Goal: Task Accomplishment & Management: Manage account settings

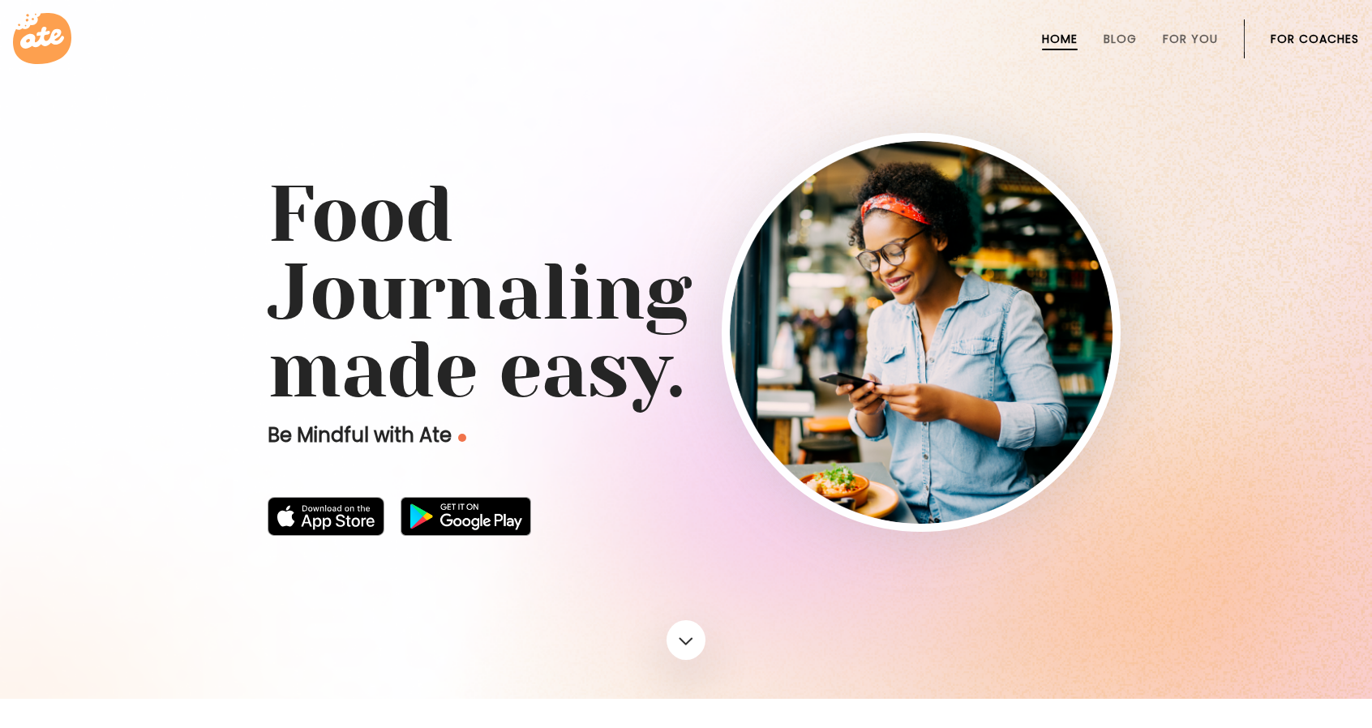
click at [1319, 41] on link "For Coaches" at bounding box center [1314, 38] width 88 height 13
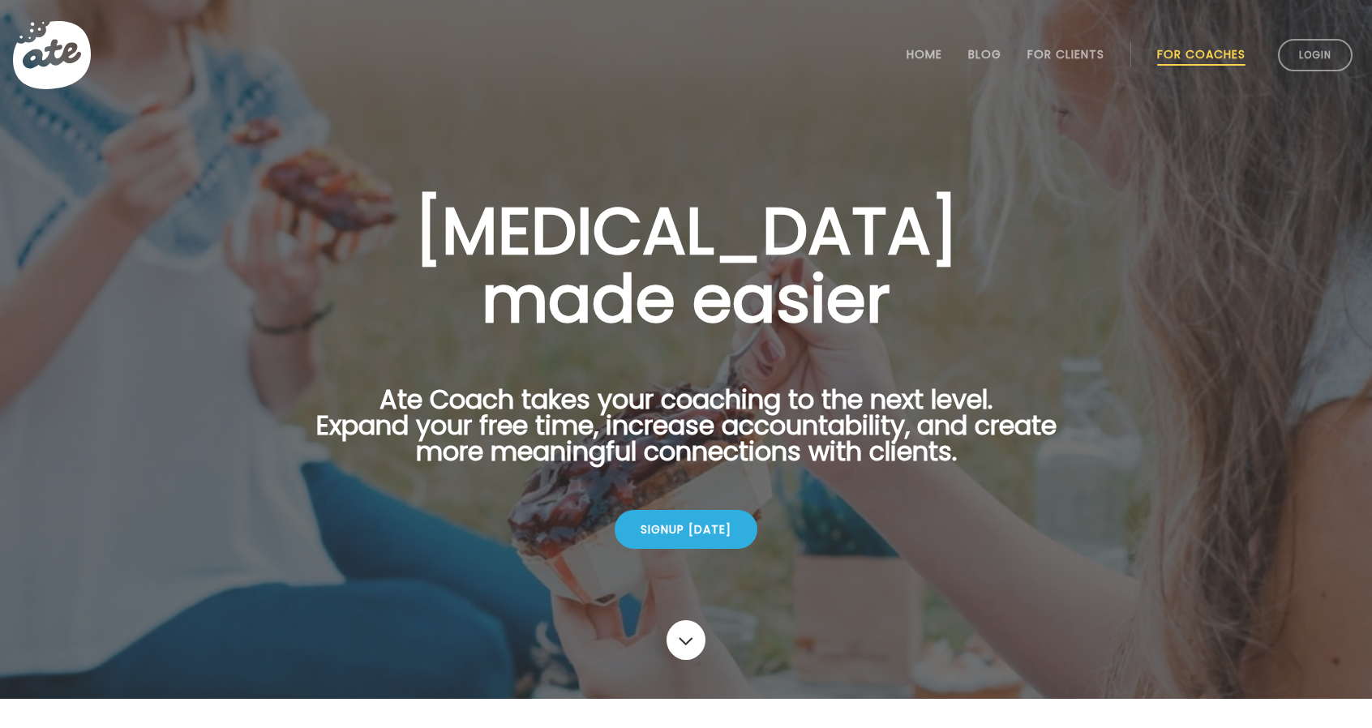
click at [1319, 41] on link "Login" at bounding box center [1315, 55] width 75 height 32
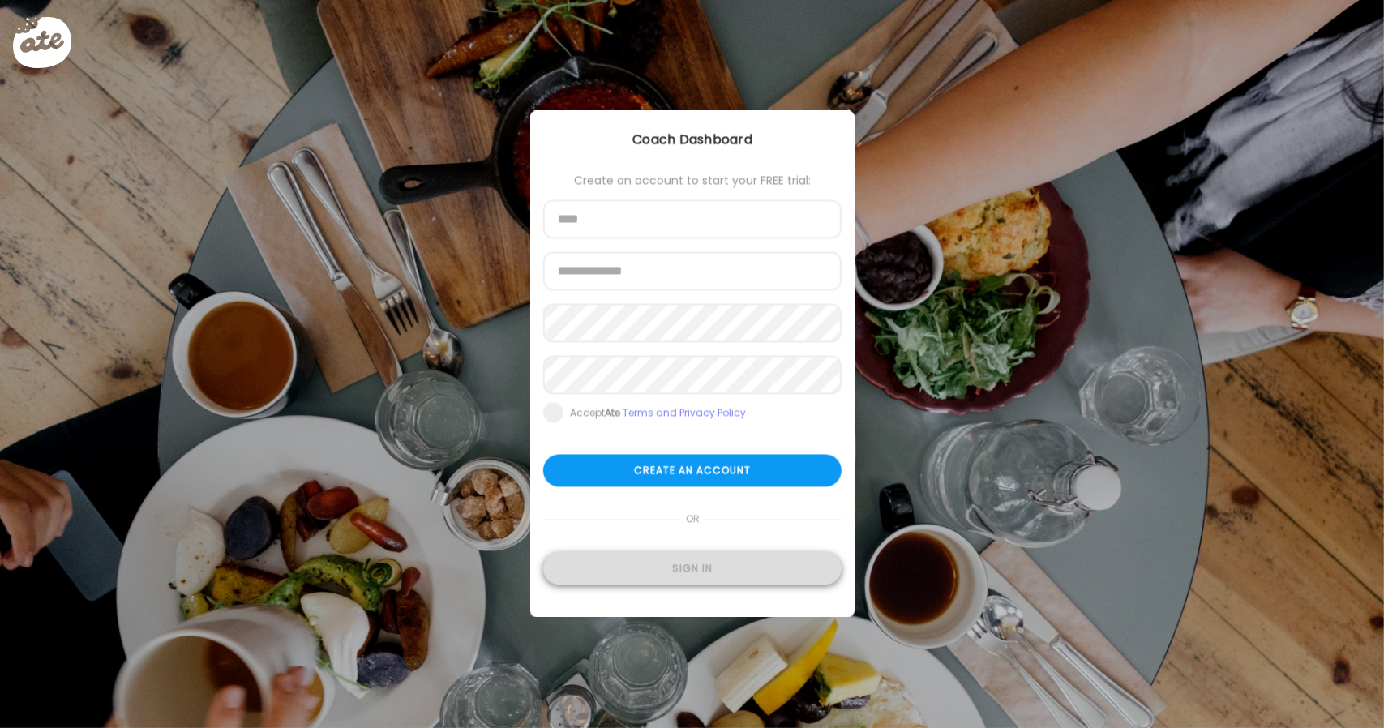
type input "**********"
click at [661, 568] on div "Sign in" at bounding box center [692, 569] width 298 height 32
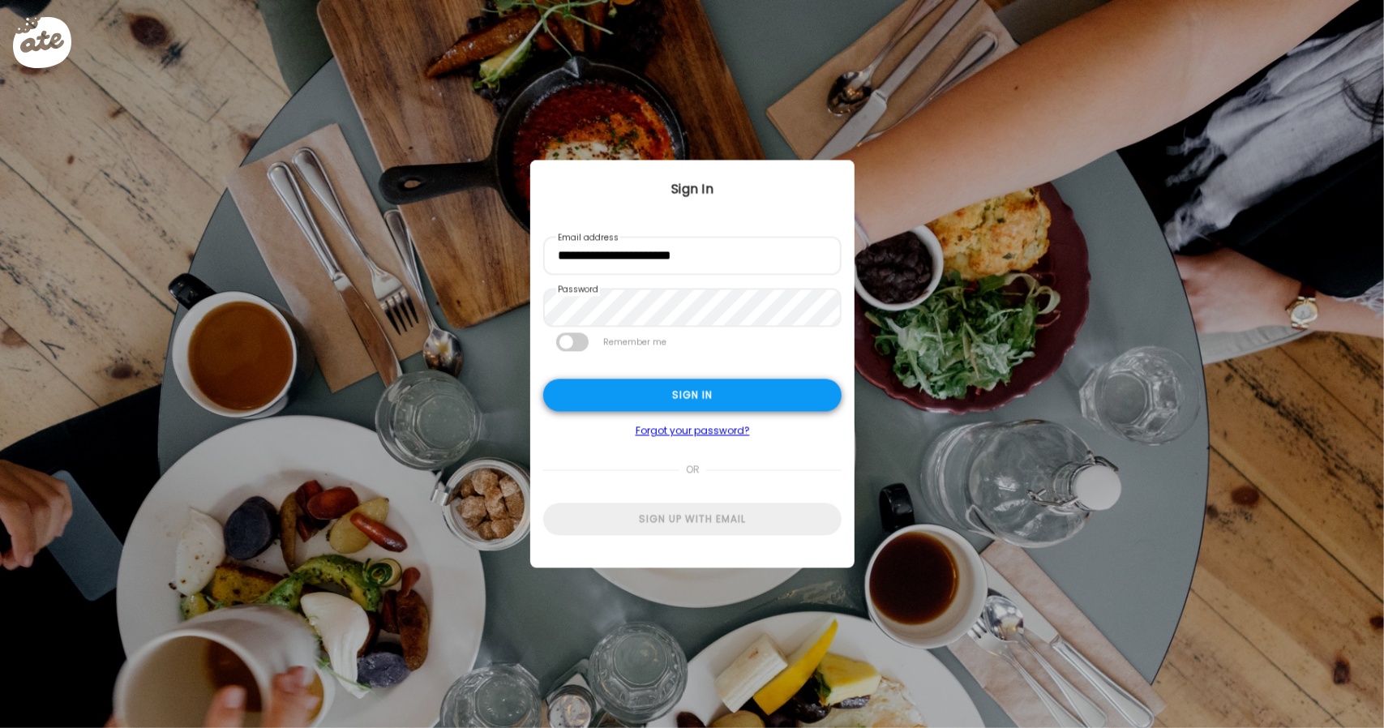
click at [731, 381] on div "Sign in" at bounding box center [692, 395] width 298 height 32
type input "**********"
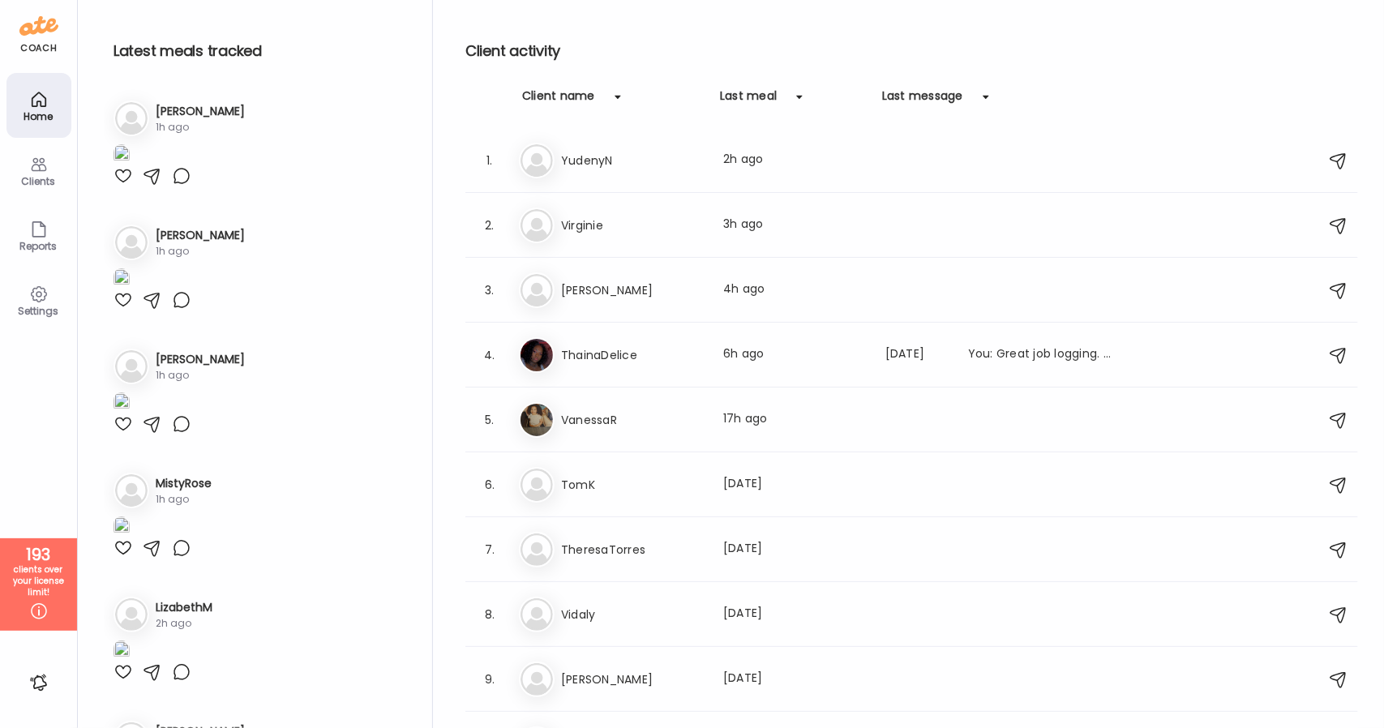
click at [32, 184] on div "Clients" at bounding box center [39, 181] width 58 height 11
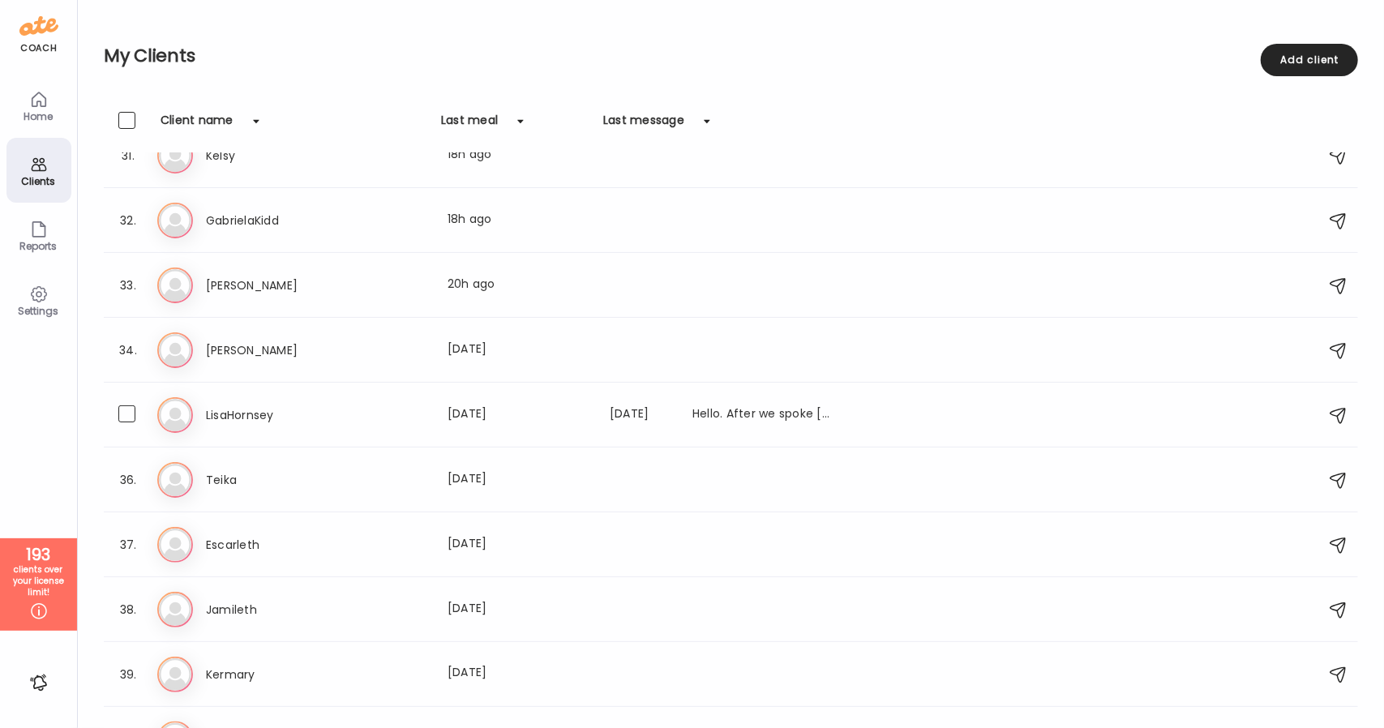
scroll to position [1980, 0]
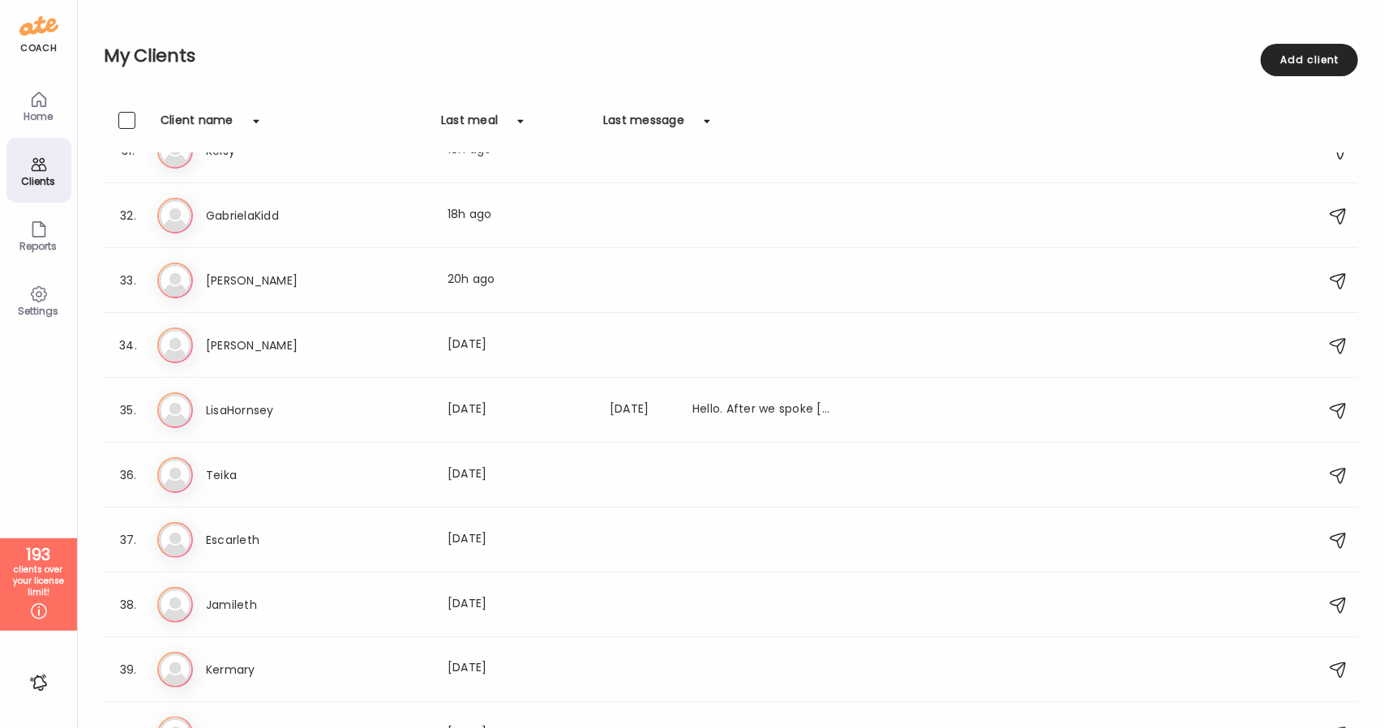
click at [45, 116] on div "Home" at bounding box center [39, 116] width 58 height 11
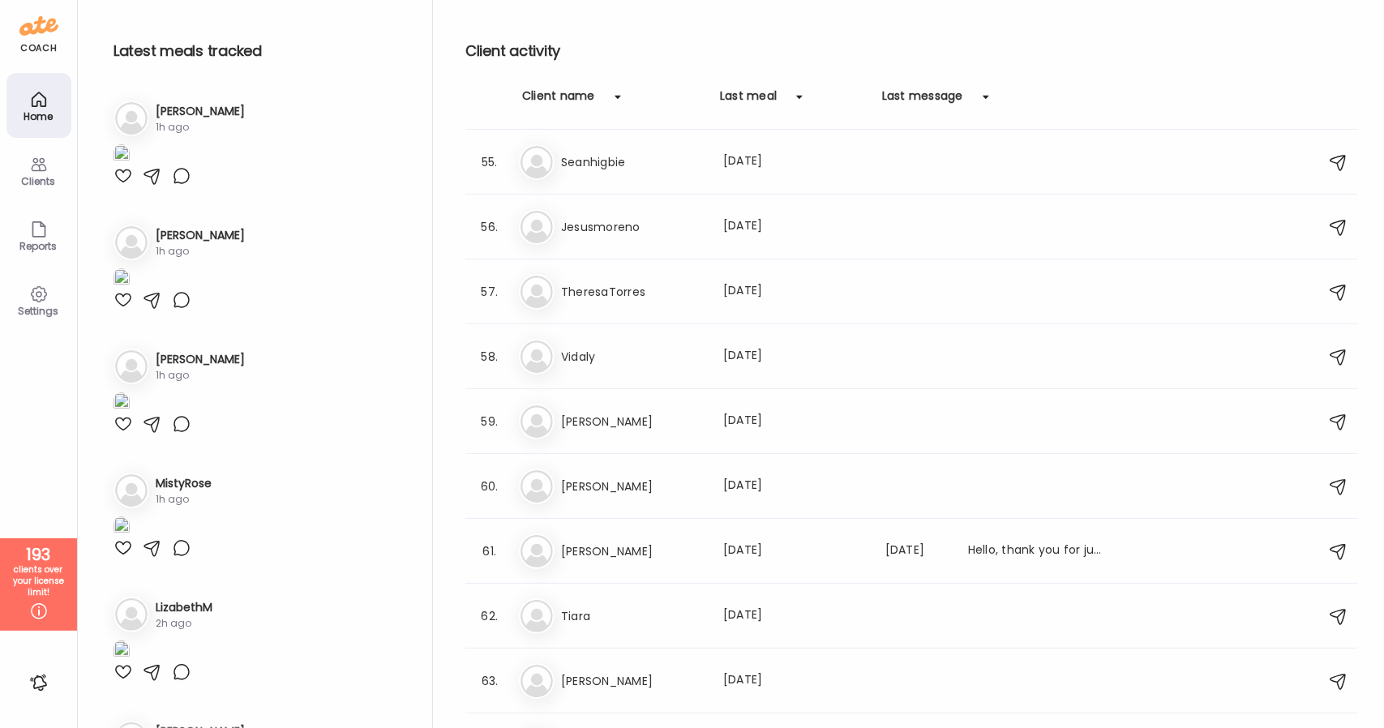
scroll to position [3540, 0]
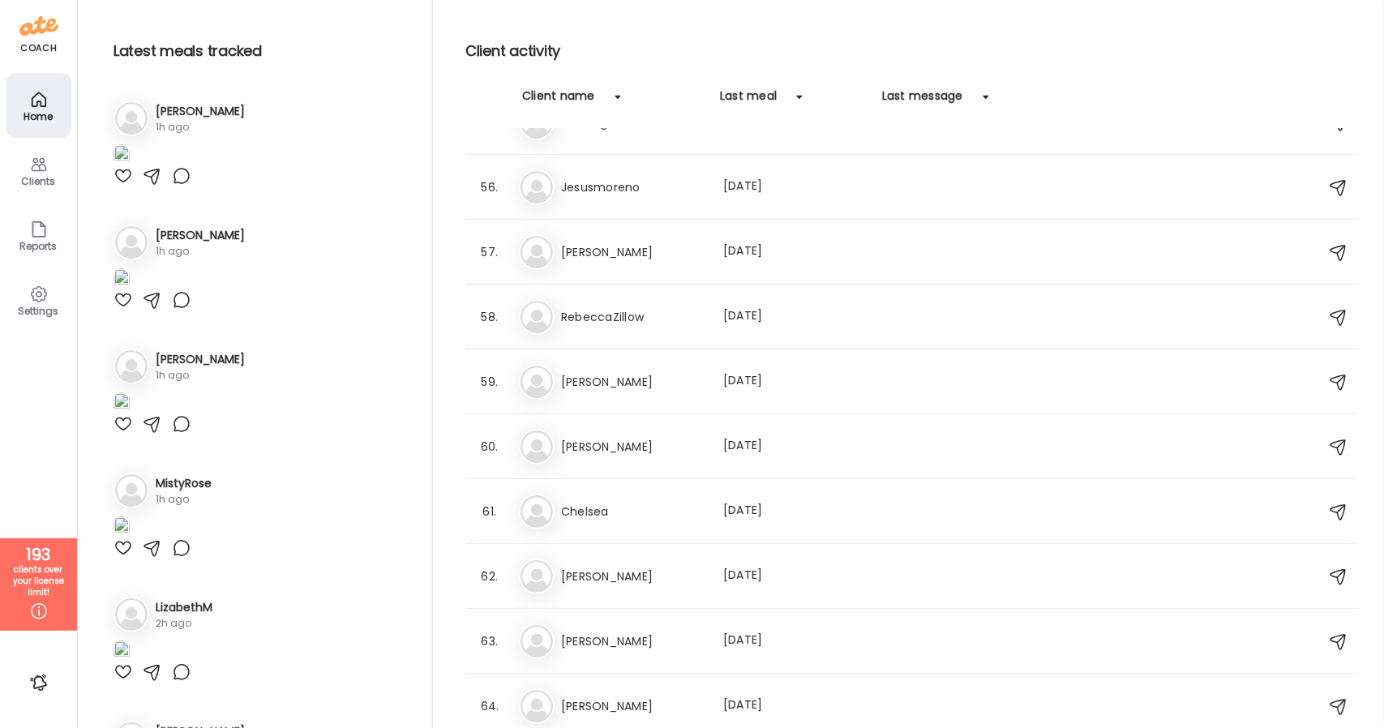
click at [31, 186] on div "Clients" at bounding box center [39, 181] width 58 height 11
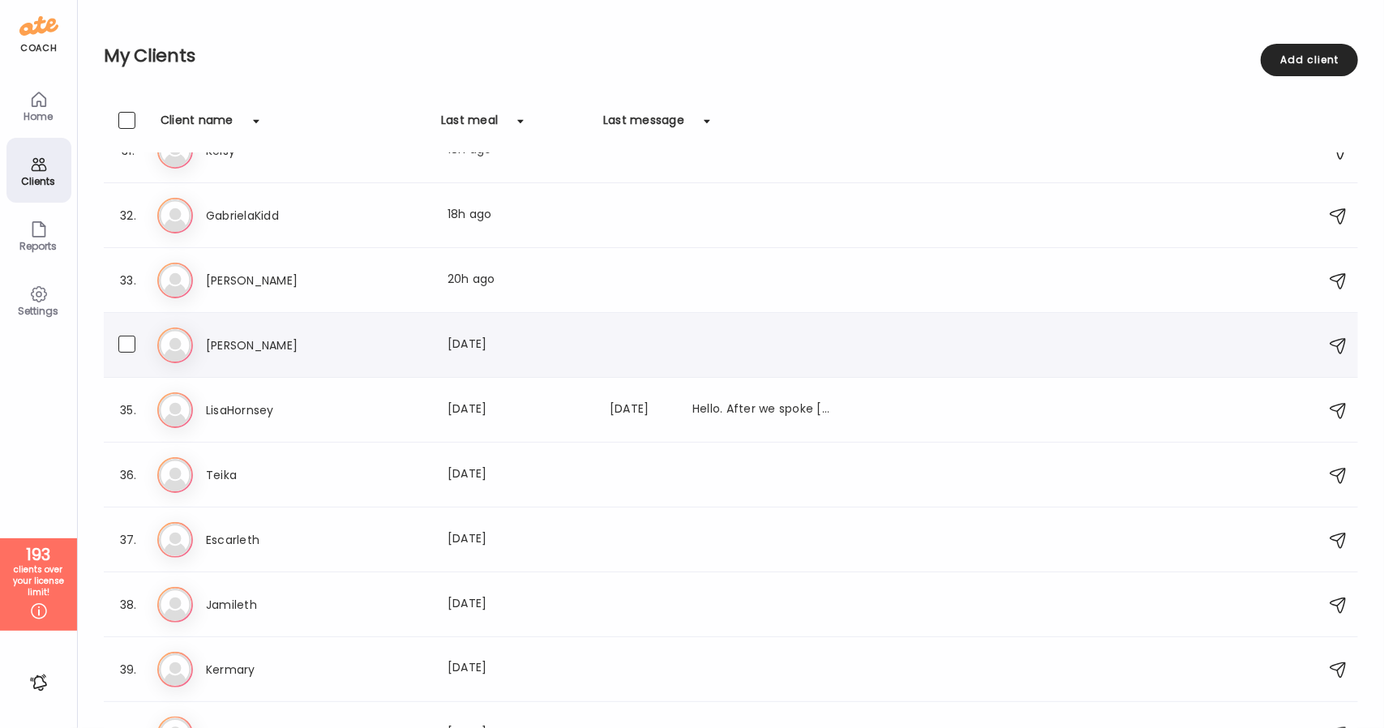
click at [290, 349] on h3 "Sally" at bounding box center [277, 345] width 143 height 19
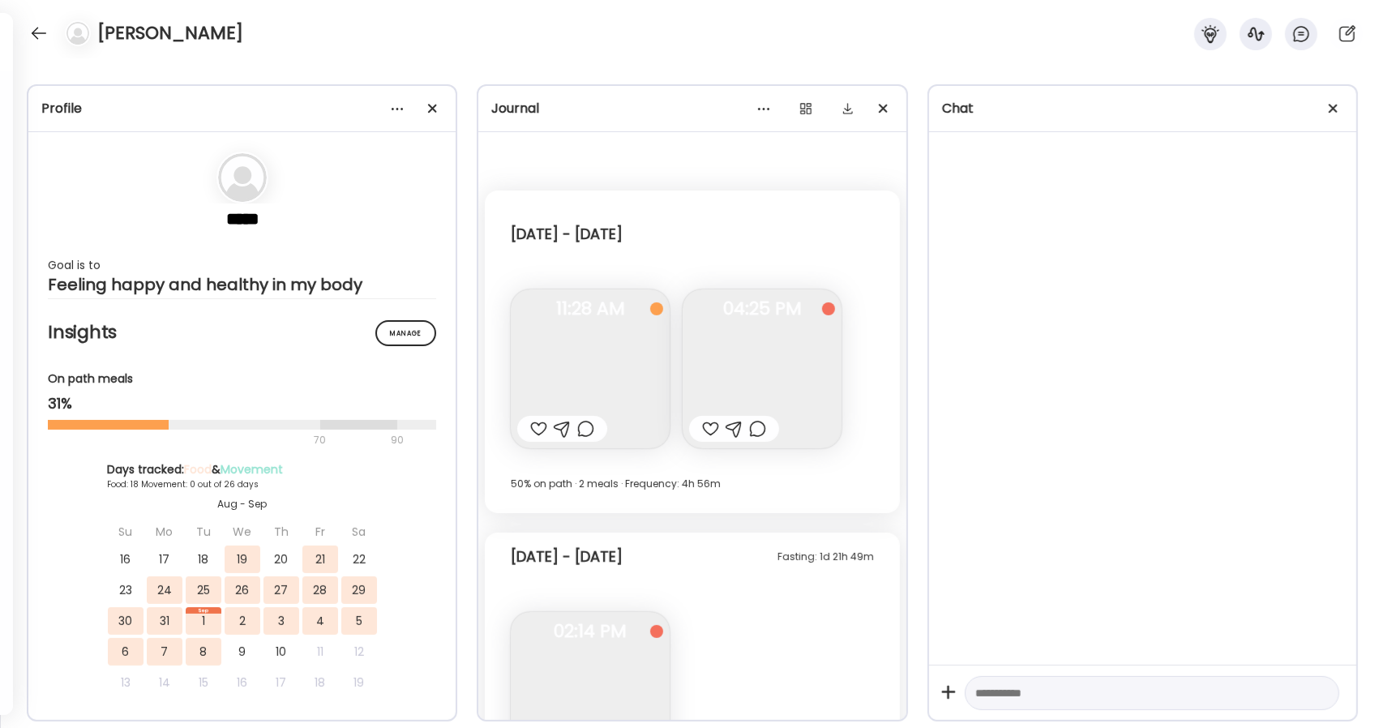
scroll to position [4467, 0]
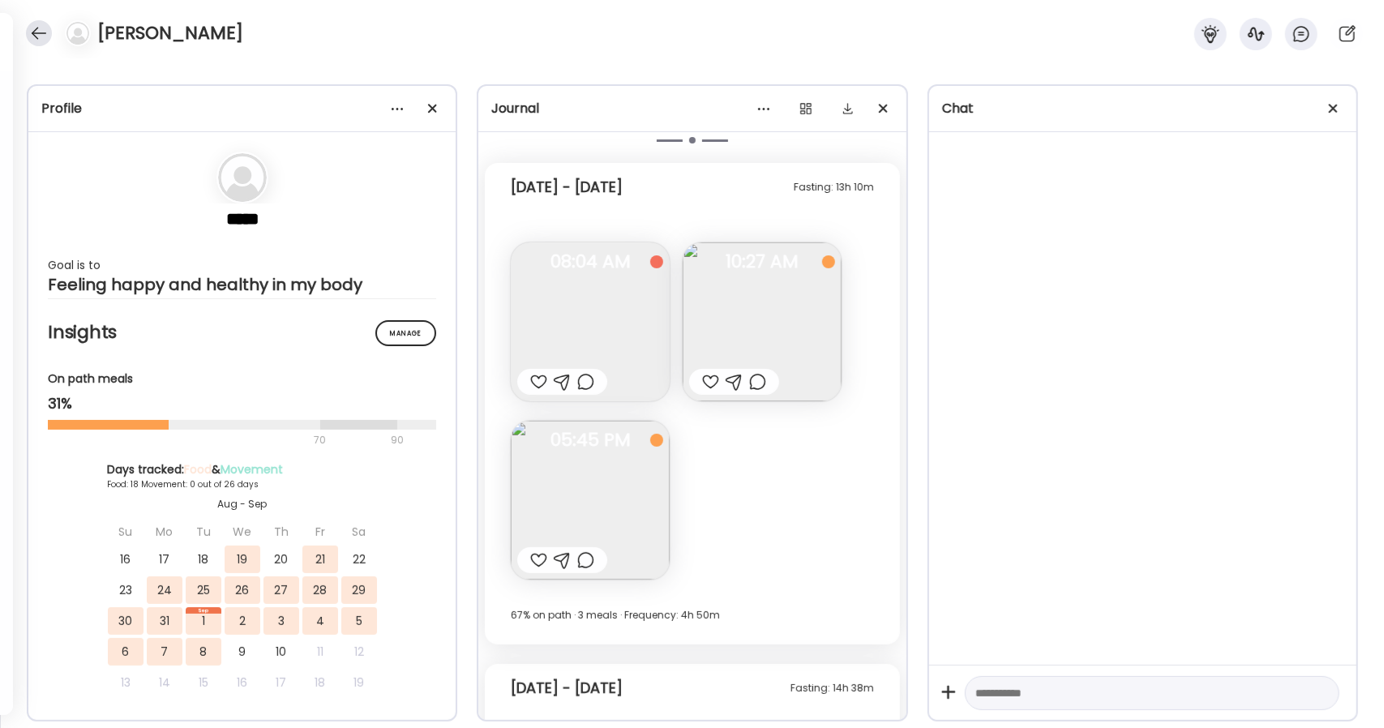
click at [32, 27] on div at bounding box center [39, 33] width 26 height 26
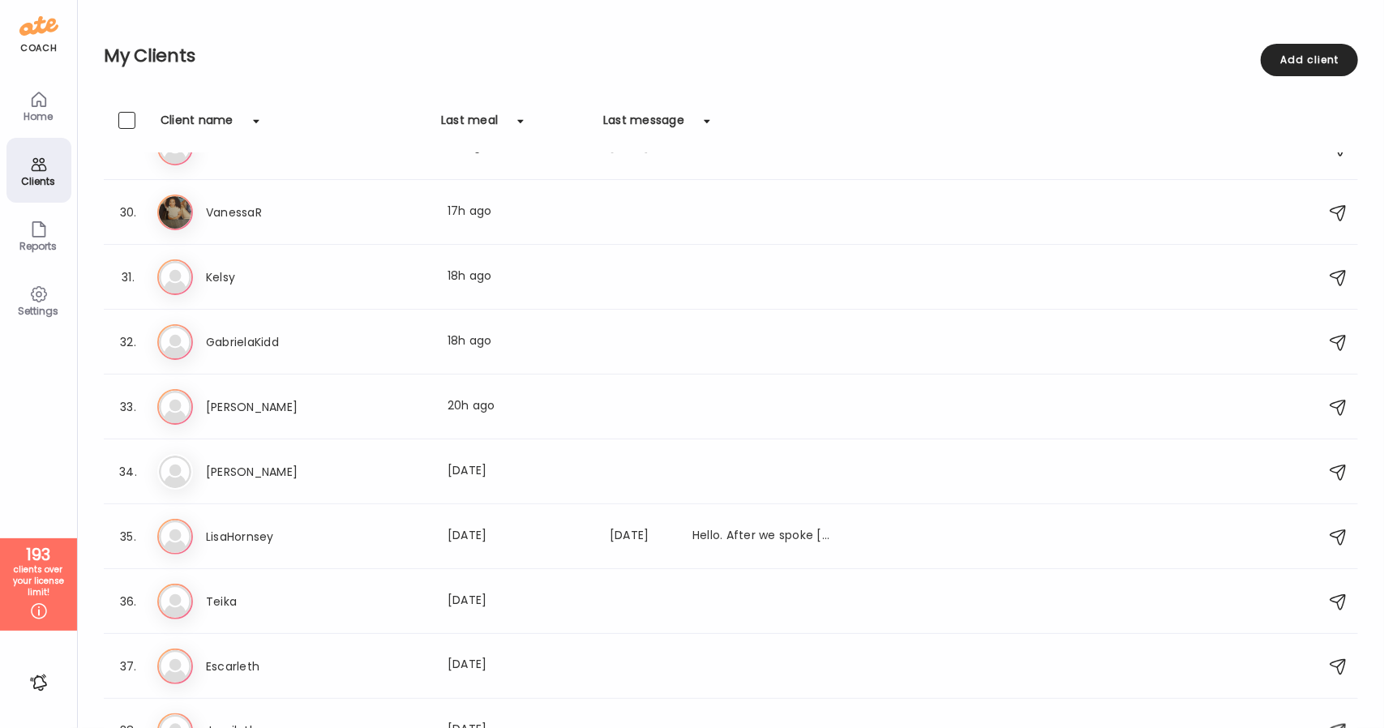
click at [204, 116] on div "Client name" at bounding box center [197, 125] width 73 height 26
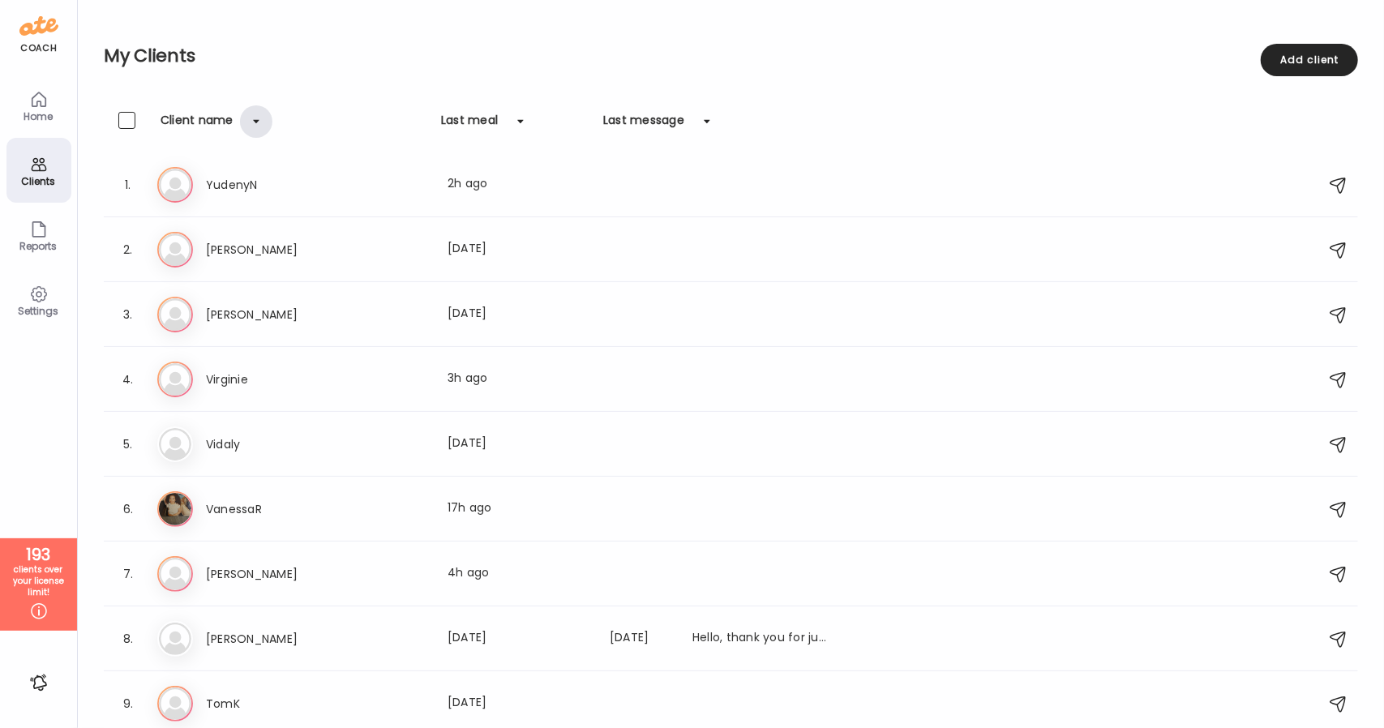
click at [242, 119] on div at bounding box center [256, 121] width 32 height 32
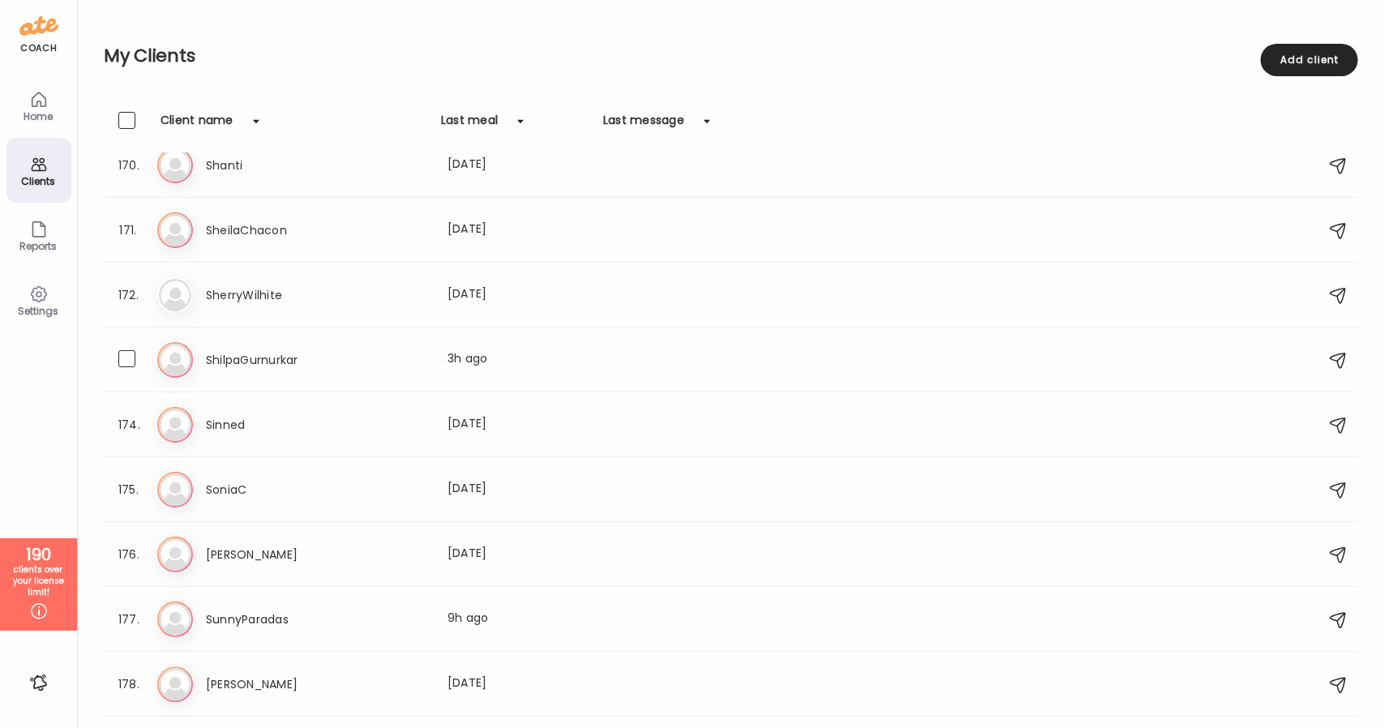
scroll to position [11093, 0]
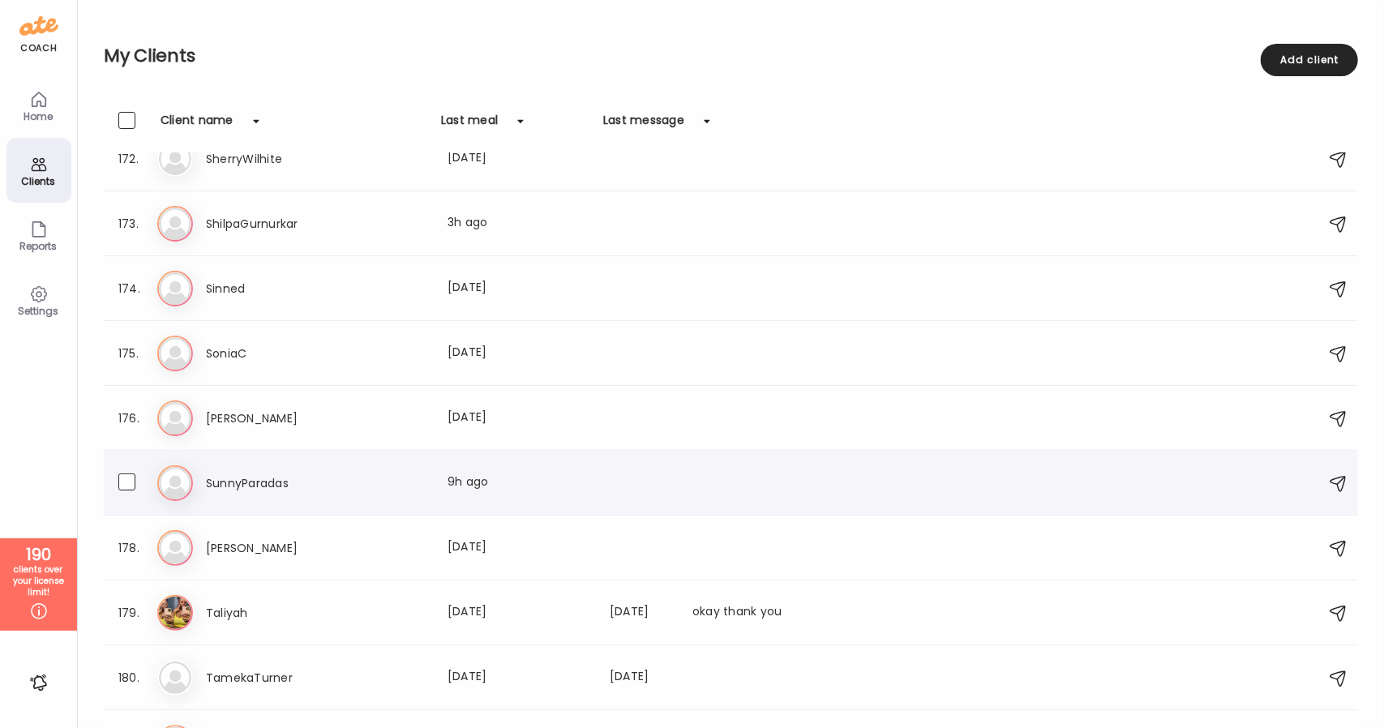
click at [337, 479] on h3 "SunnyParadas" at bounding box center [277, 482] width 143 height 19
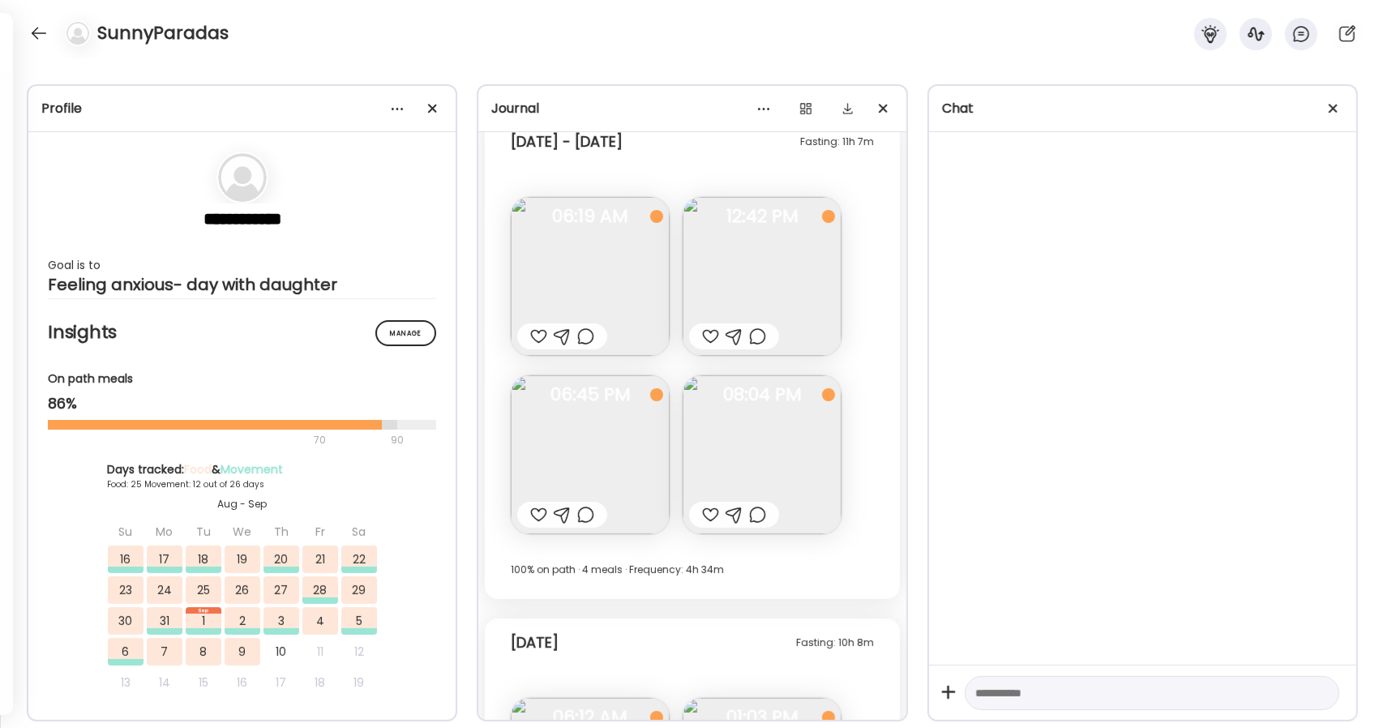
scroll to position [19483, 0]
click at [430, 109] on span at bounding box center [432, 108] width 9 height 9
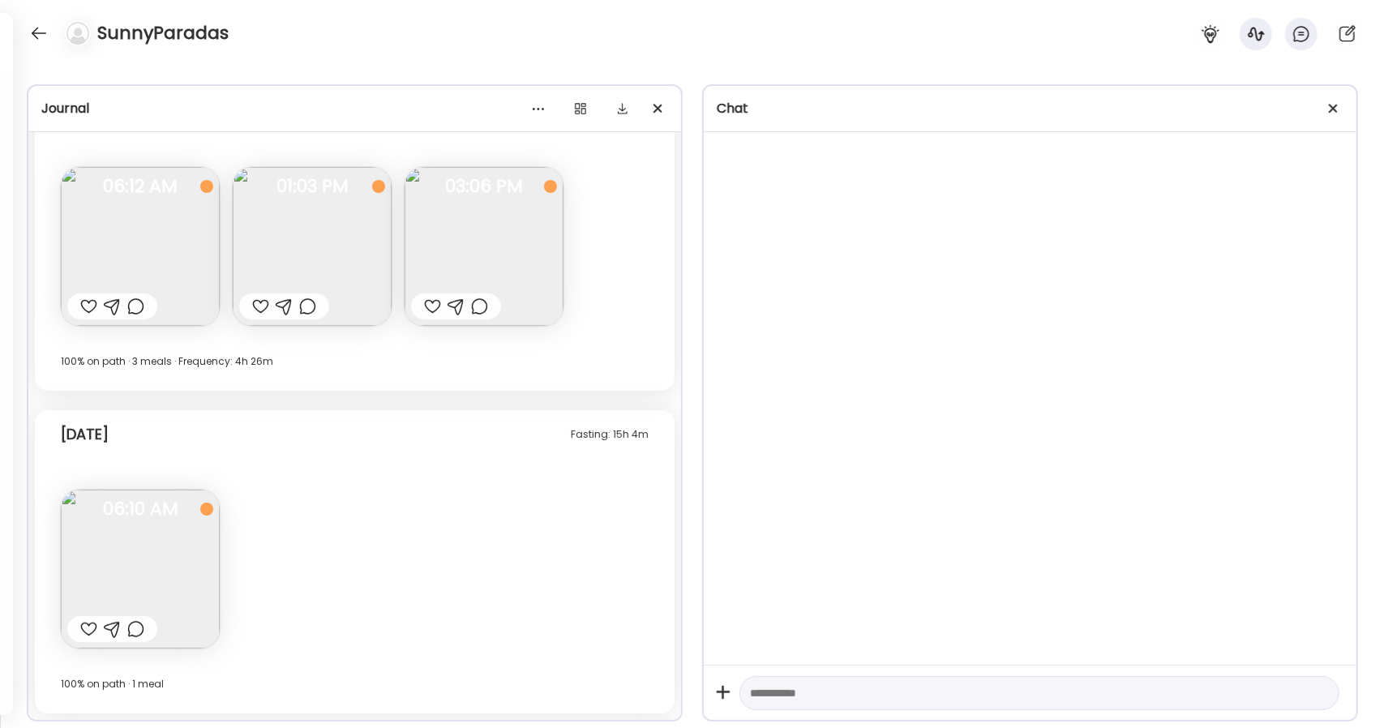
scroll to position [15540, 0]
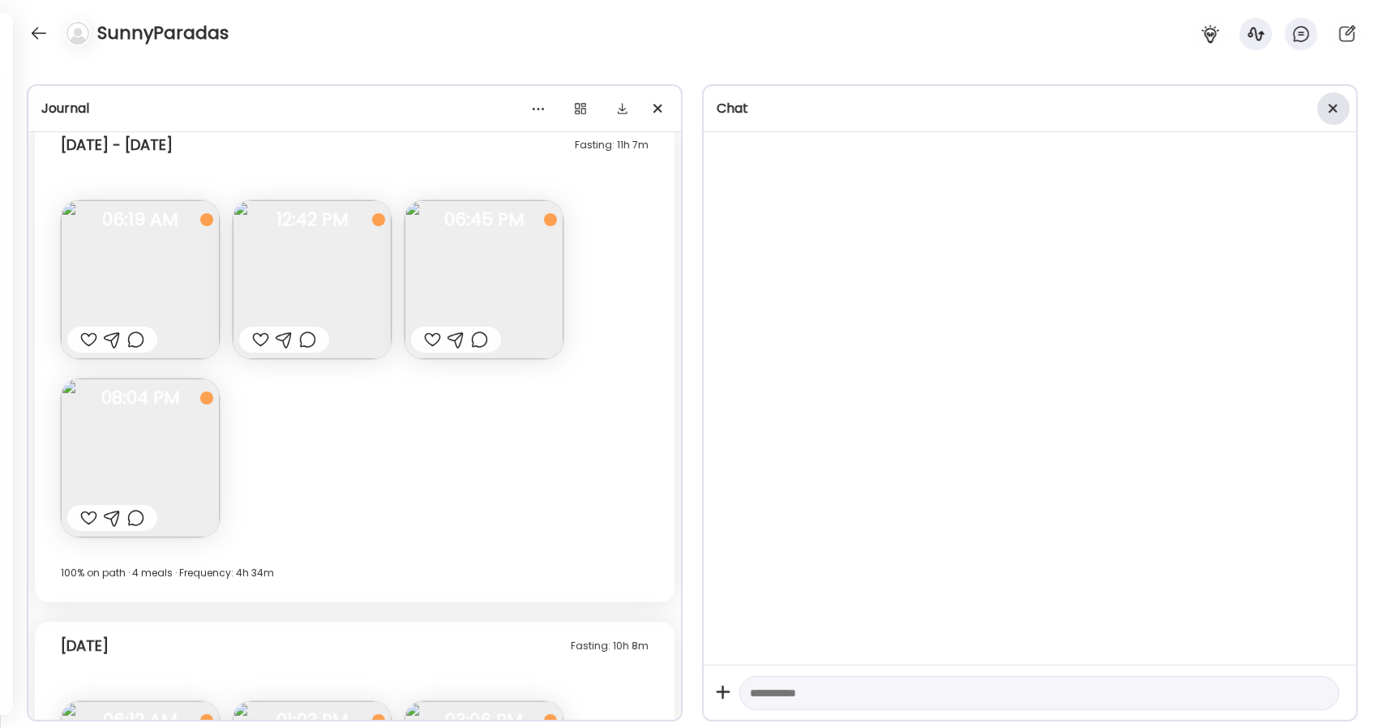
click at [1334, 109] on div at bounding box center [1333, 108] width 32 height 32
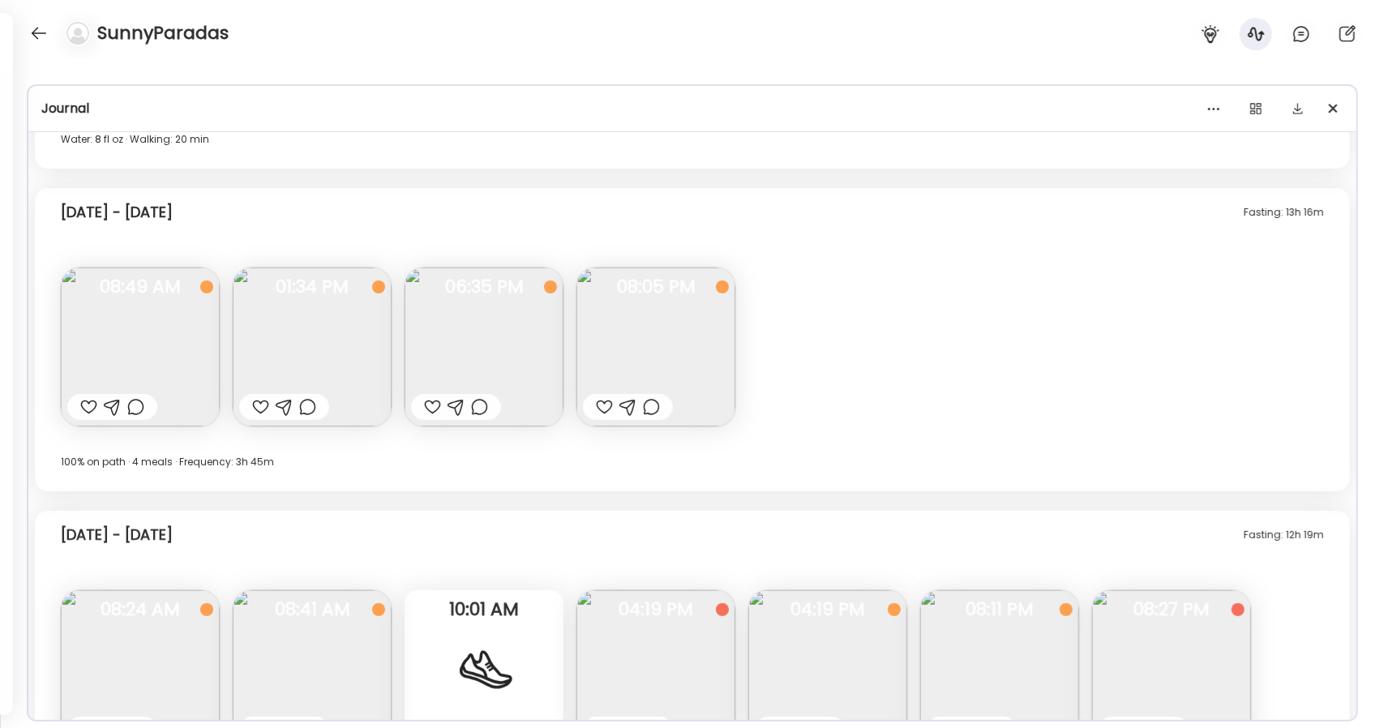
scroll to position [9154, 0]
click at [104, 338] on img at bounding box center [140, 347] width 159 height 159
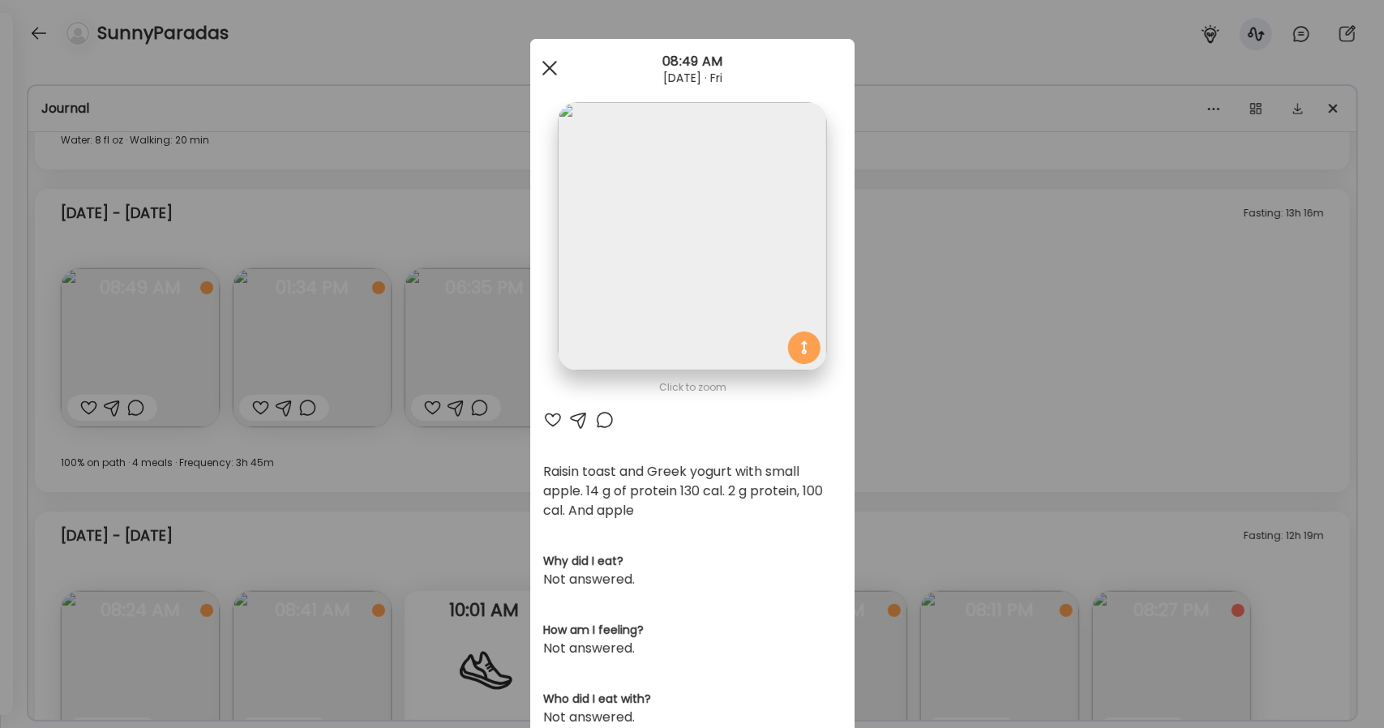
click at [542, 71] on span at bounding box center [549, 68] width 15 height 15
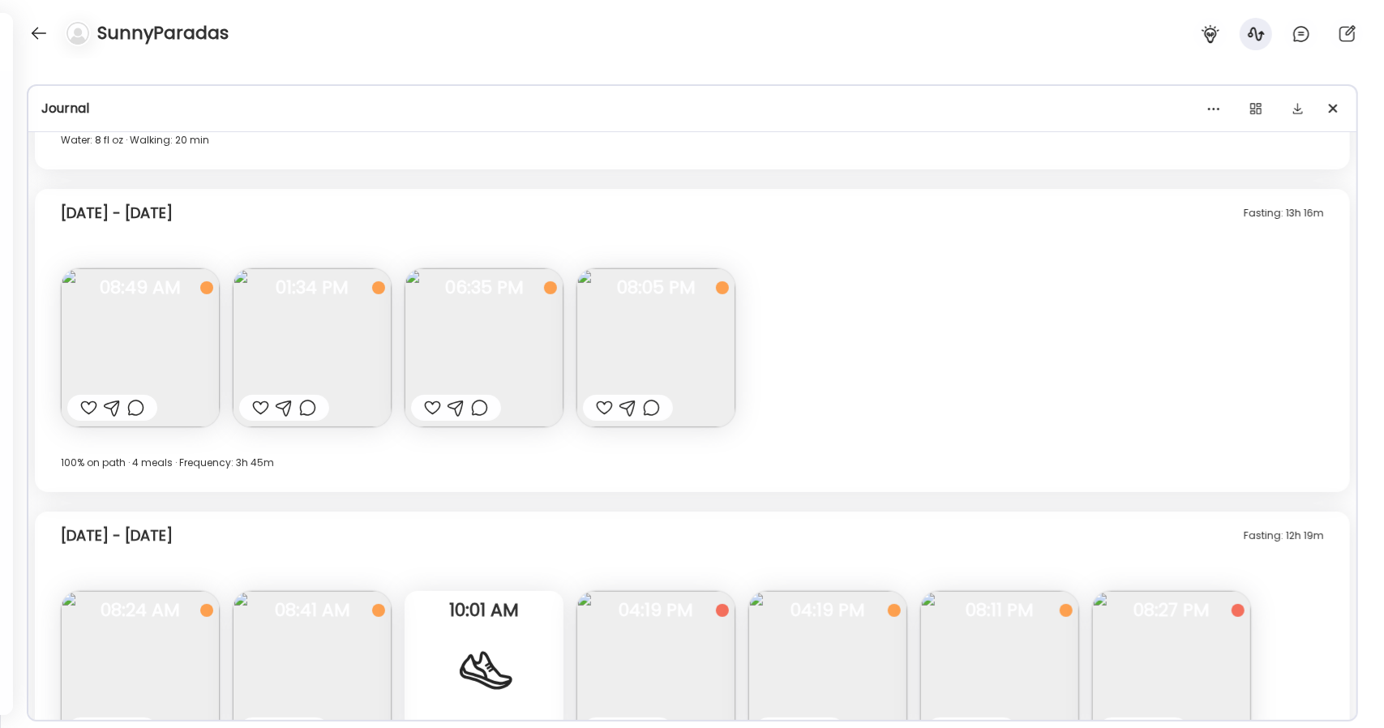
click at [339, 302] on img at bounding box center [312, 347] width 159 height 159
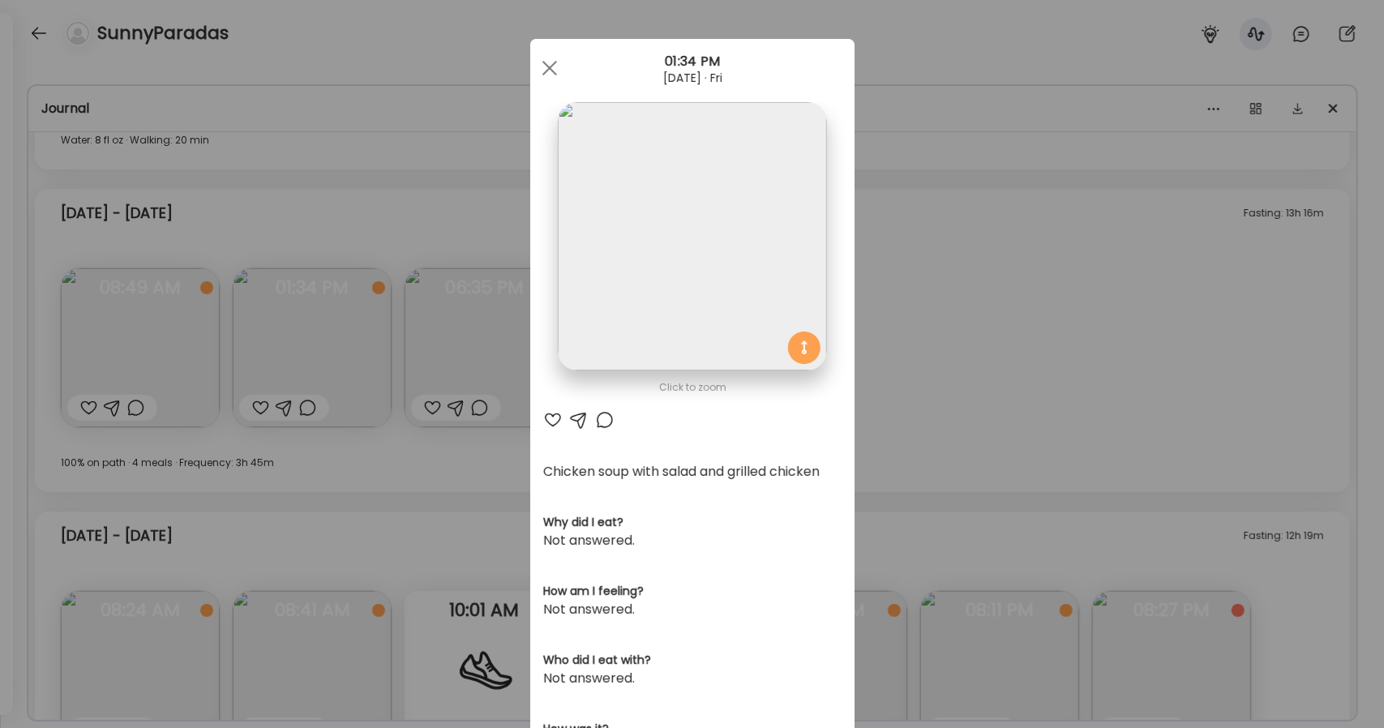
click at [635, 216] on img at bounding box center [692, 236] width 268 height 268
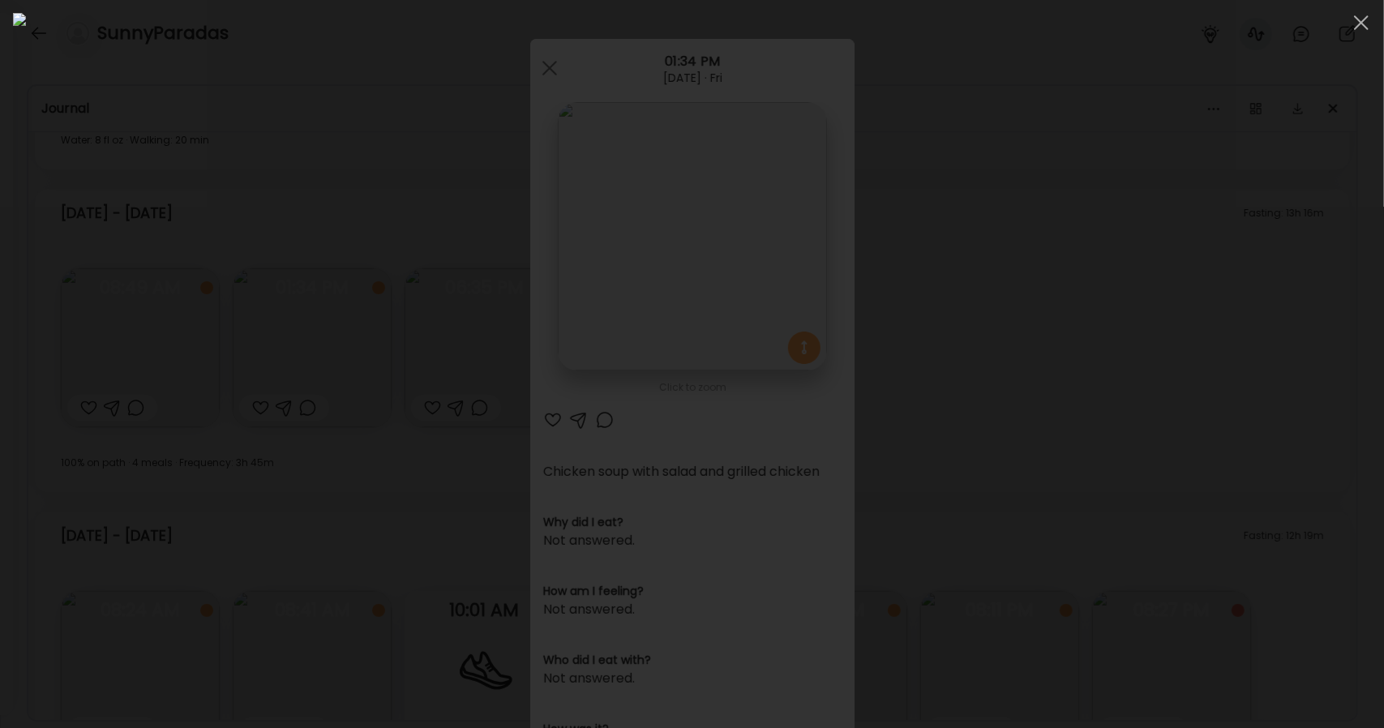
click at [1107, 255] on div at bounding box center [692, 364] width 1358 height 702
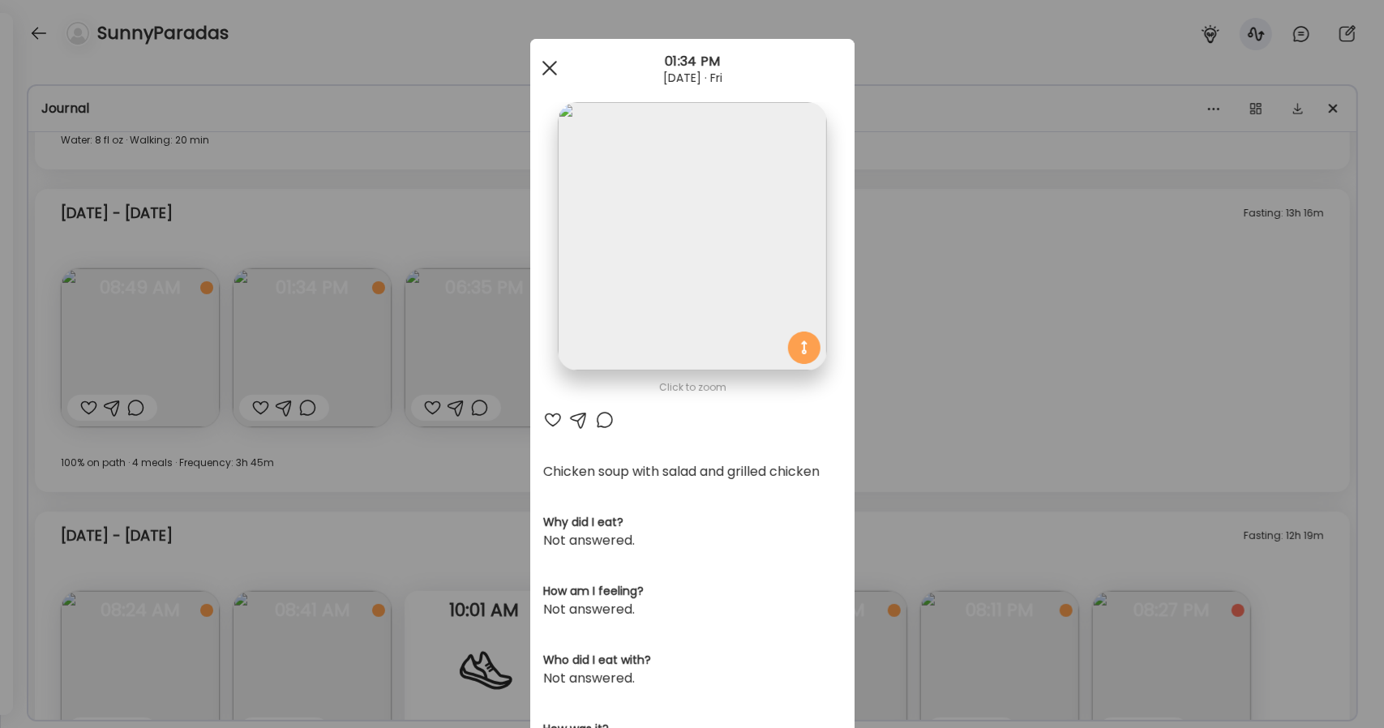
click at [548, 69] on div at bounding box center [549, 68] width 32 height 32
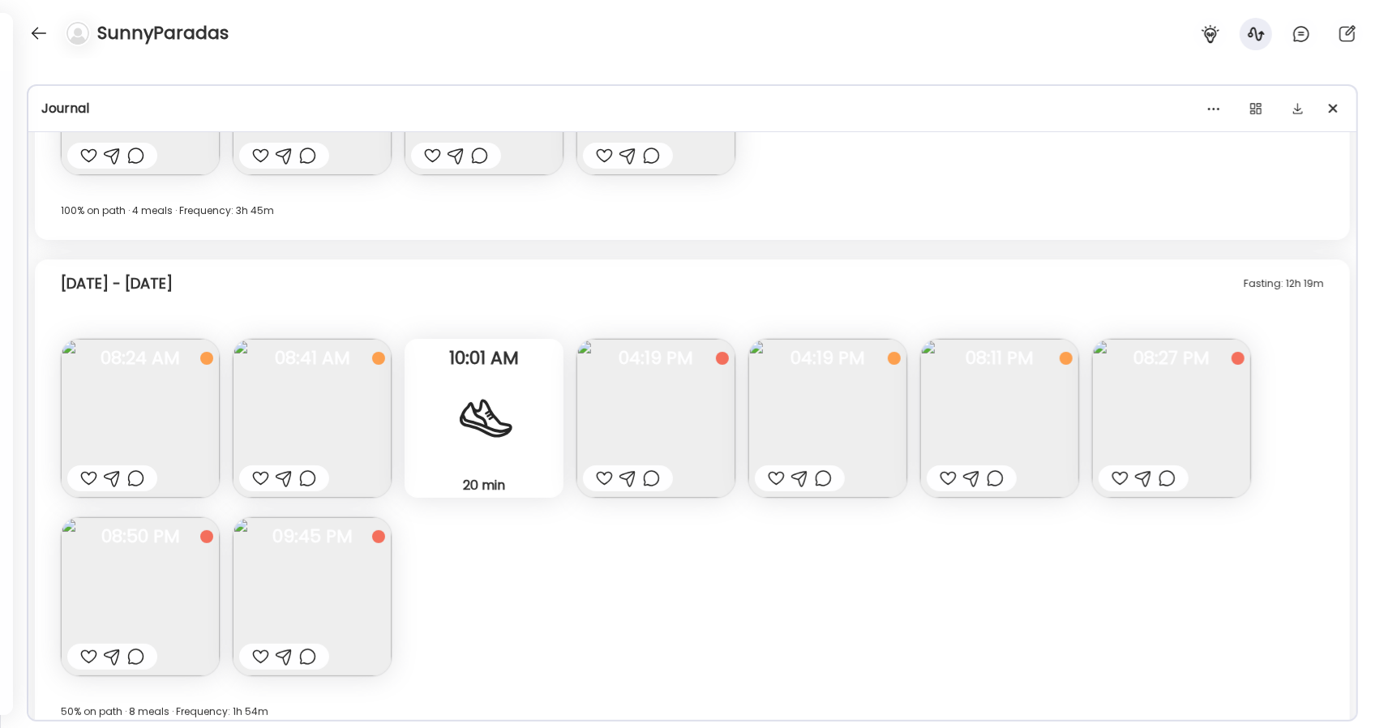
scroll to position [9407, 0]
click at [1016, 414] on img at bounding box center [999, 417] width 159 height 159
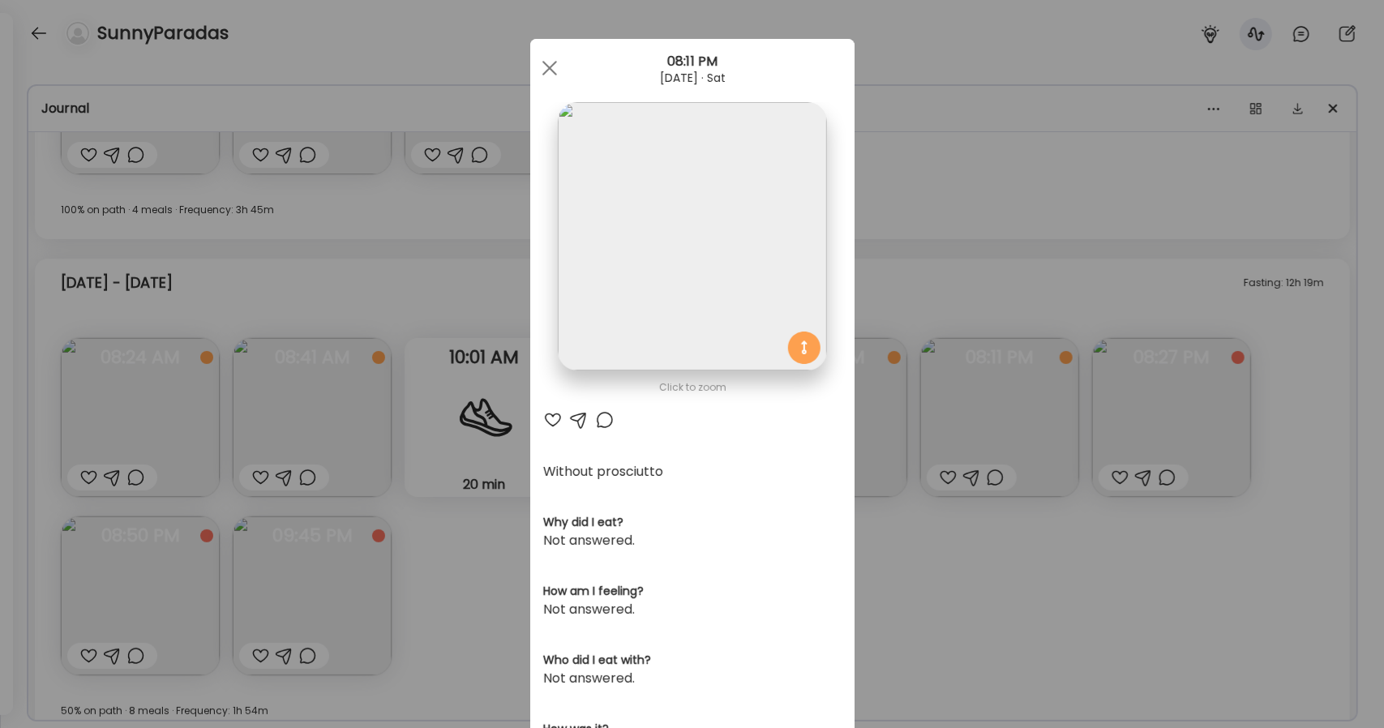
click at [663, 278] on img at bounding box center [692, 236] width 268 height 268
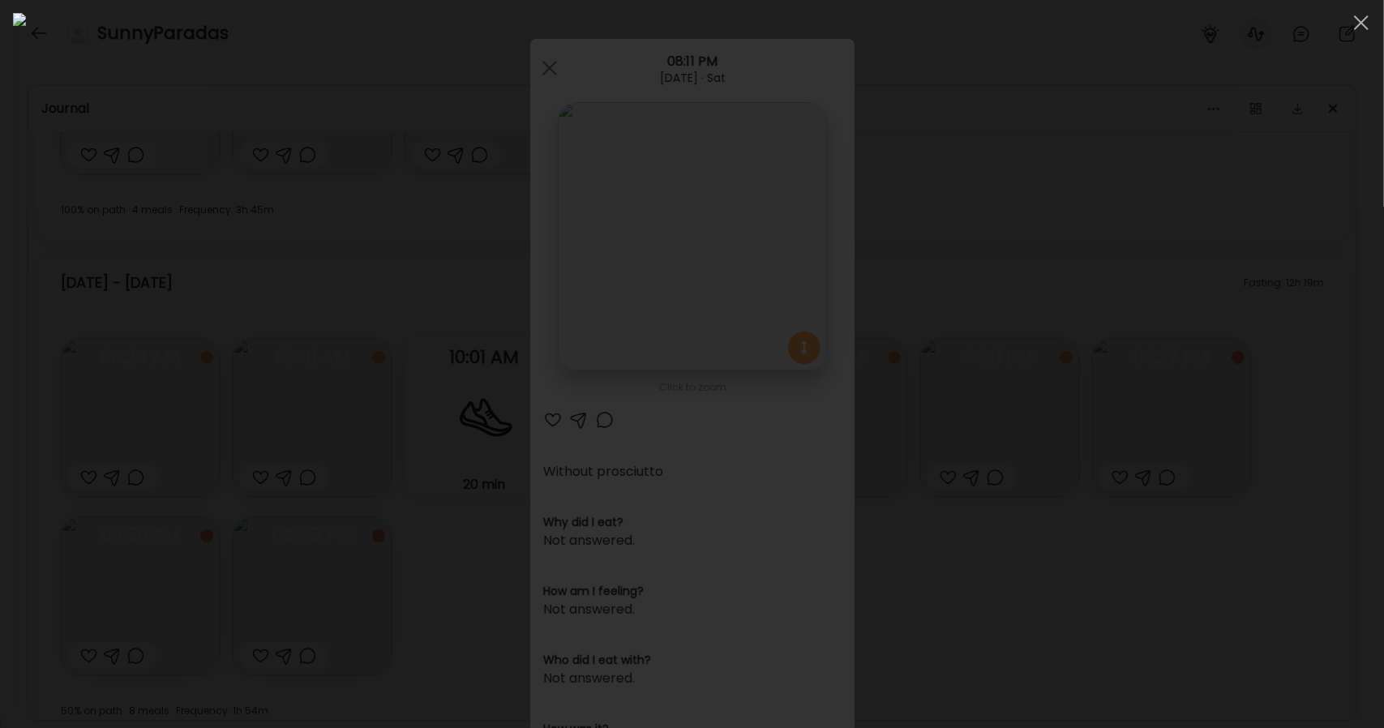
click at [1106, 276] on div at bounding box center [692, 364] width 1358 height 702
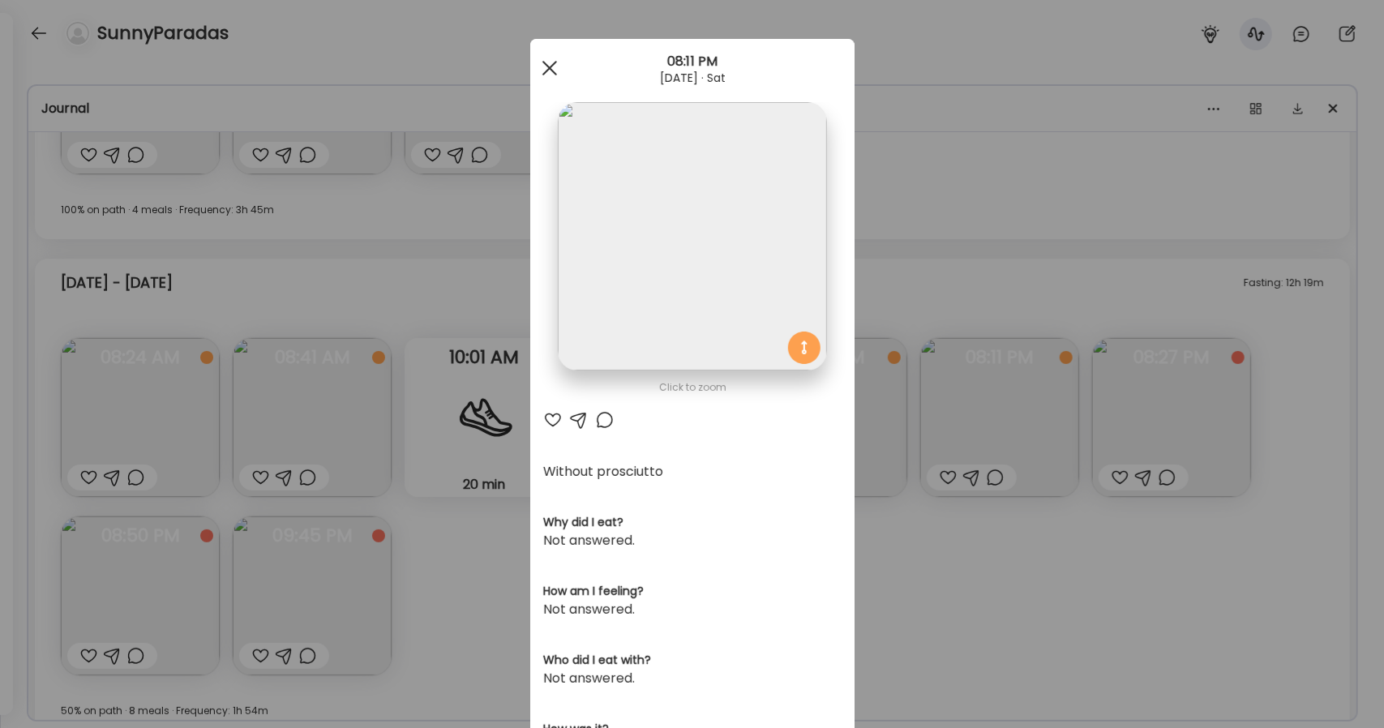
click at [537, 64] on div at bounding box center [549, 68] width 32 height 32
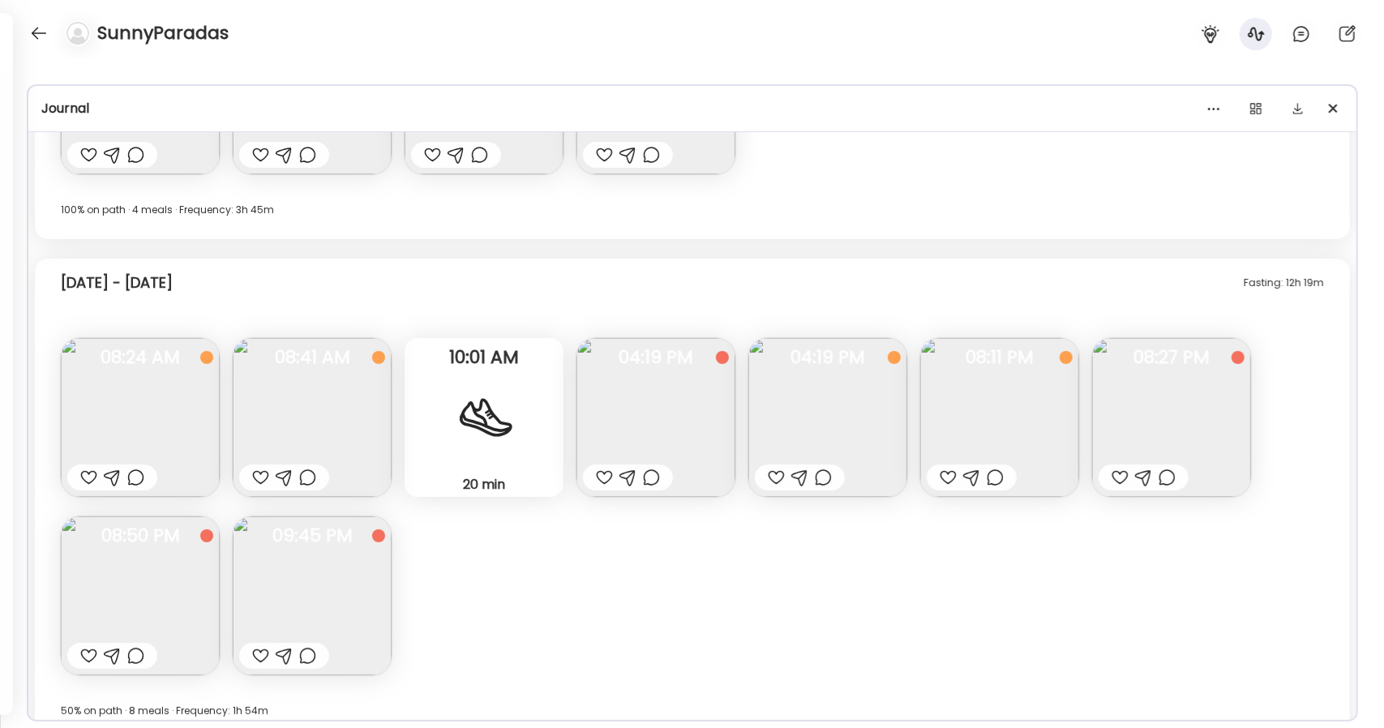
click at [1140, 422] on img at bounding box center [1171, 417] width 159 height 159
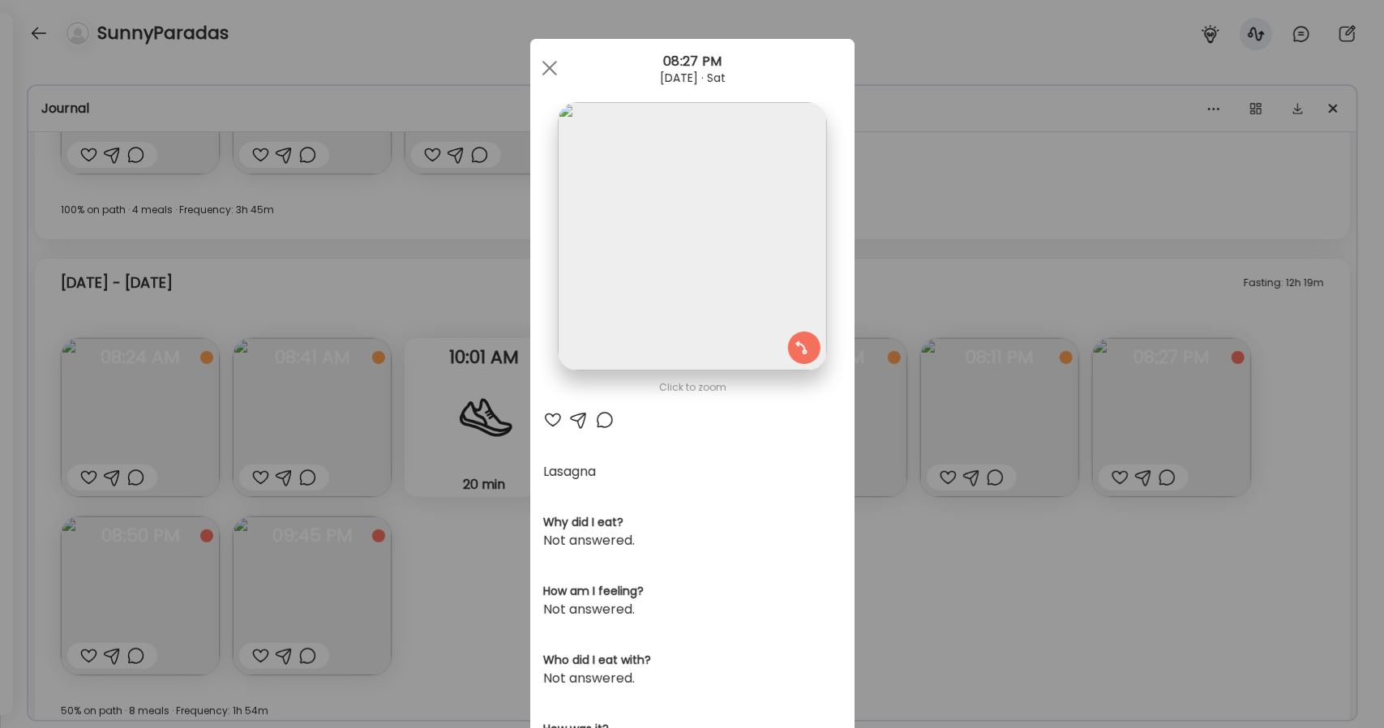
click at [619, 227] on img at bounding box center [692, 236] width 268 height 268
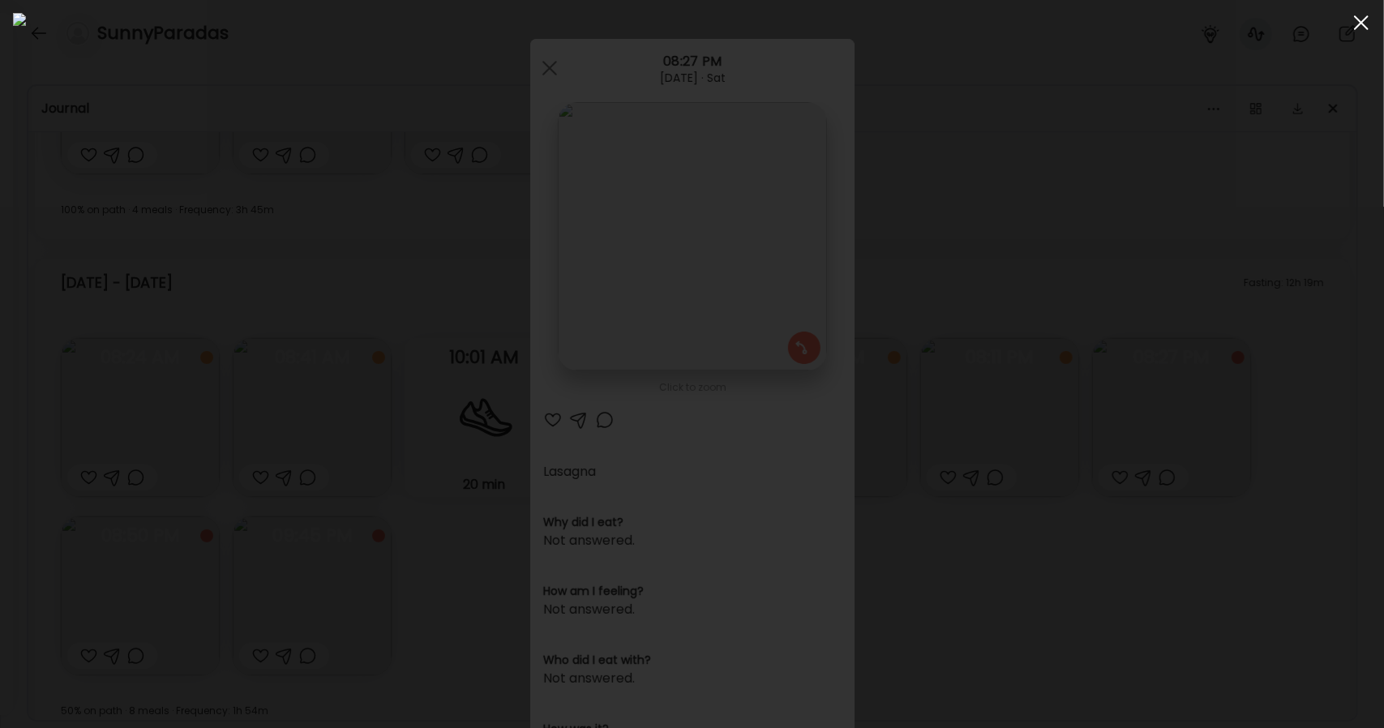
click at [1352, 31] on div at bounding box center [1361, 22] width 32 height 32
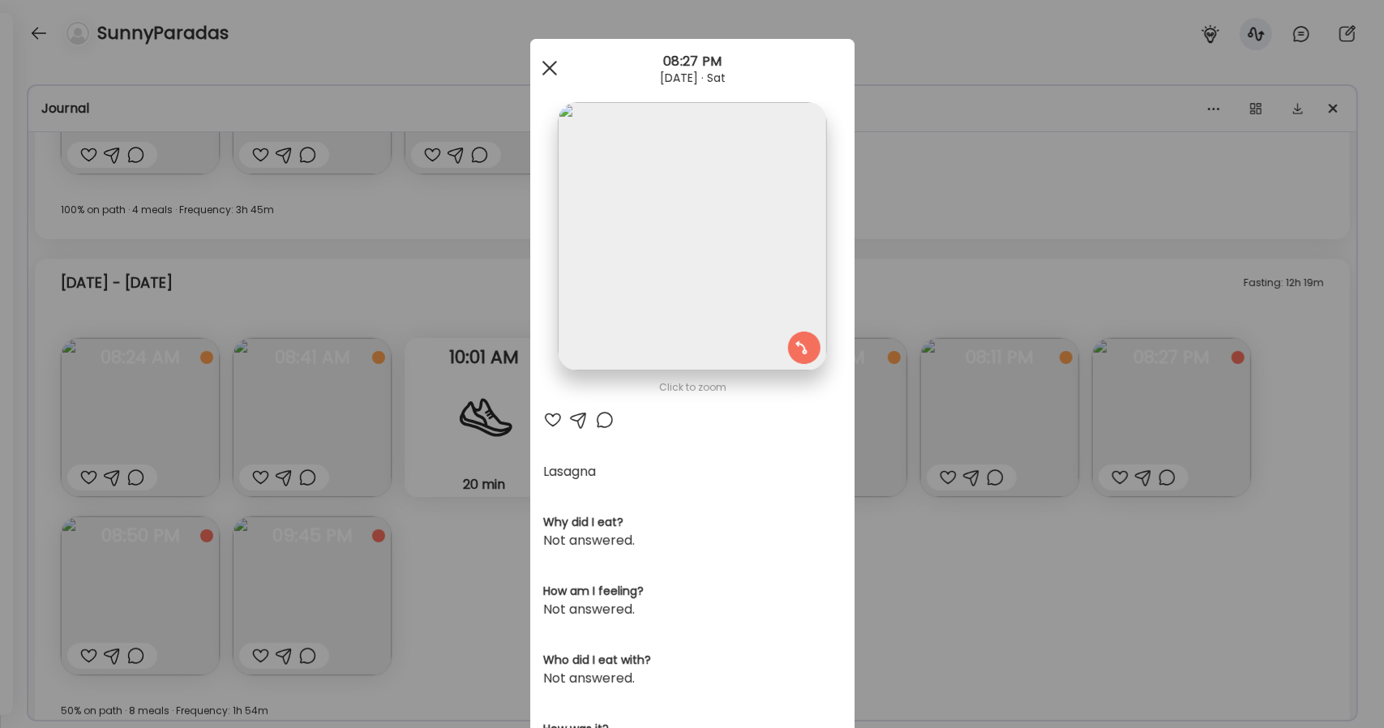
click at [551, 70] on div at bounding box center [549, 68] width 32 height 32
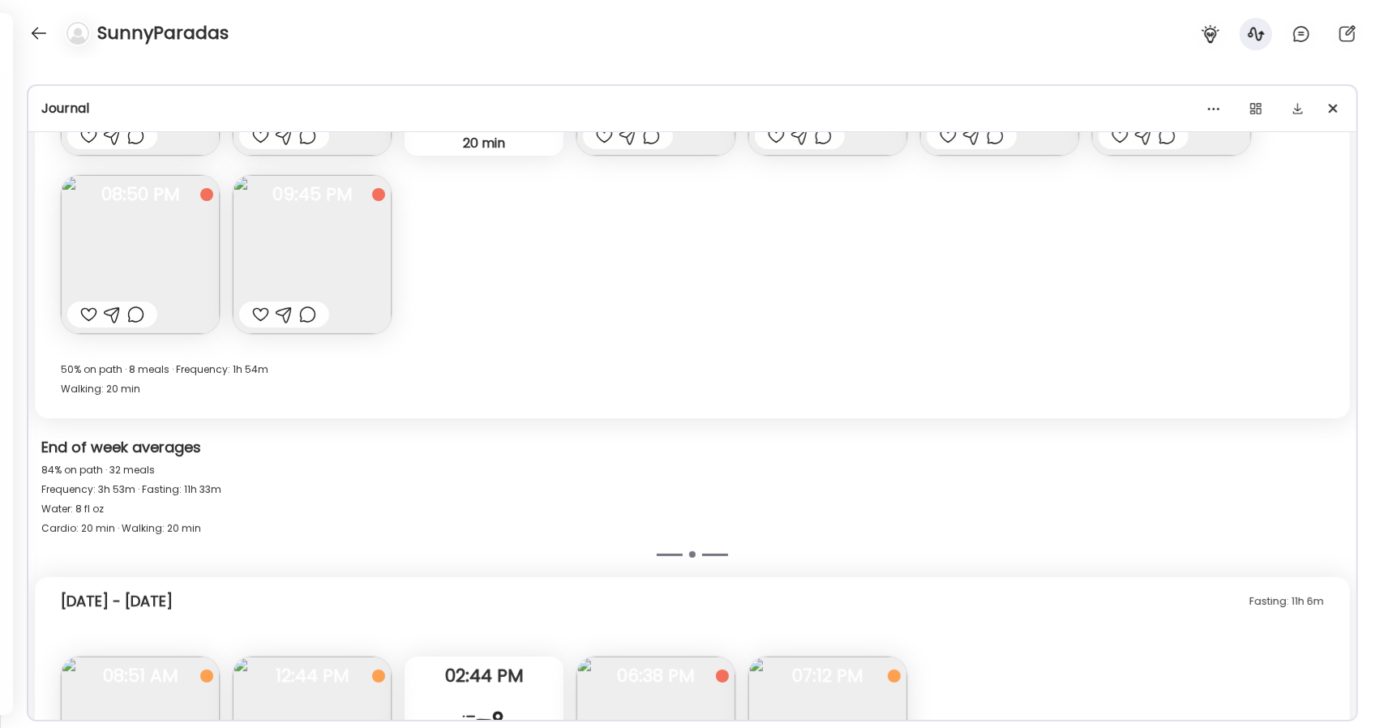
scroll to position [9747, 0]
click at [173, 252] on img at bounding box center [140, 255] width 159 height 159
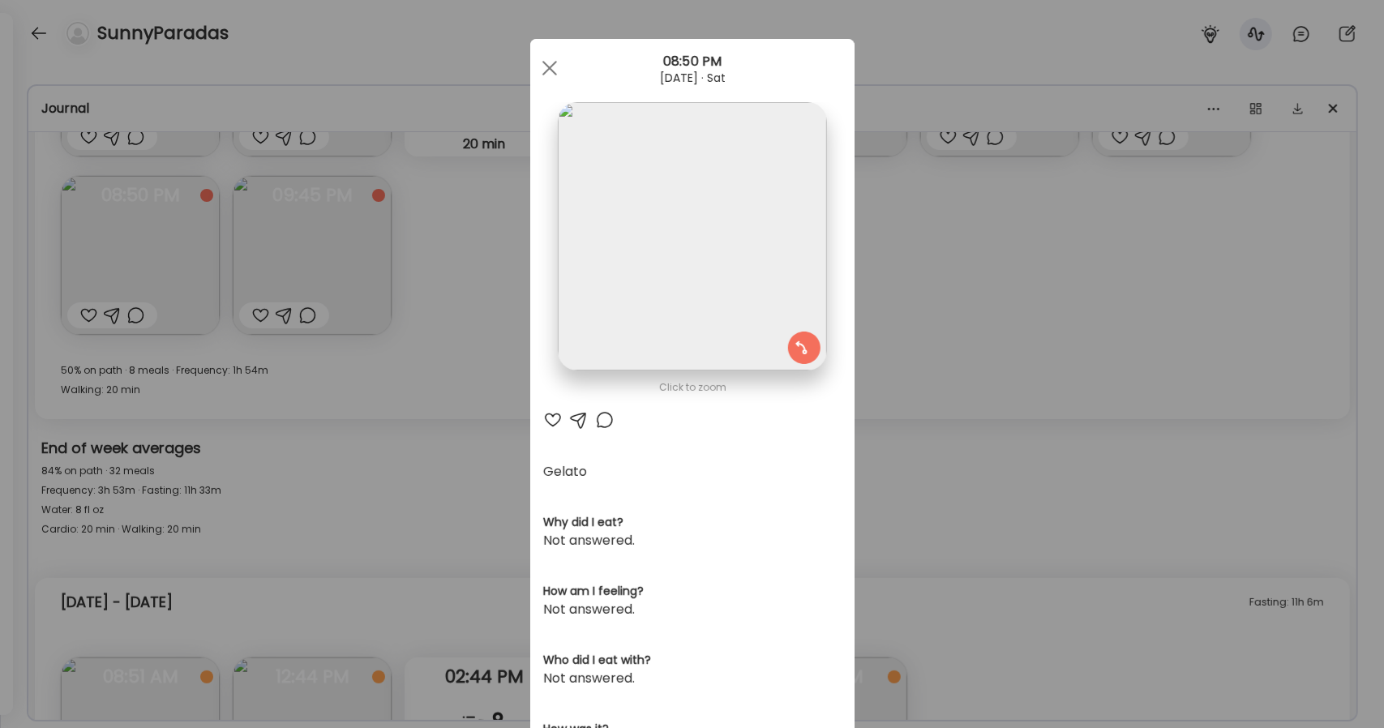
click at [662, 212] on img at bounding box center [692, 236] width 268 height 268
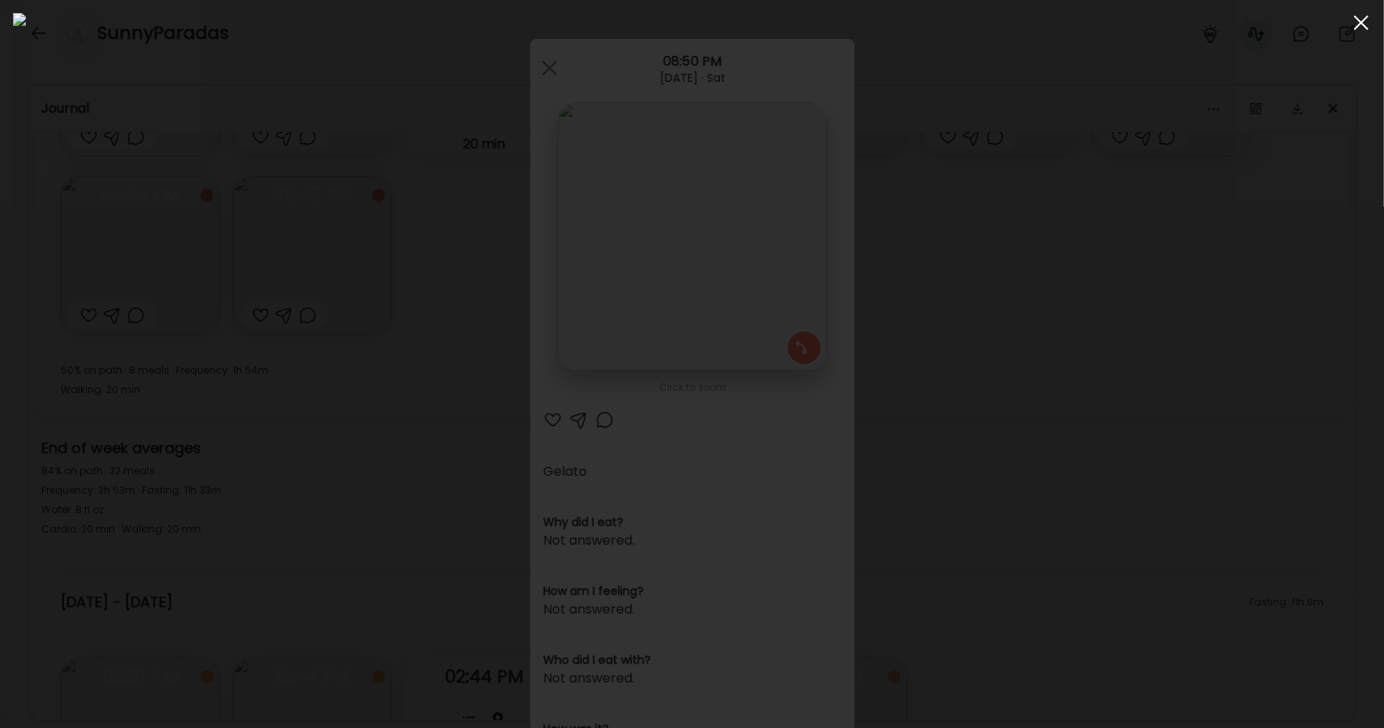
click at [1351, 29] on div at bounding box center [1361, 22] width 32 height 32
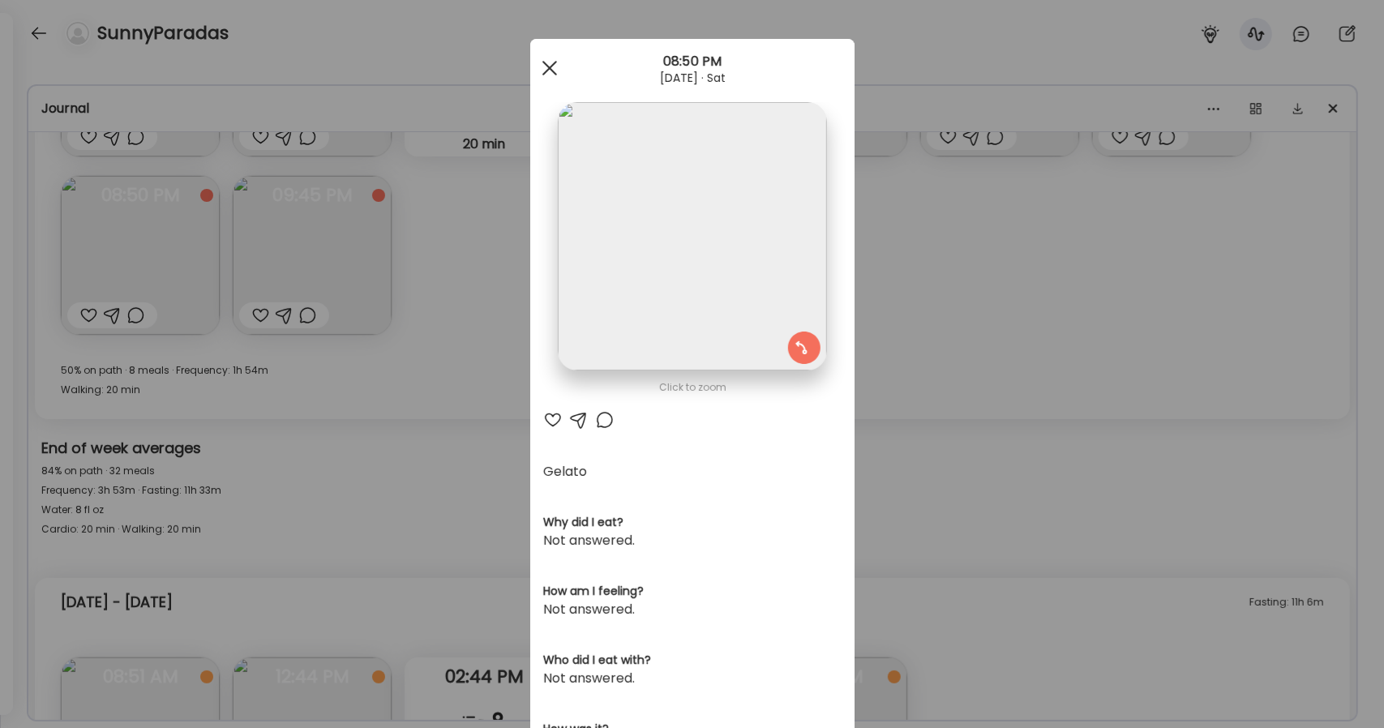
click at [533, 72] on div at bounding box center [549, 68] width 32 height 32
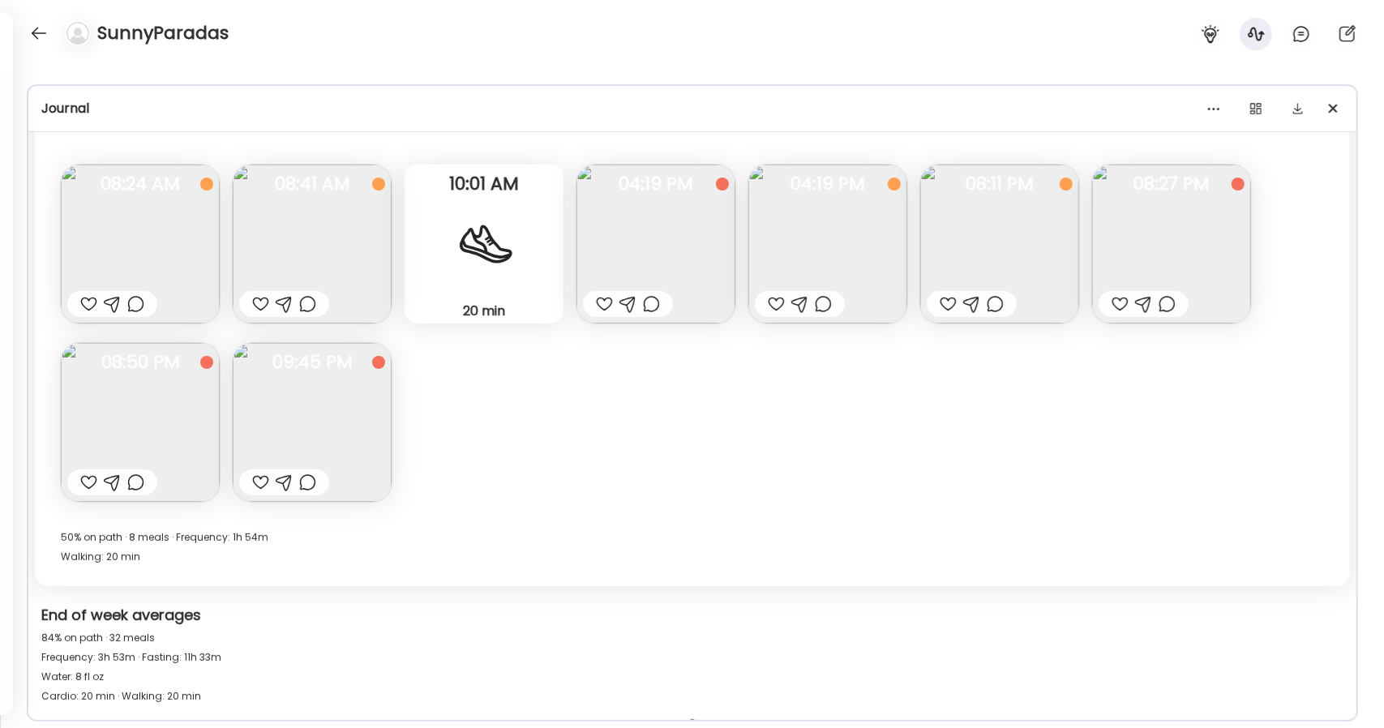
scroll to position [9575, 0]
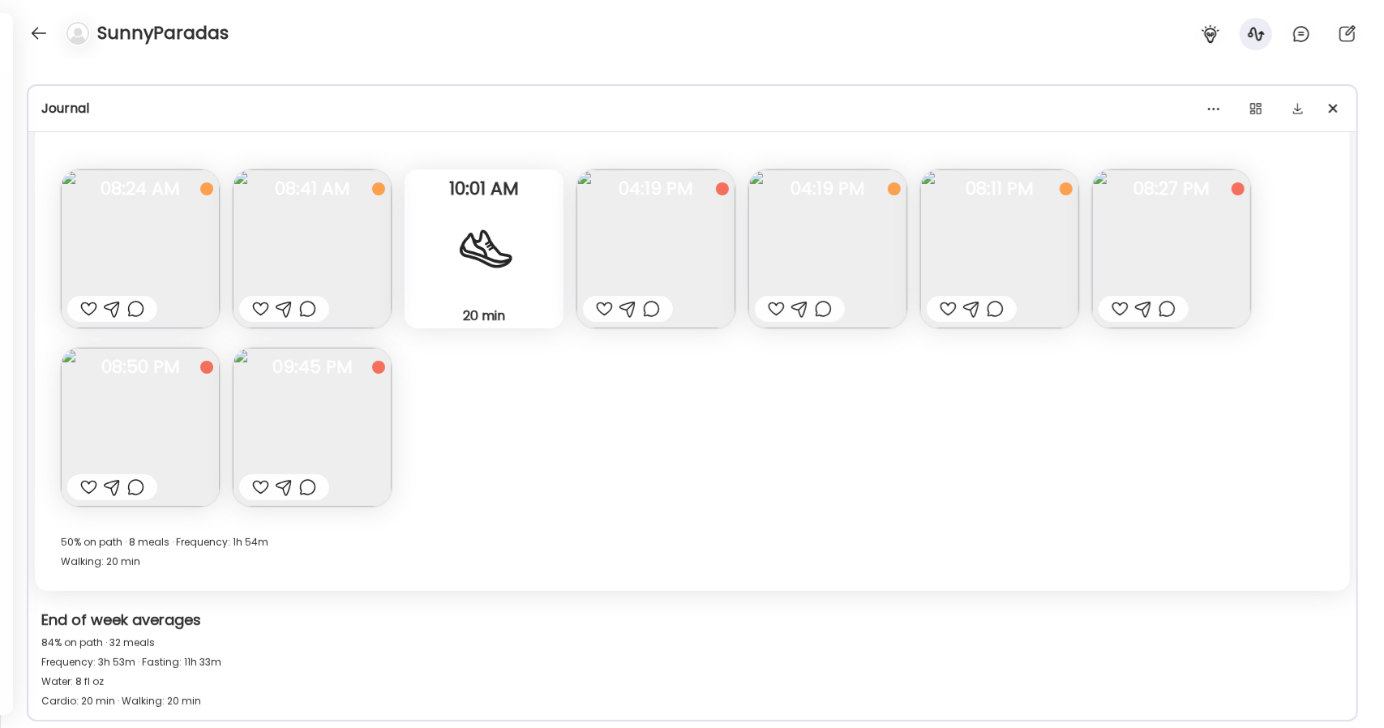
click at [357, 272] on img at bounding box center [312, 248] width 159 height 159
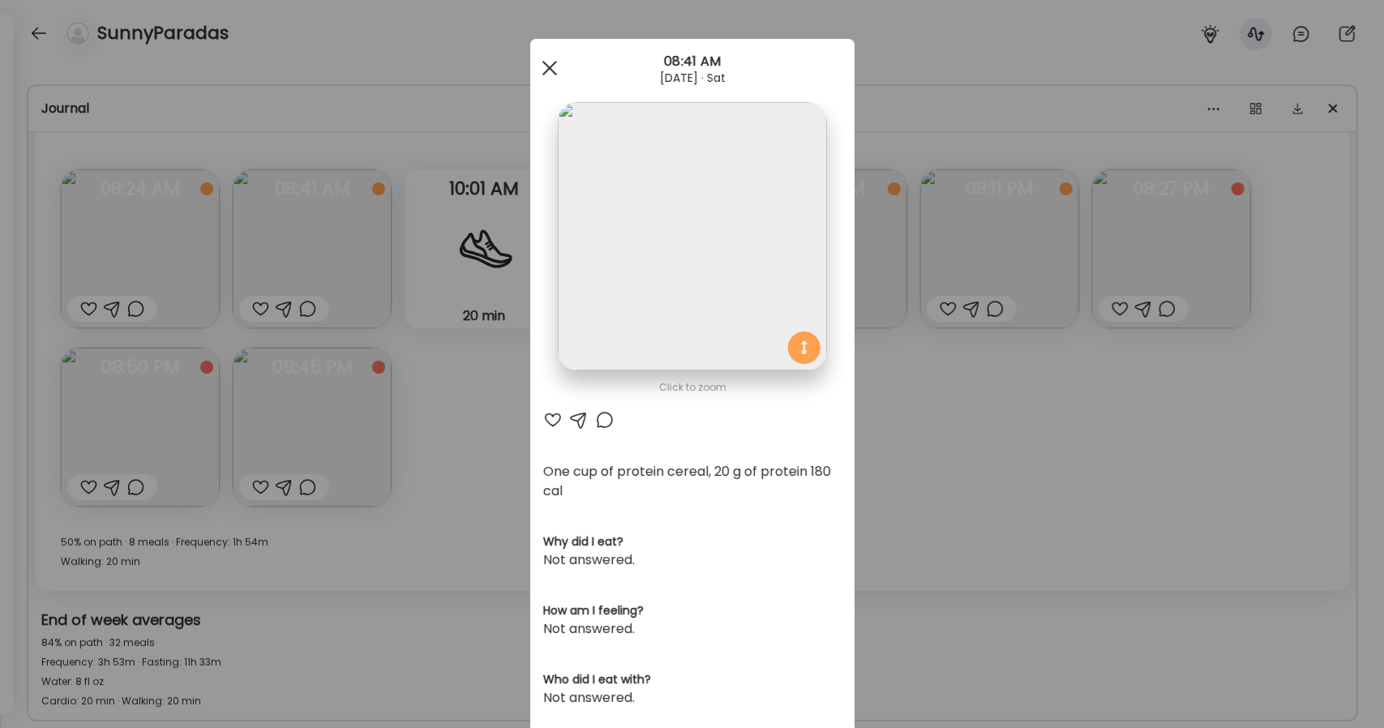
click at [542, 75] on div at bounding box center [549, 68] width 32 height 32
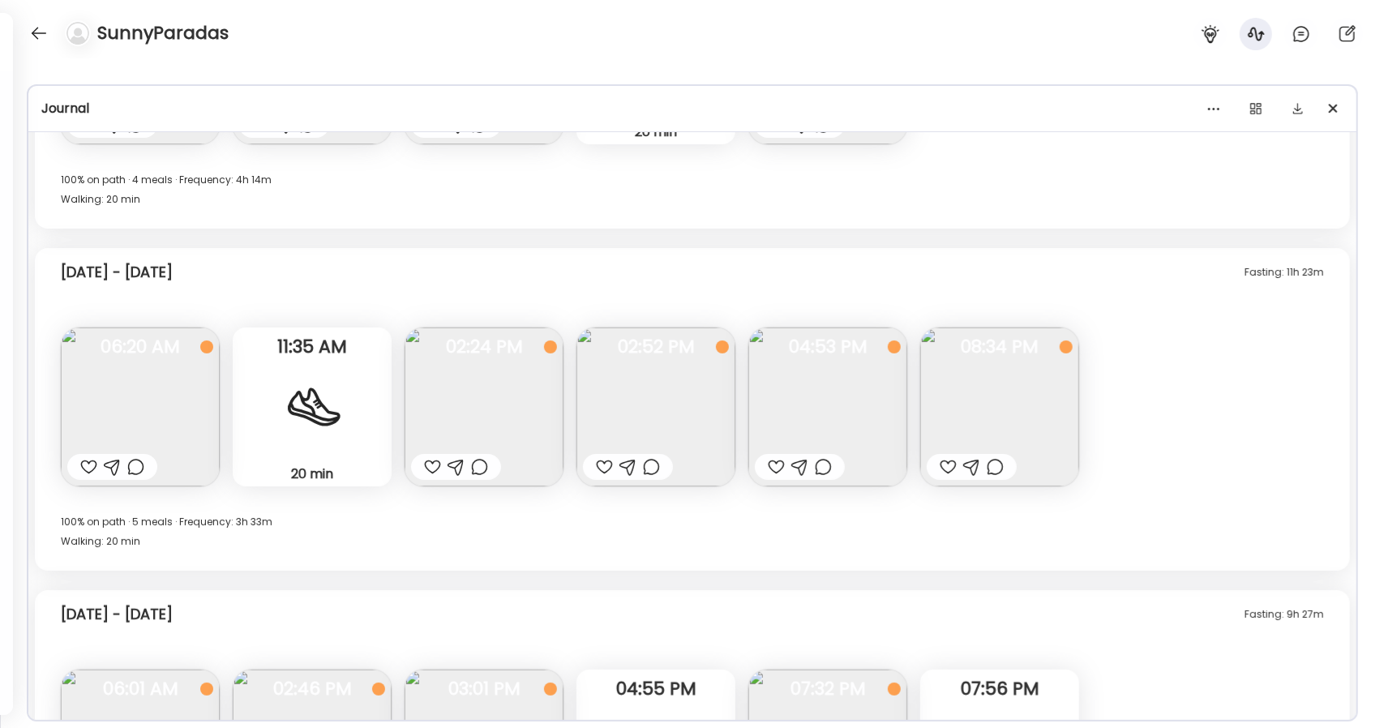
scroll to position [8410, 0]
click at [851, 426] on img at bounding box center [827, 407] width 159 height 159
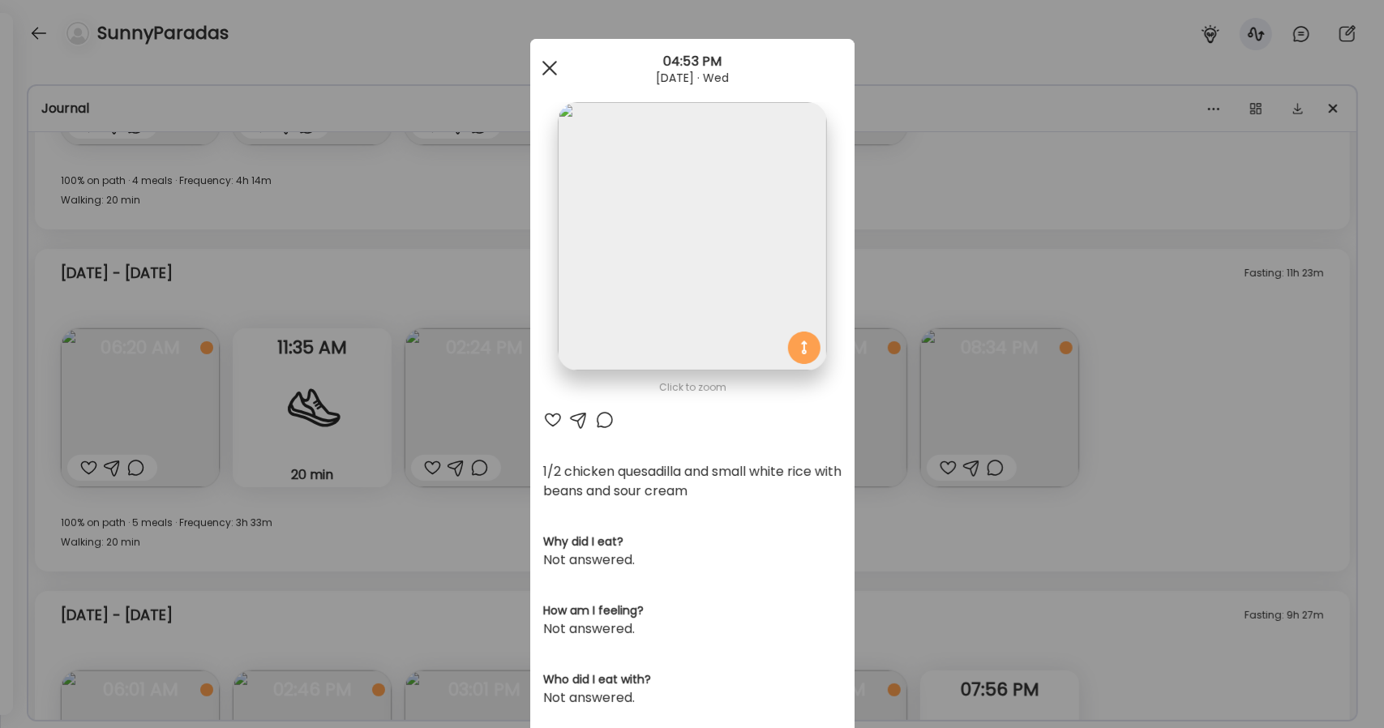
click at [535, 72] on div at bounding box center [549, 68] width 32 height 32
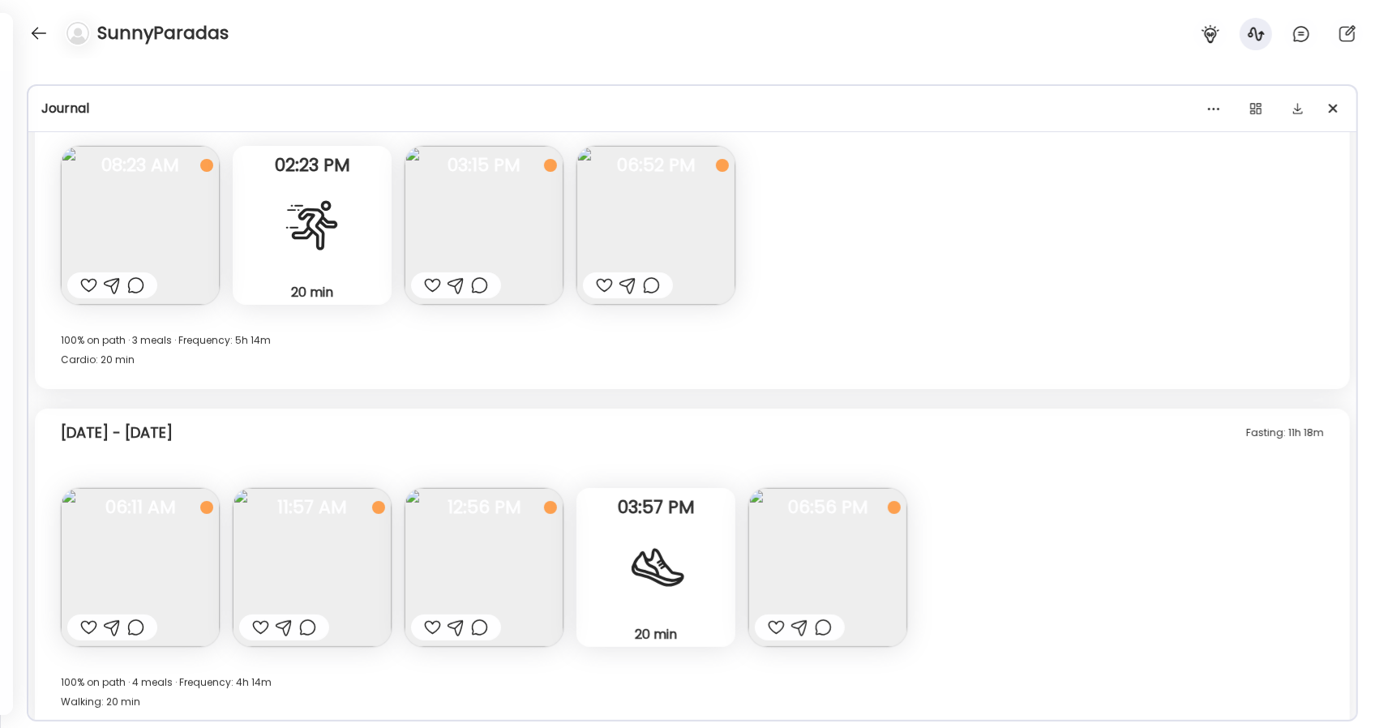
scroll to position [7872, 0]
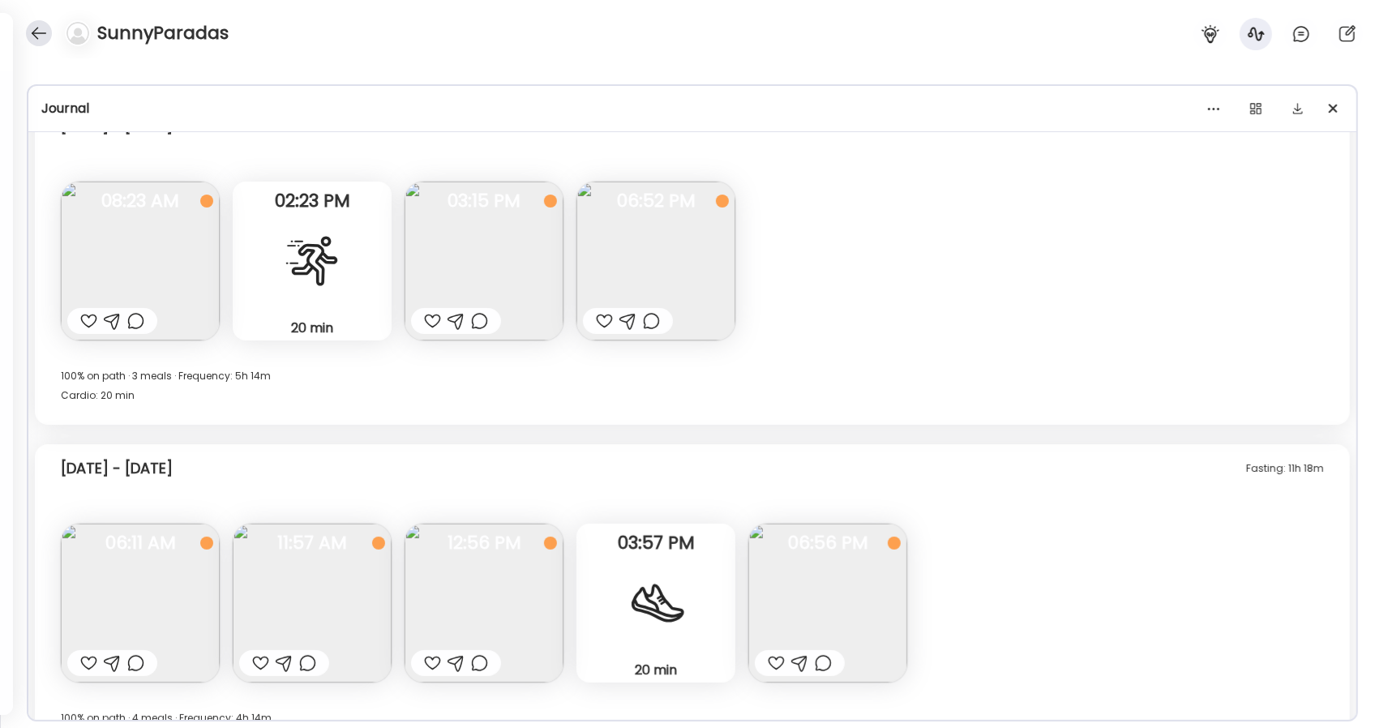
click at [41, 40] on div at bounding box center [39, 33] width 26 height 26
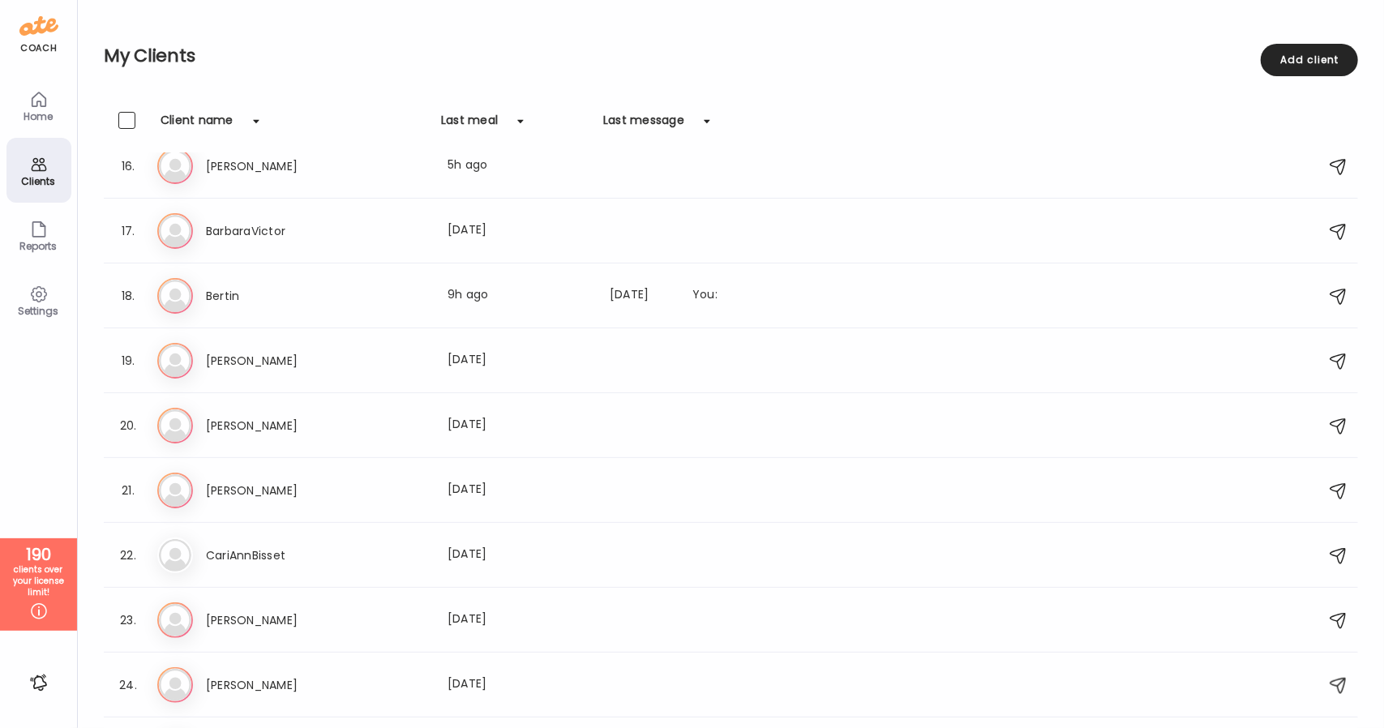
scroll to position [983, 0]
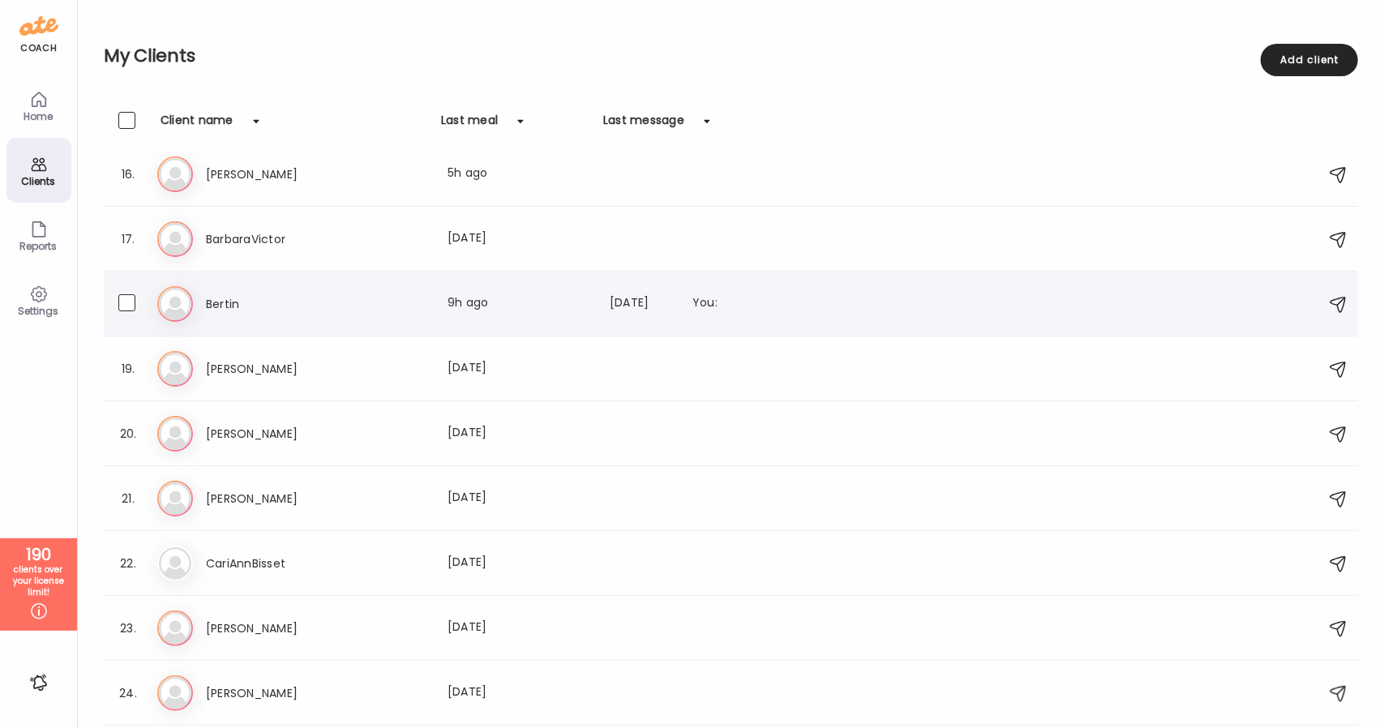
click at [389, 302] on div "Bertin Last meal: 9h ago Last message: 12d ago You:" at bounding box center [520, 303] width 629 height 19
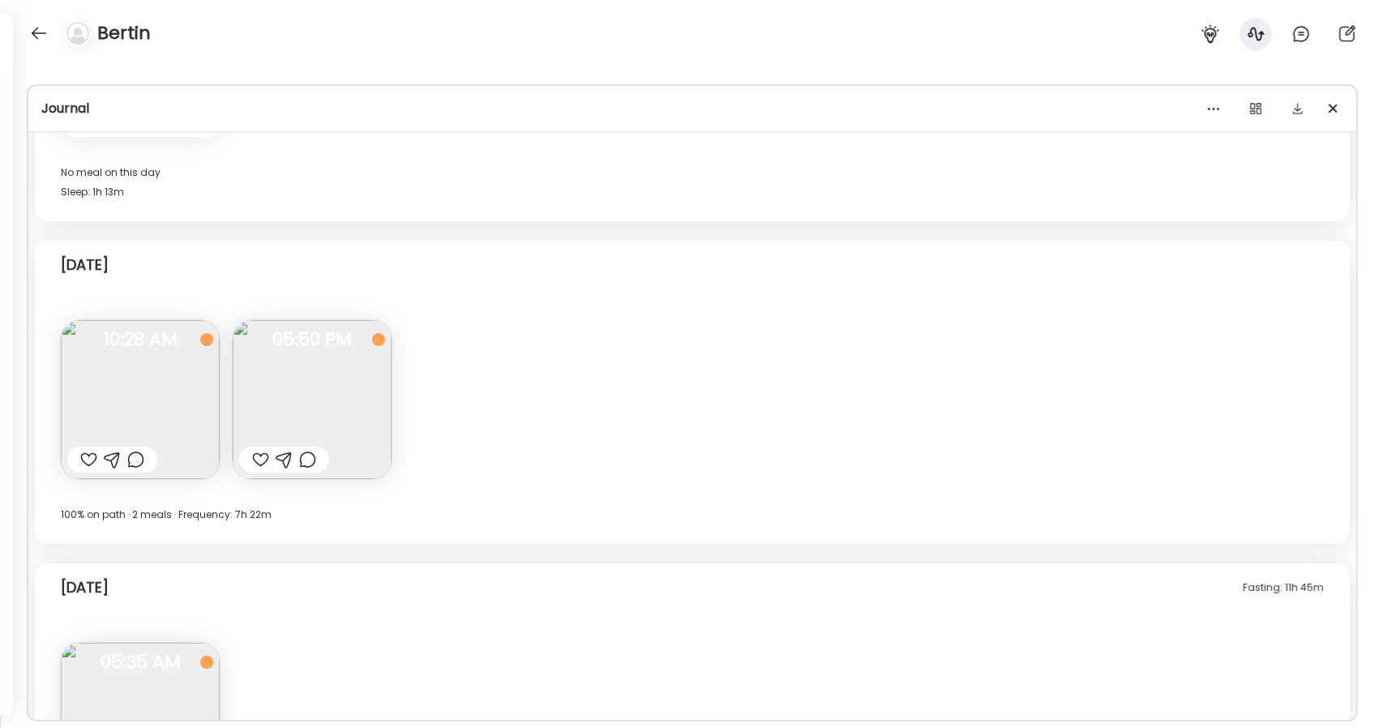
scroll to position [8536, 0]
click at [828, 257] on div "Yesterday" at bounding box center [692, 267] width 1263 height 52
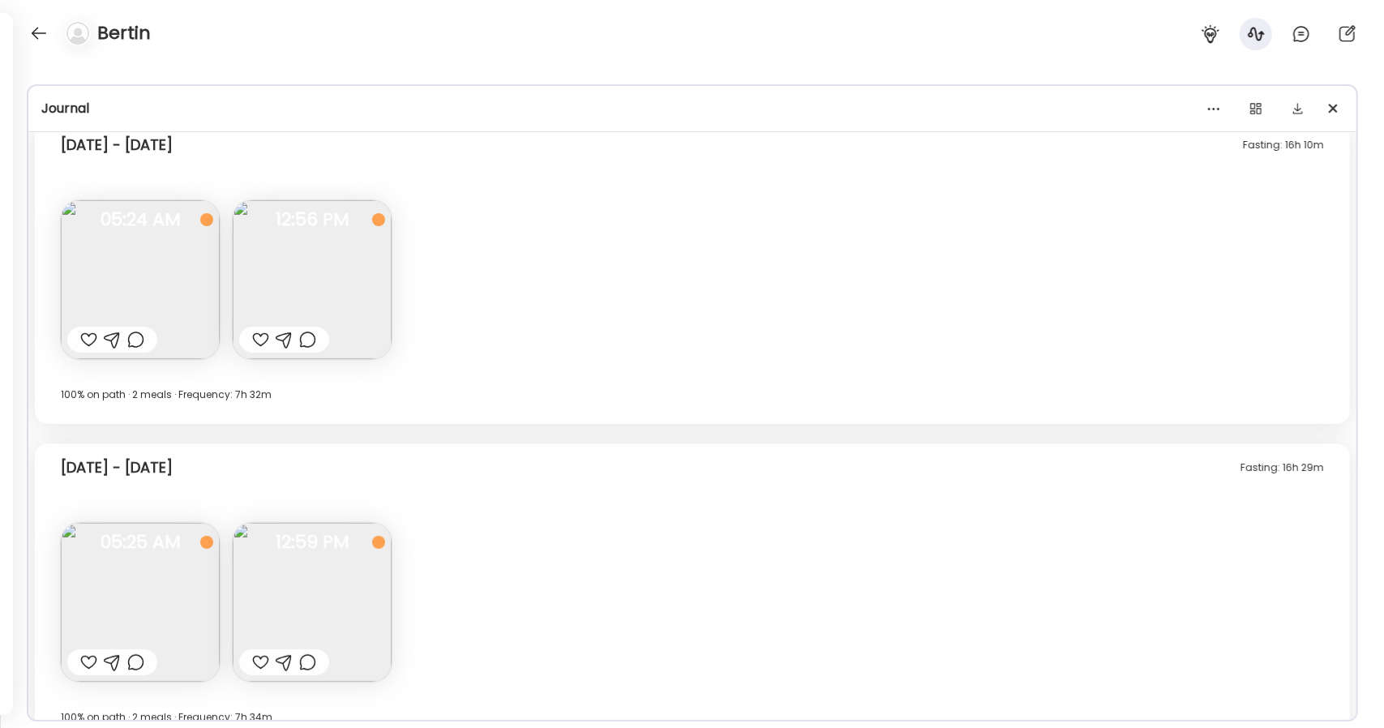
scroll to position [3173, 0]
click at [308, 259] on img at bounding box center [312, 278] width 159 height 159
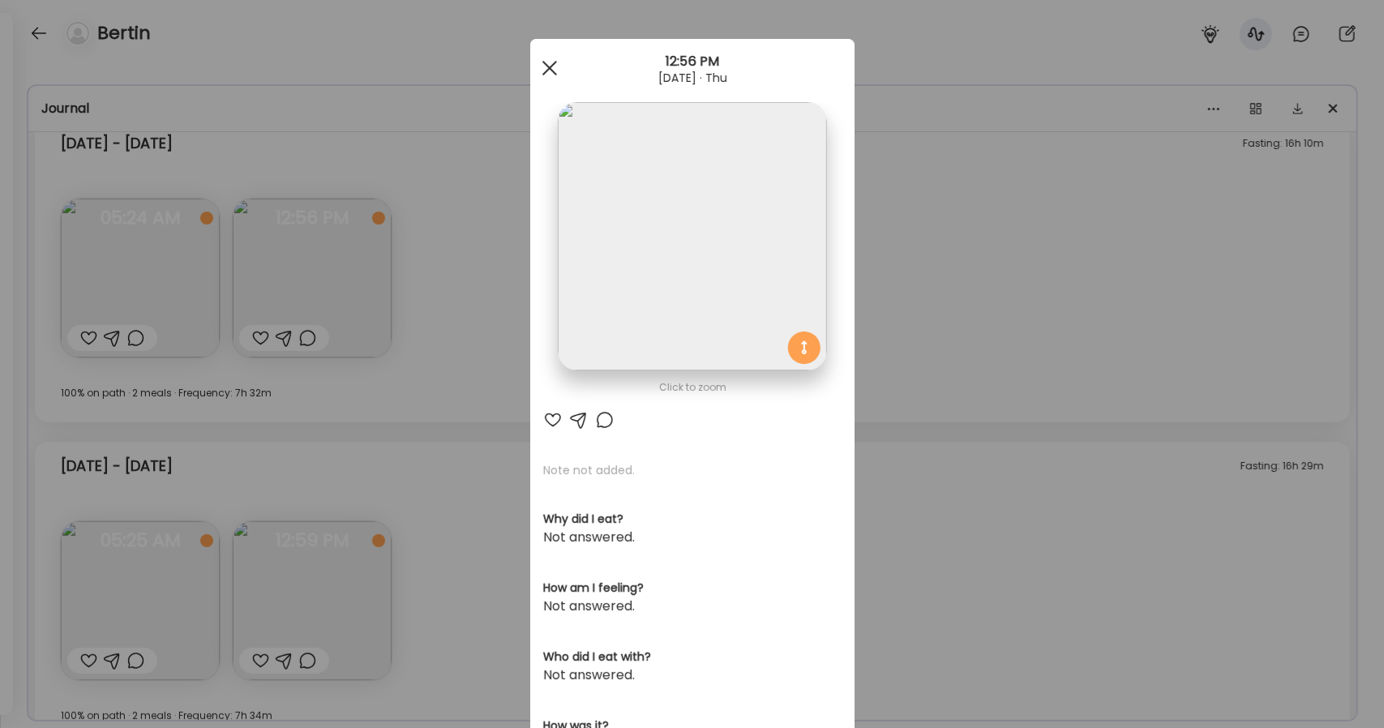
click at [537, 72] on div at bounding box center [549, 68] width 32 height 32
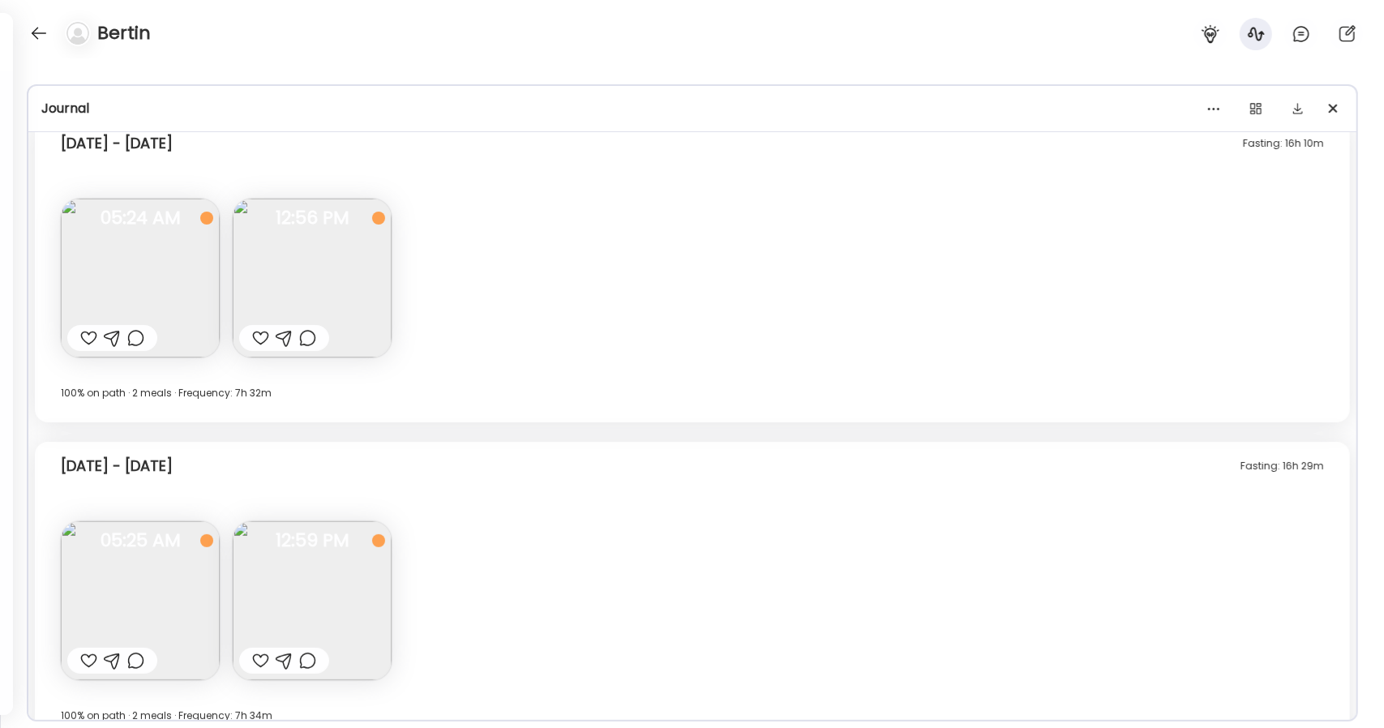
click at [142, 264] on img at bounding box center [140, 278] width 159 height 159
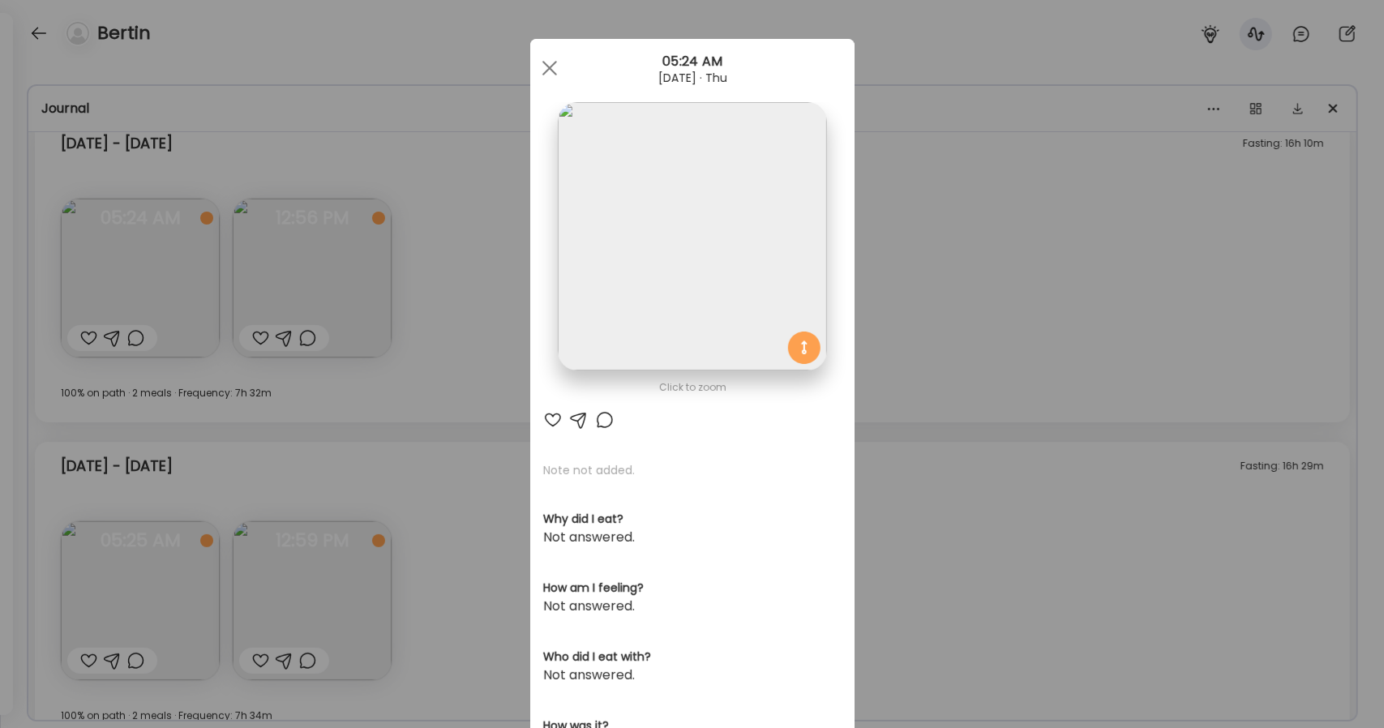
click at [726, 274] on img at bounding box center [692, 236] width 268 height 268
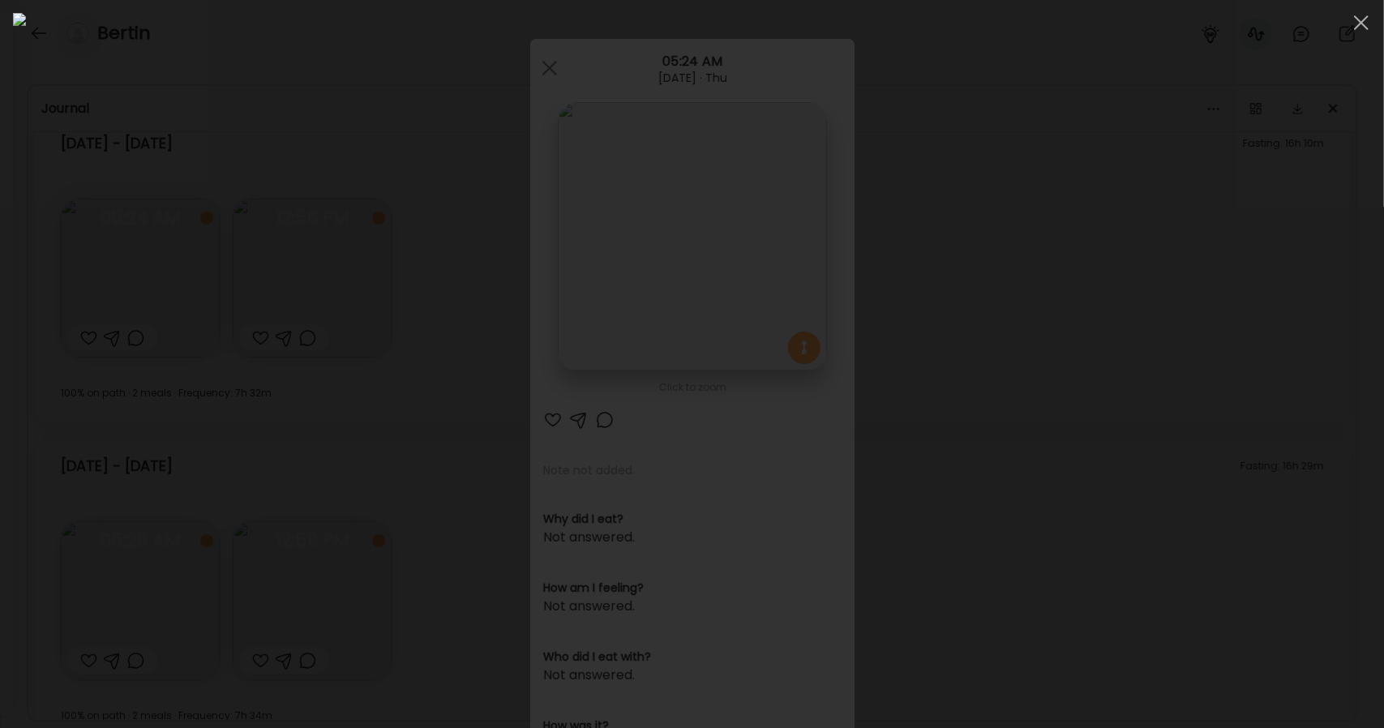
click at [1154, 344] on div at bounding box center [692, 364] width 1358 height 702
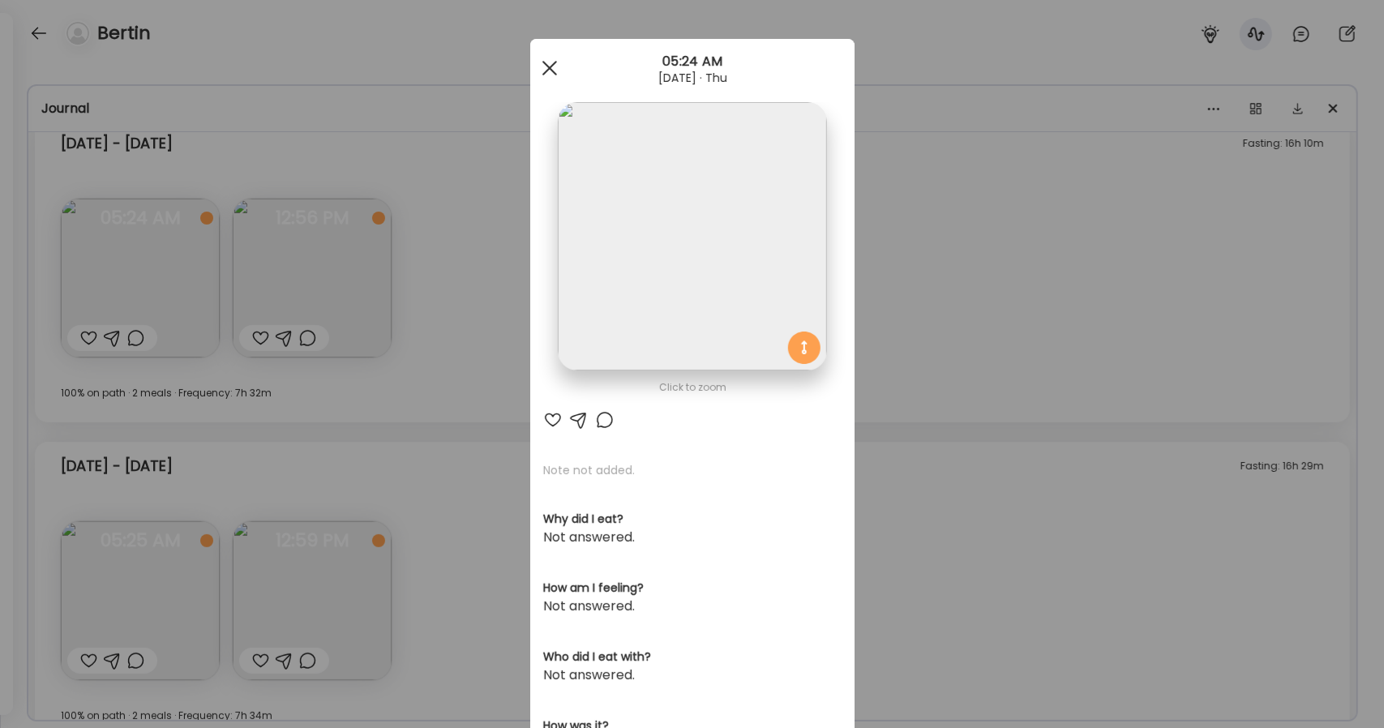
click at [556, 67] on div at bounding box center [549, 68] width 32 height 32
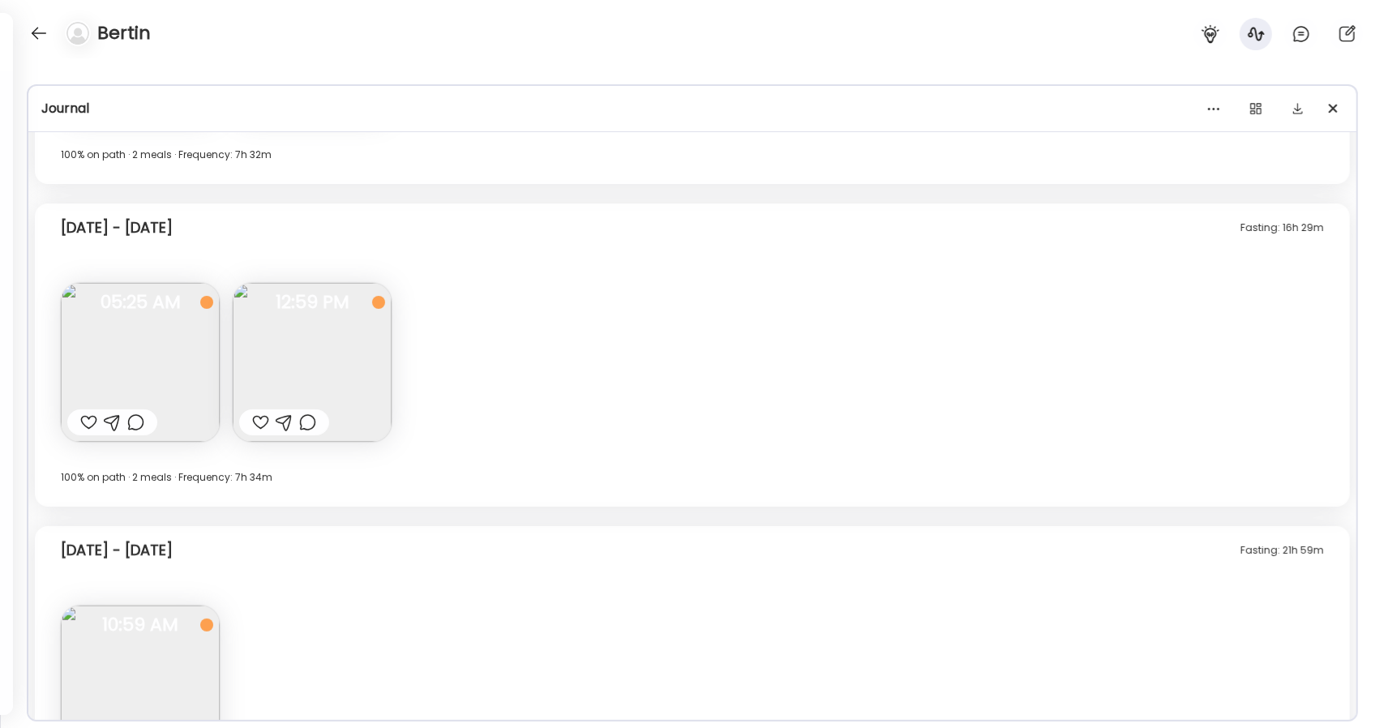
scroll to position [3413, 0]
click at [330, 372] on img at bounding box center [312, 360] width 159 height 159
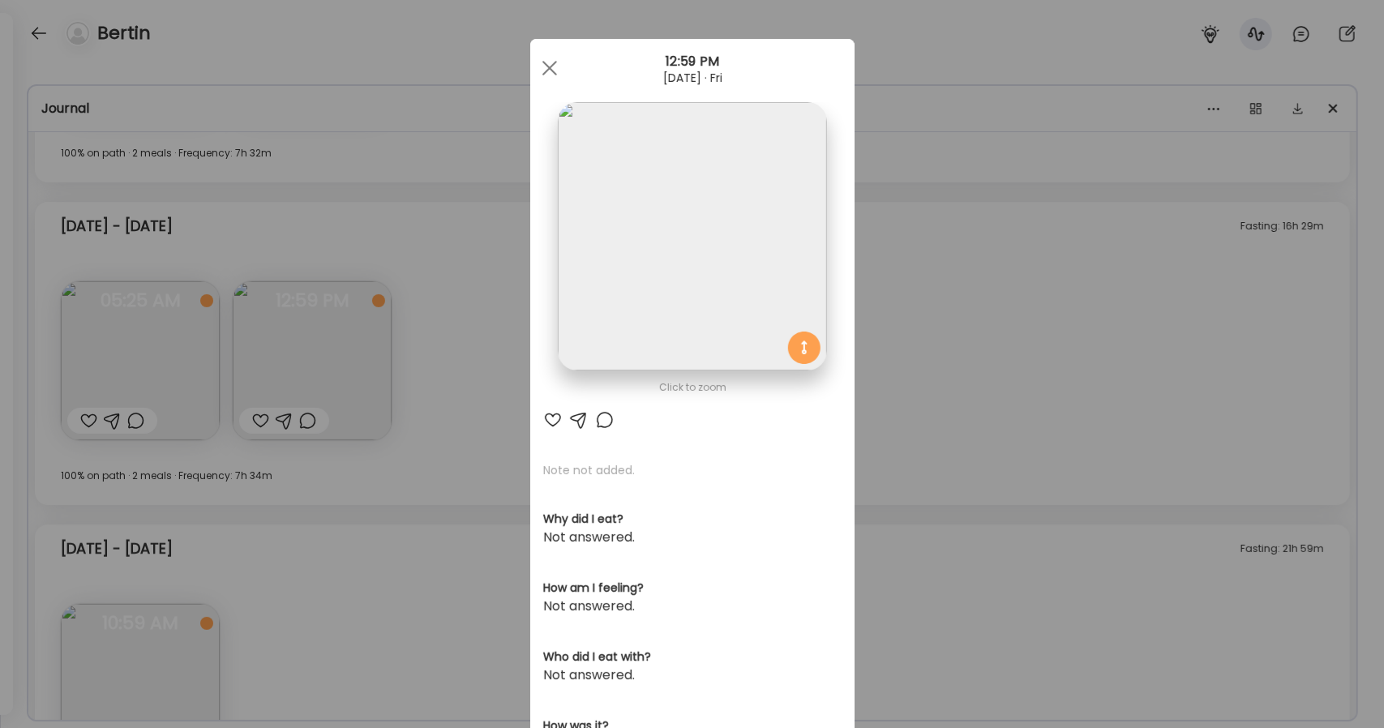
click at [666, 275] on img at bounding box center [692, 236] width 268 height 268
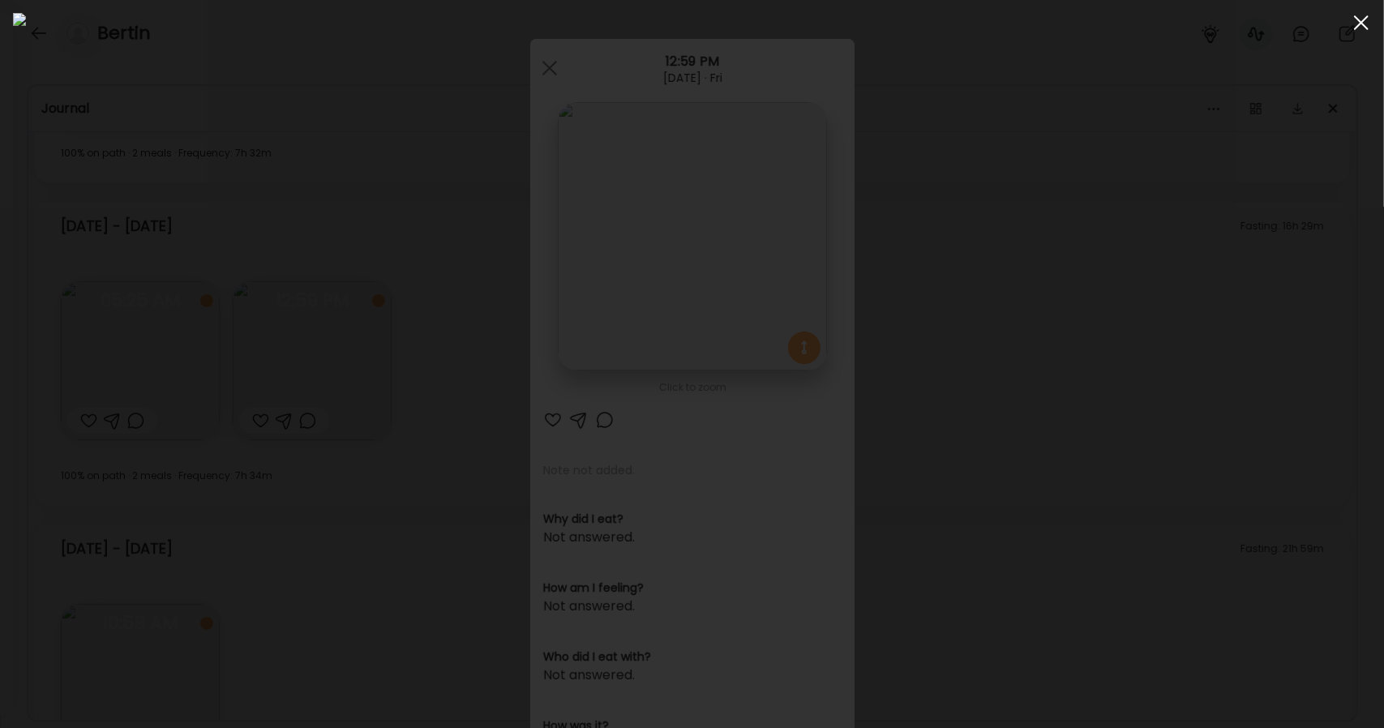
click at [1354, 27] on div at bounding box center [1361, 22] width 32 height 32
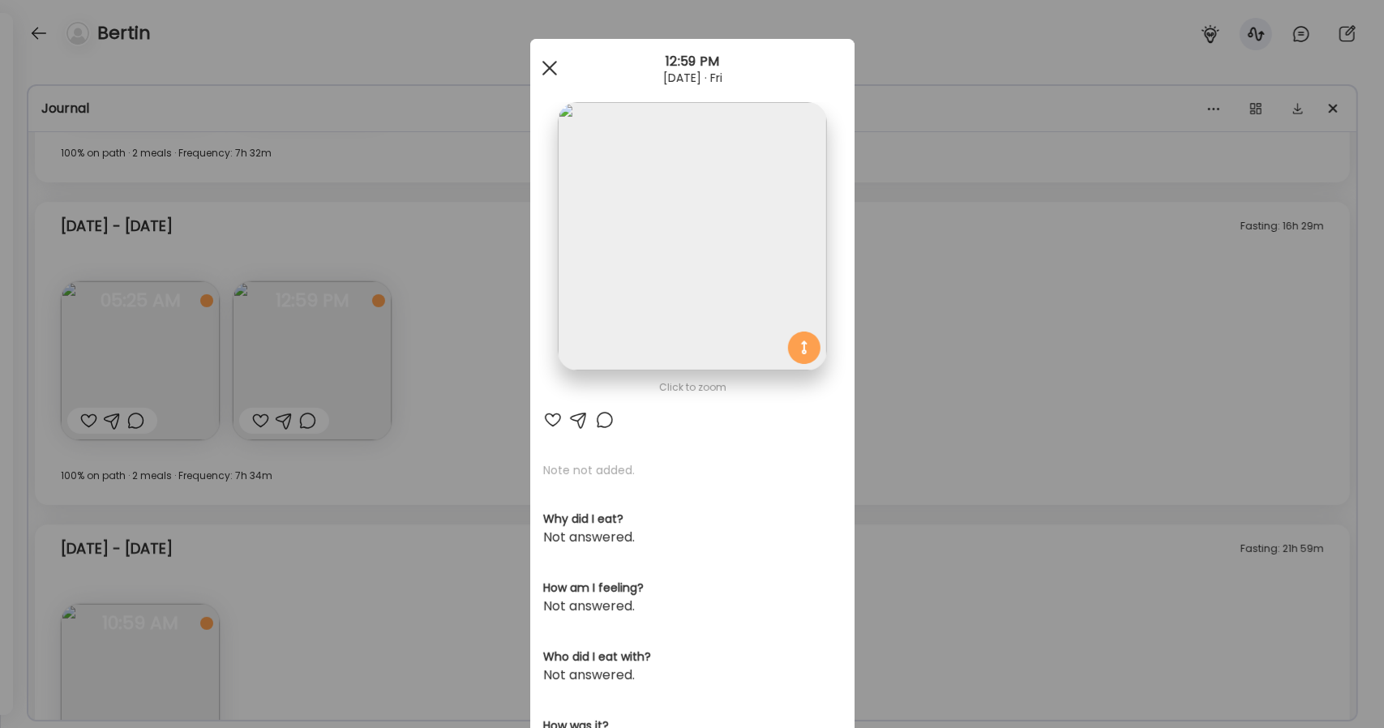
click at [546, 71] on span at bounding box center [549, 68] width 15 height 15
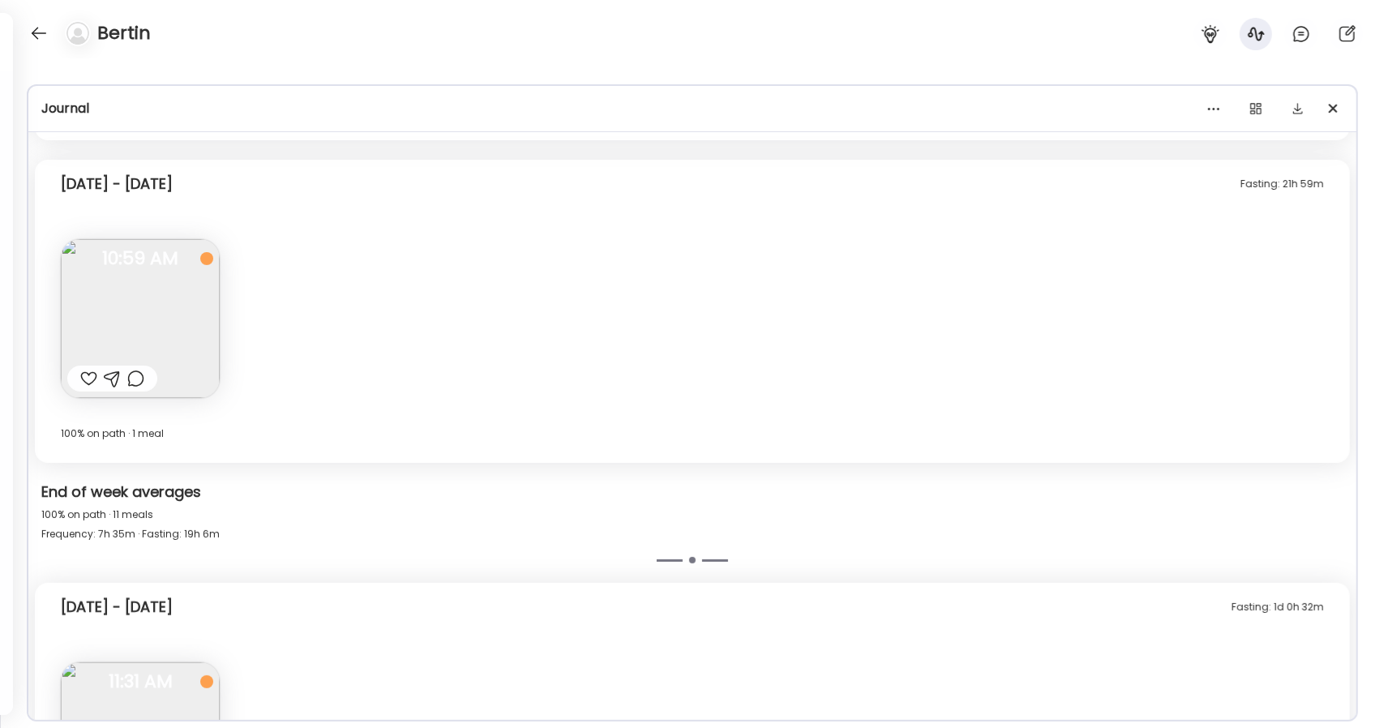
scroll to position [3779, 0]
click at [187, 349] on img at bounding box center [140, 317] width 159 height 159
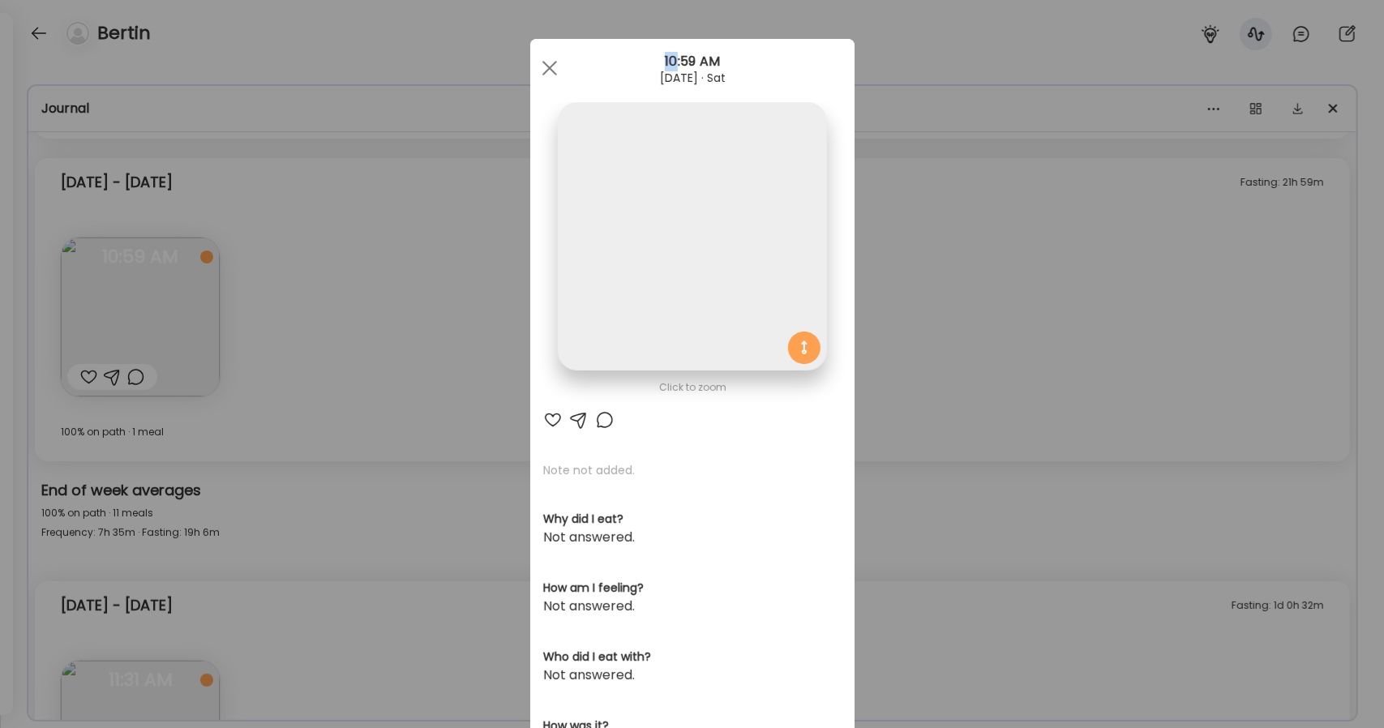
click at [187, 349] on div "Ate Coach Dashboard Wahoo! It’s official Take a moment to set up your Coach Pro…" at bounding box center [692, 364] width 1384 height 728
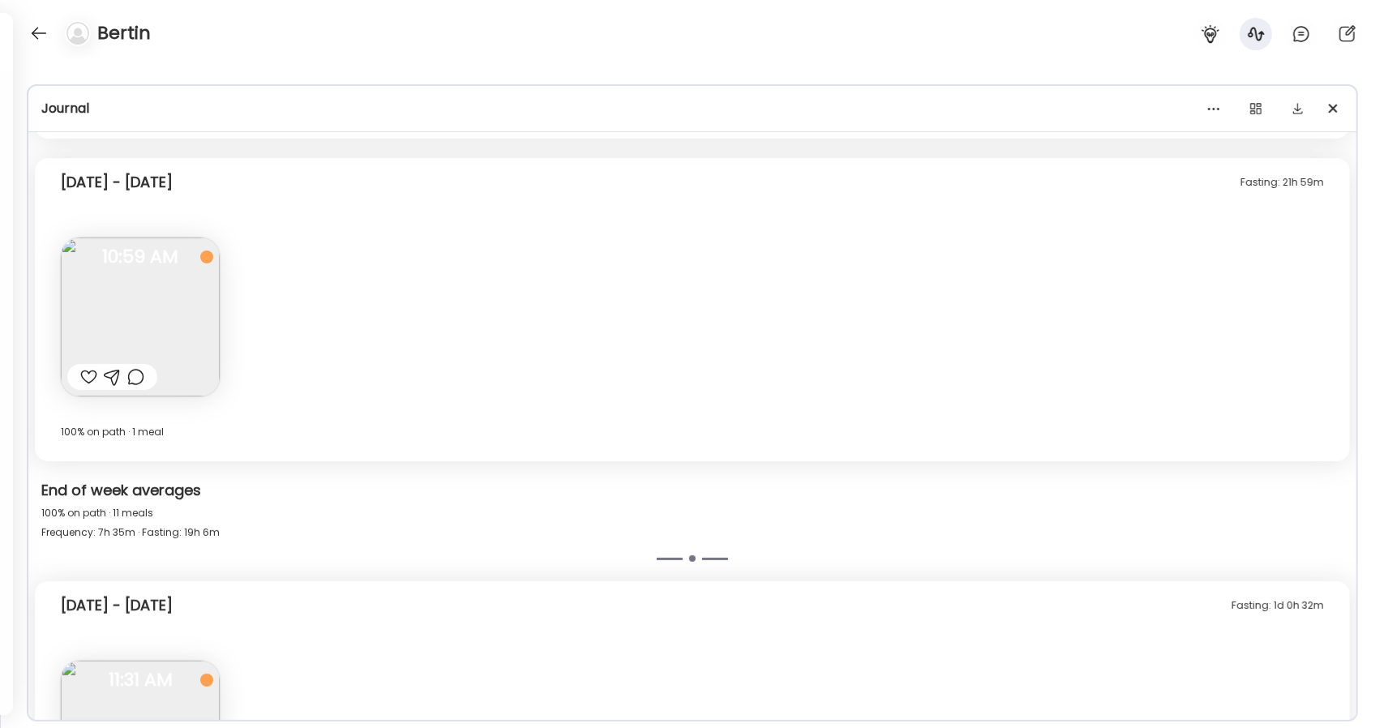
click at [129, 323] on img at bounding box center [140, 317] width 159 height 159
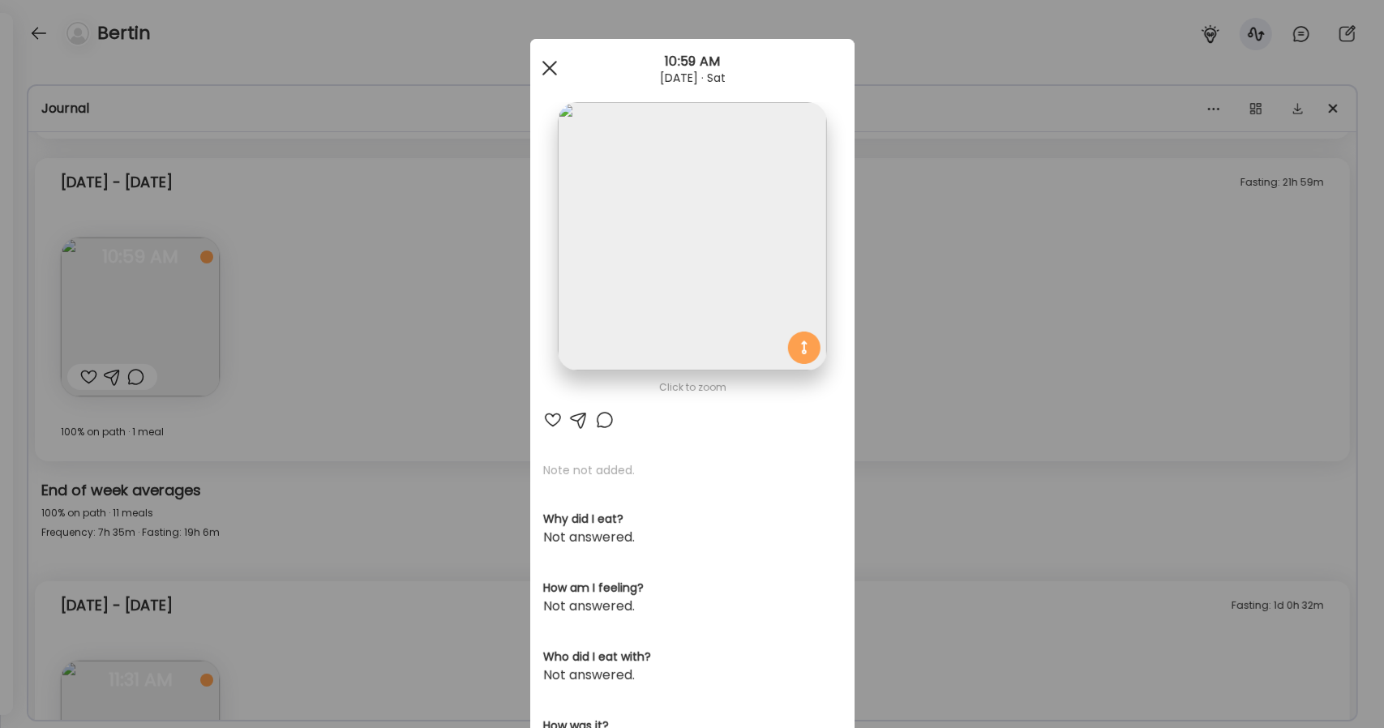
click at [542, 53] on div at bounding box center [549, 68] width 32 height 32
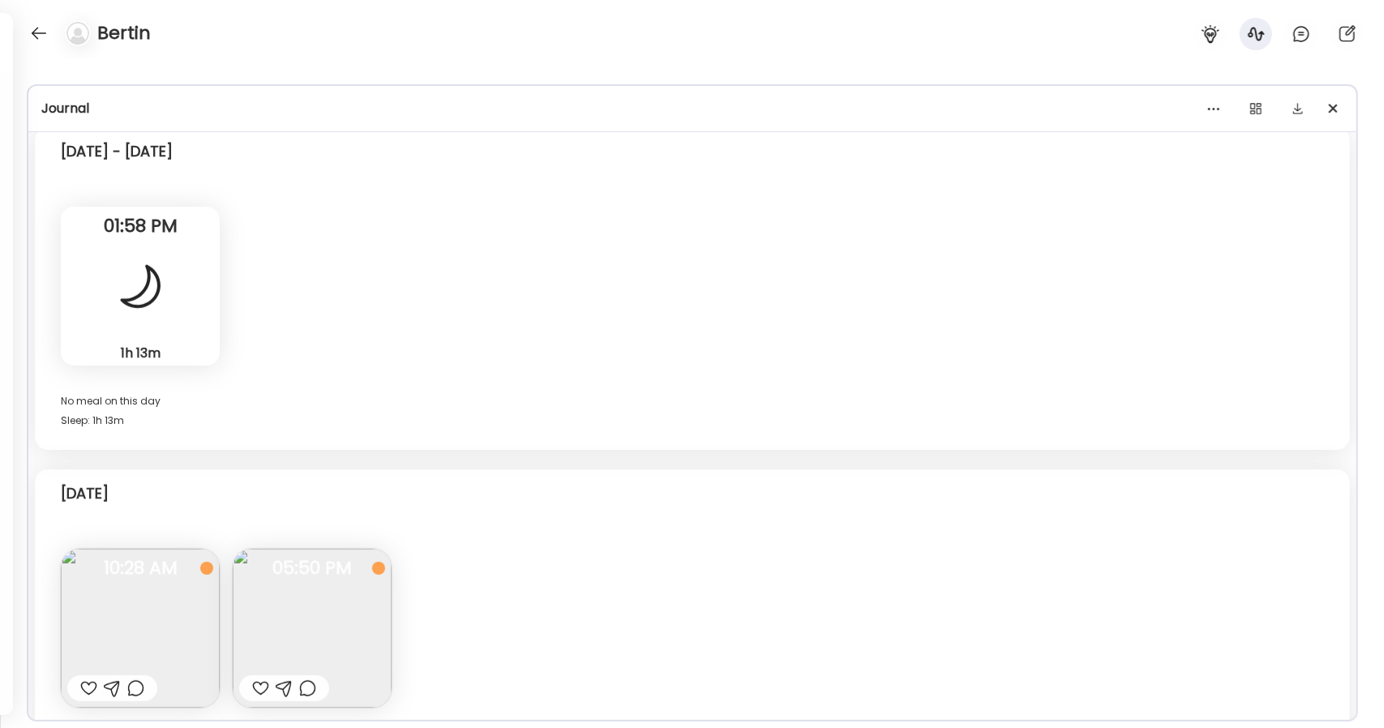
scroll to position [8330, 0]
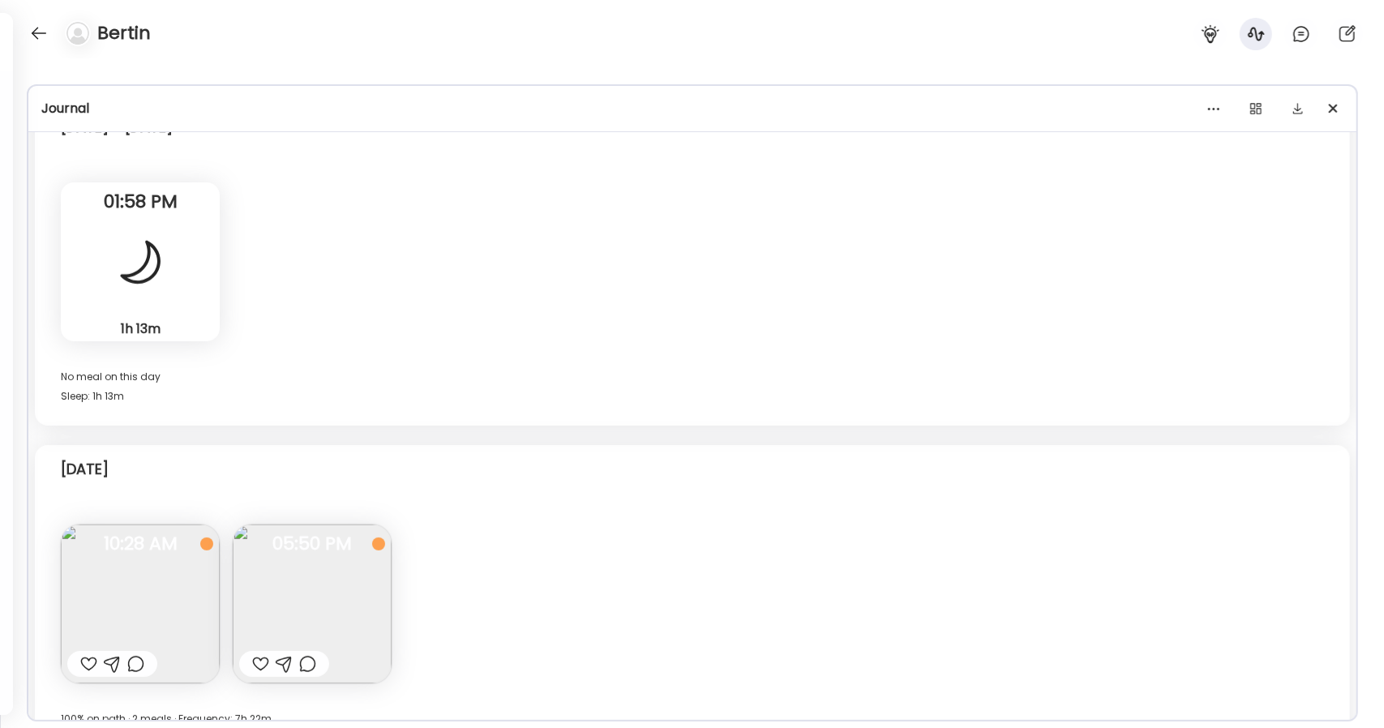
click at [311, 589] on img at bounding box center [312, 603] width 159 height 159
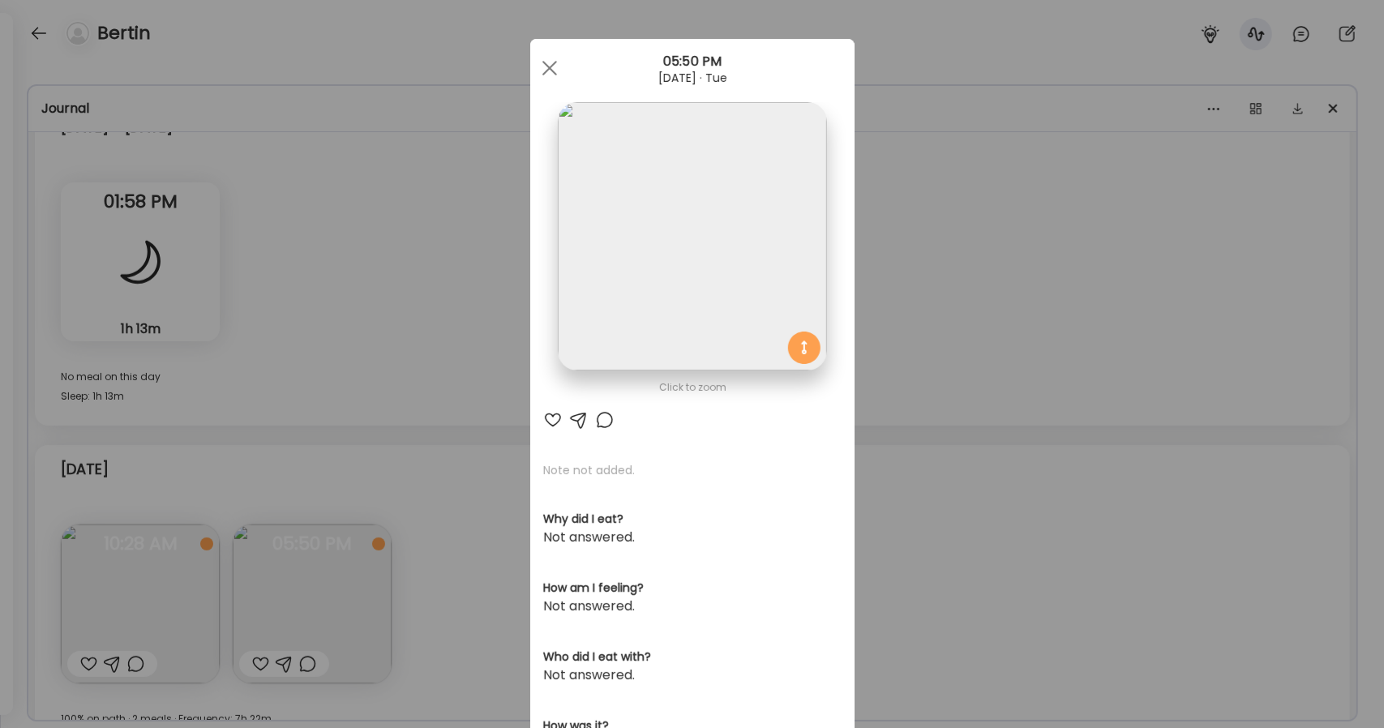
click at [683, 325] on img at bounding box center [692, 236] width 268 height 268
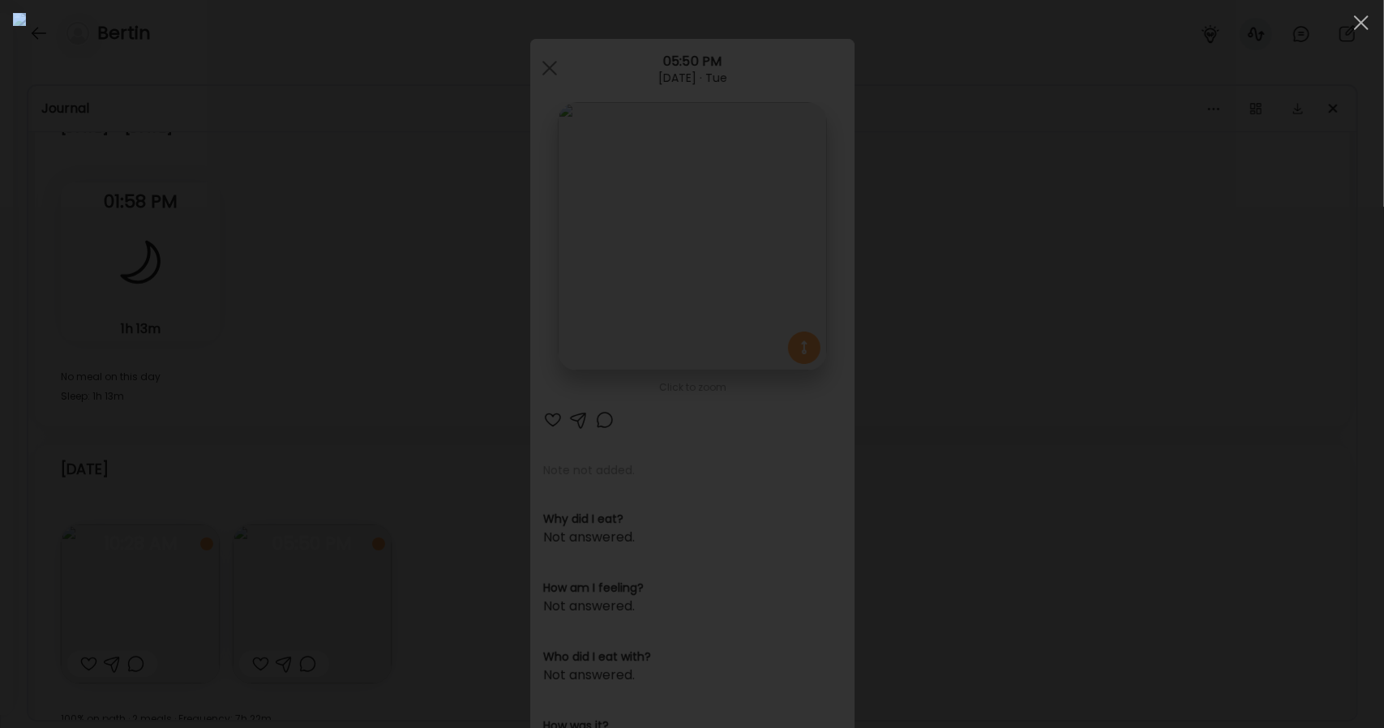
drag, startPoint x: 1363, startPoint y: 24, endPoint x: 534, endPoint y: 533, distance: 972.4
click at [534, 533] on div at bounding box center [692, 364] width 1384 height 728
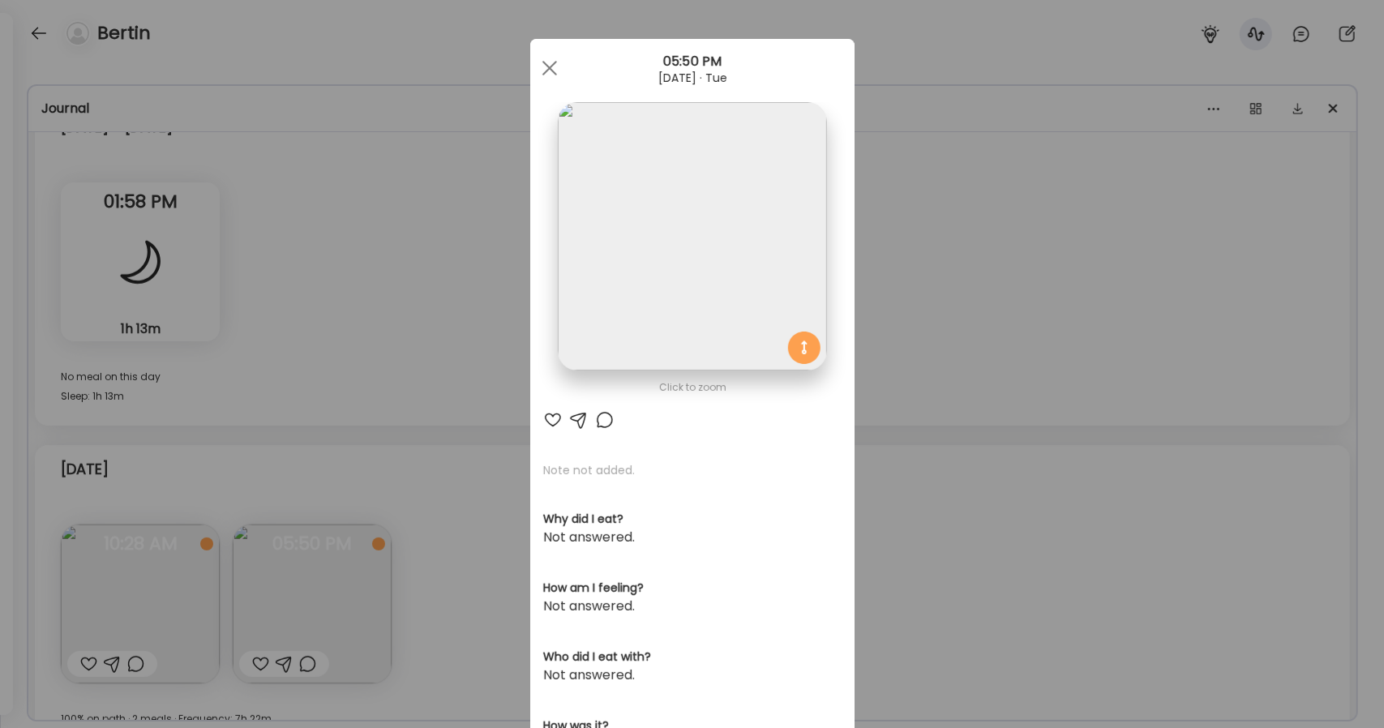
click at [181, 605] on div "Ate Coach Dashboard Wahoo! It’s official Take a moment to set up your Coach Pro…" at bounding box center [692, 364] width 1384 height 728
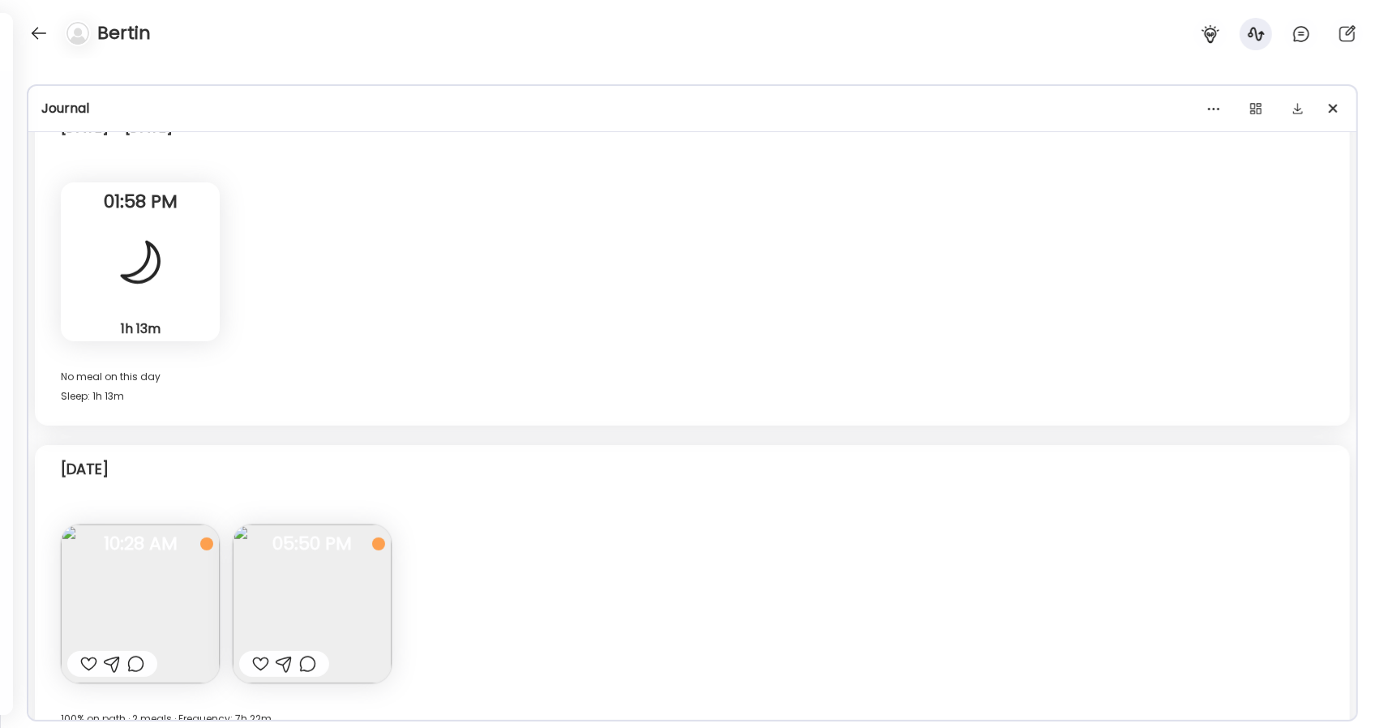
click at [181, 605] on img at bounding box center [140, 603] width 159 height 159
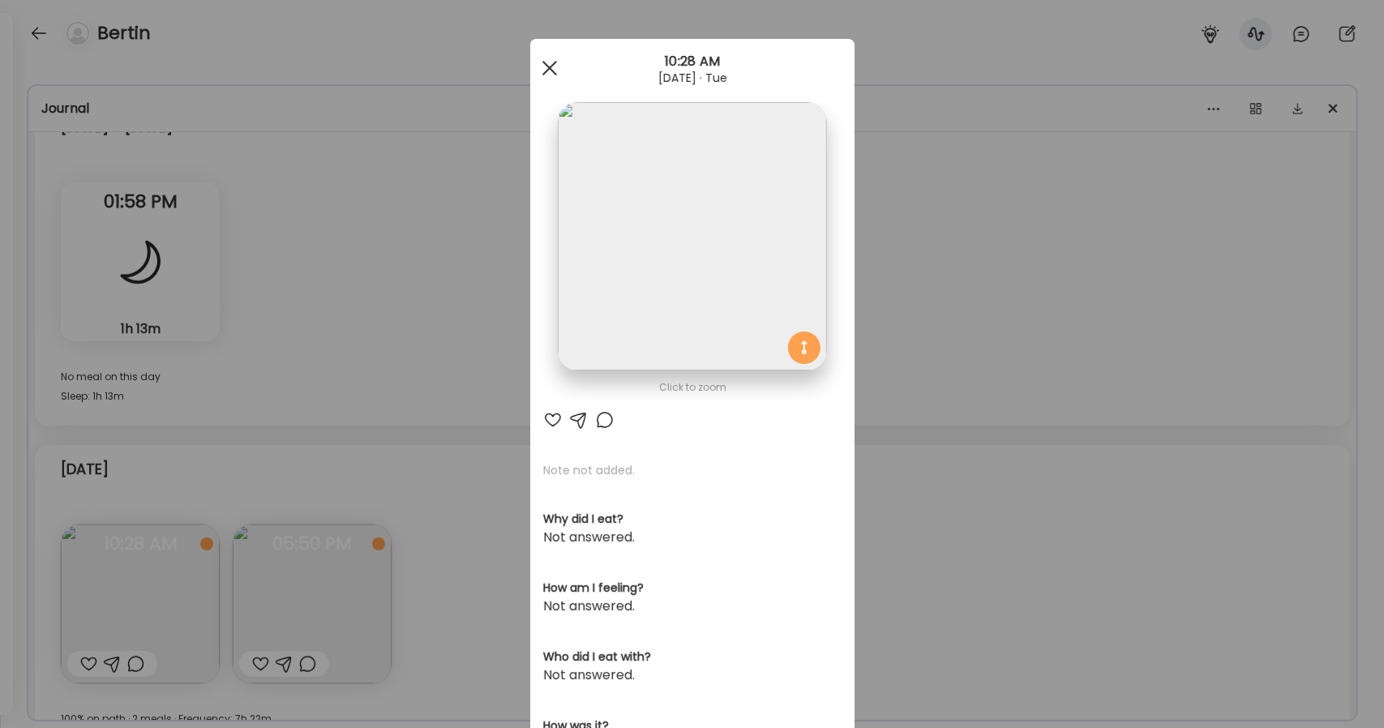
click at [548, 56] on div at bounding box center [549, 68] width 32 height 32
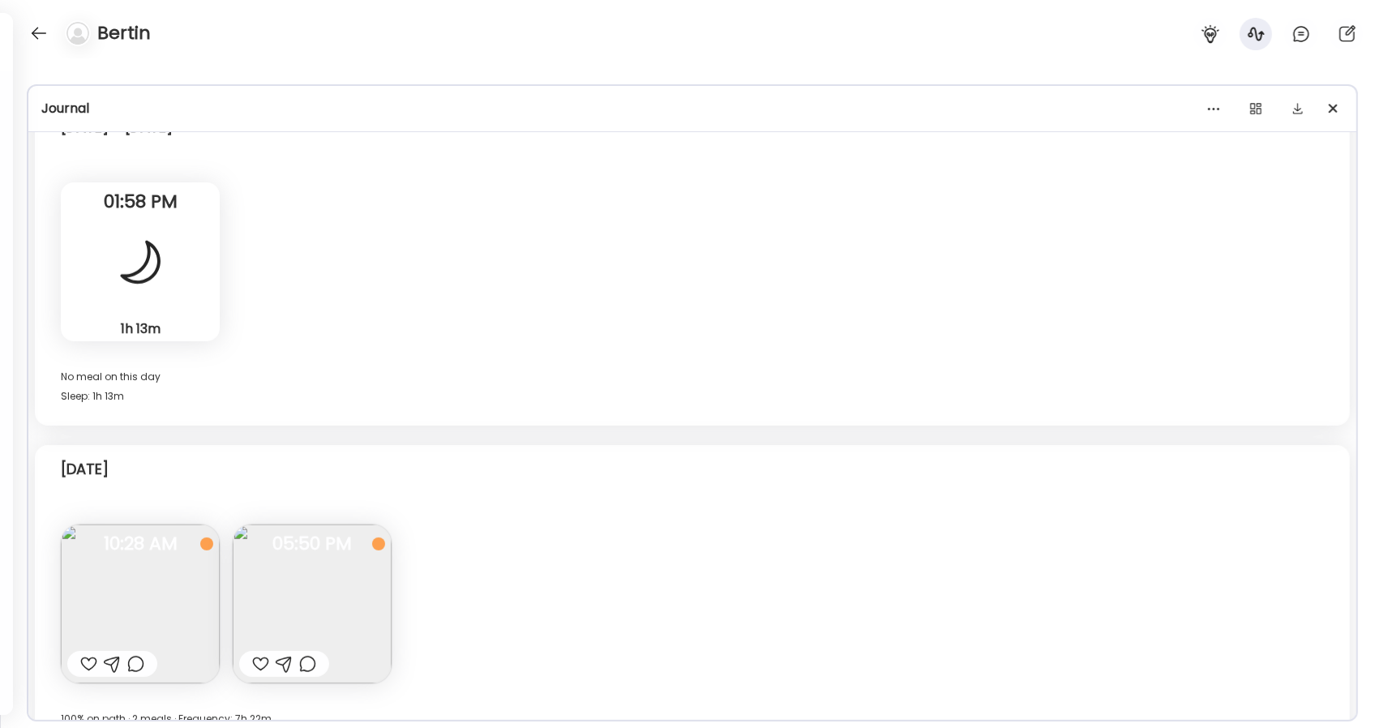
click at [160, 597] on img at bounding box center [140, 603] width 159 height 159
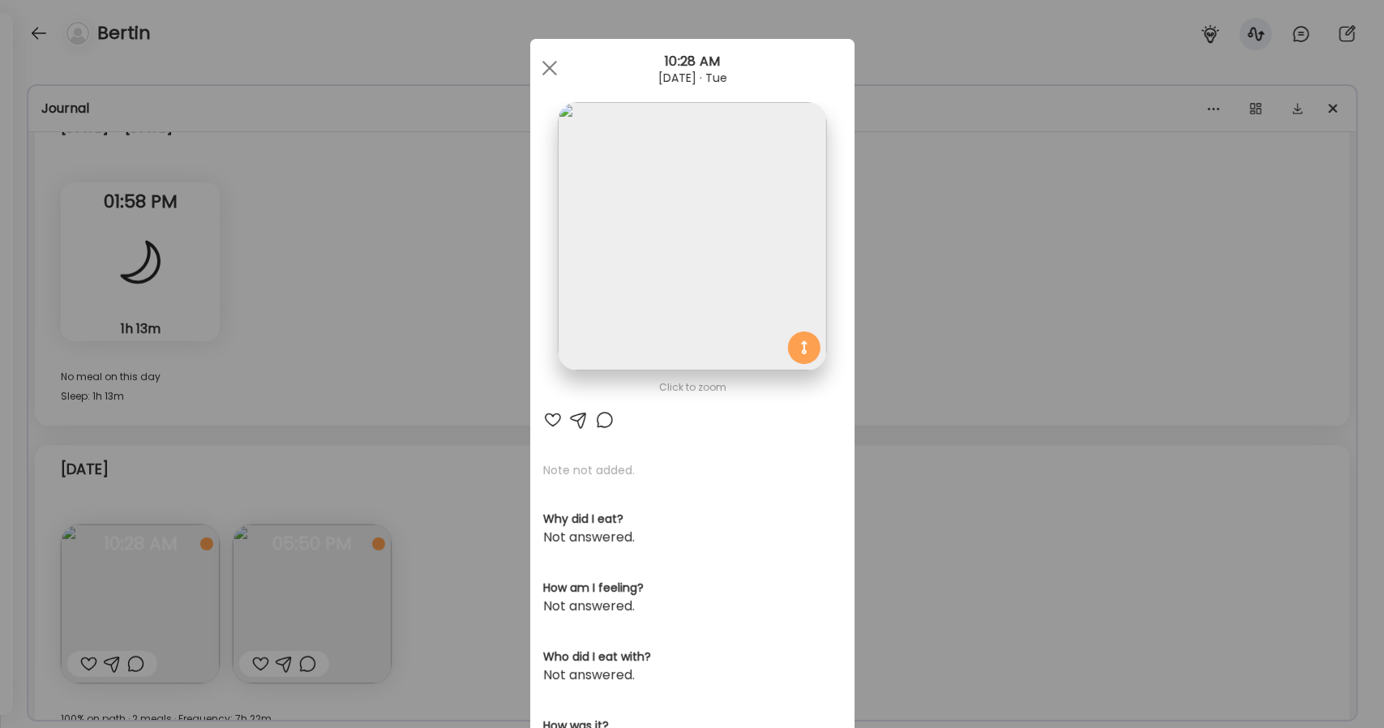
click at [675, 225] on img at bounding box center [692, 236] width 268 height 268
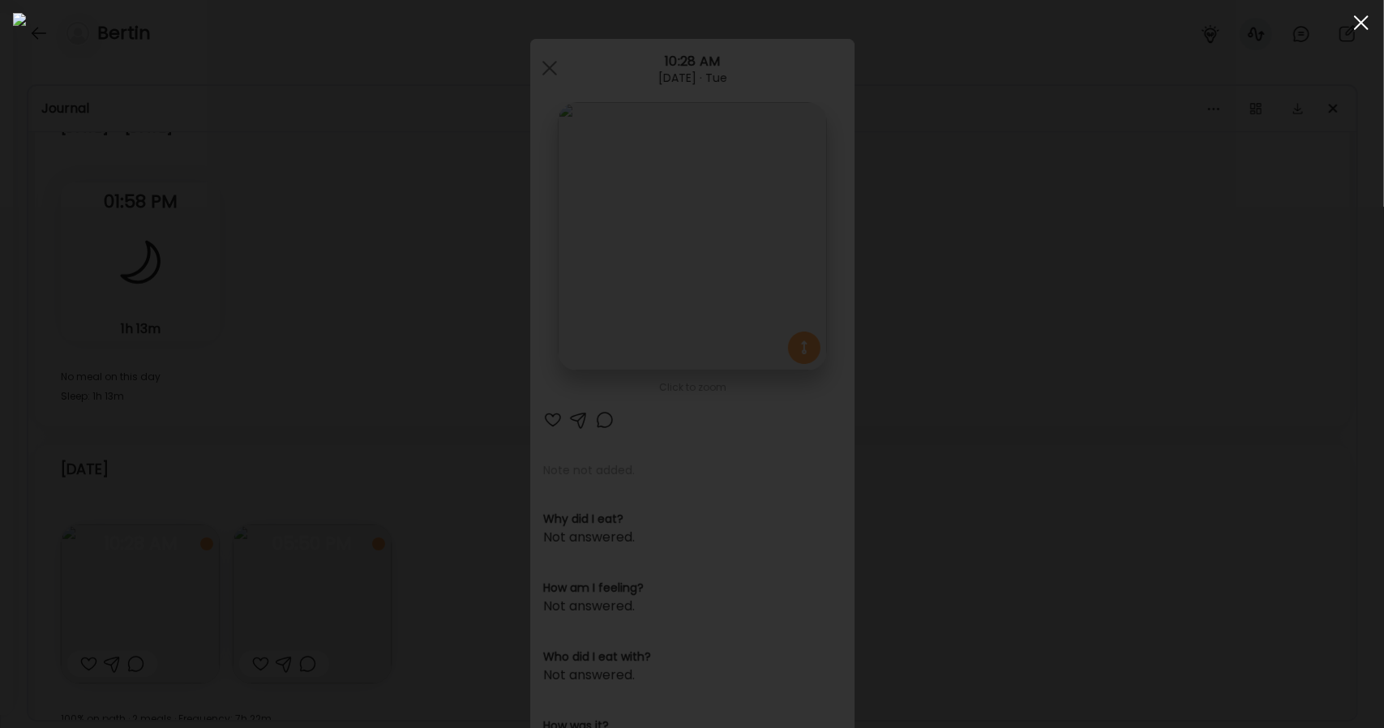
click at [1365, 30] on div at bounding box center [1361, 22] width 32 height 32
